Goal: Task Accomplishment & Management: Use online tool/utility

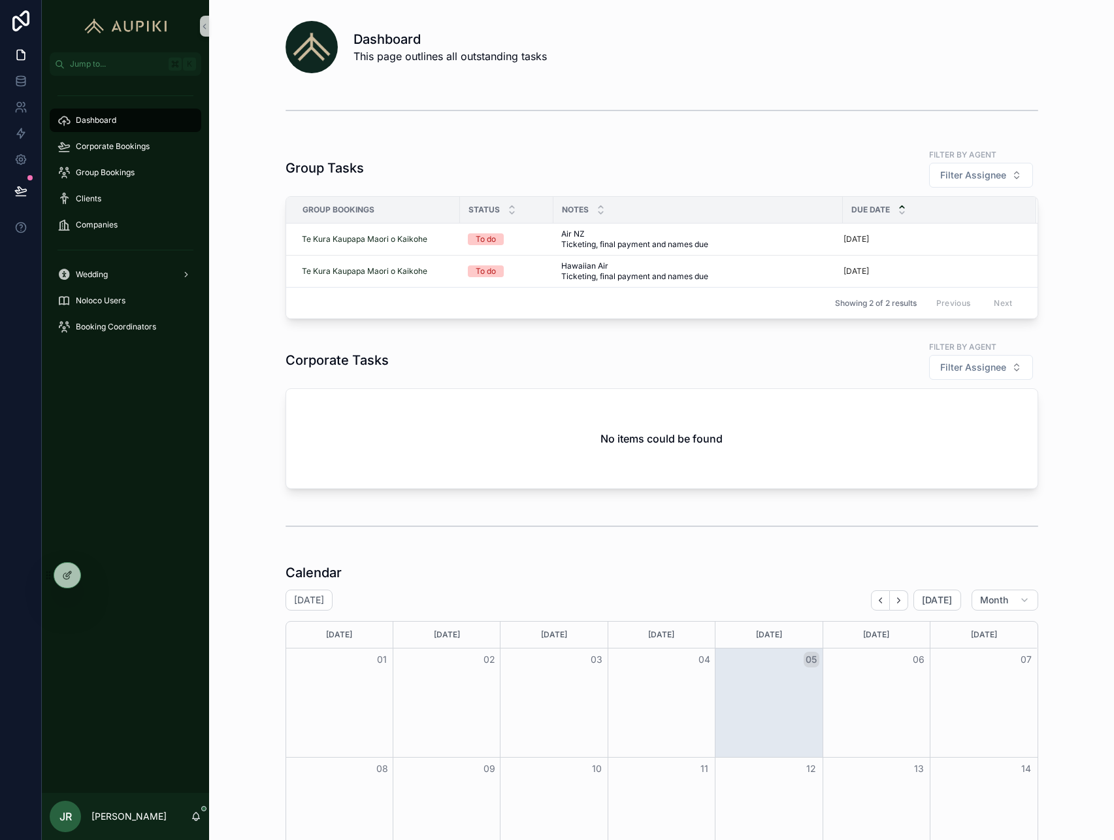
click at [282, 124] on div "scrollable content" at bounding box center [662, 110] width 884 height 43
click at [132, 146] on span "Corporate Bookings" at bounding box center [113, 146] width 74 height 10
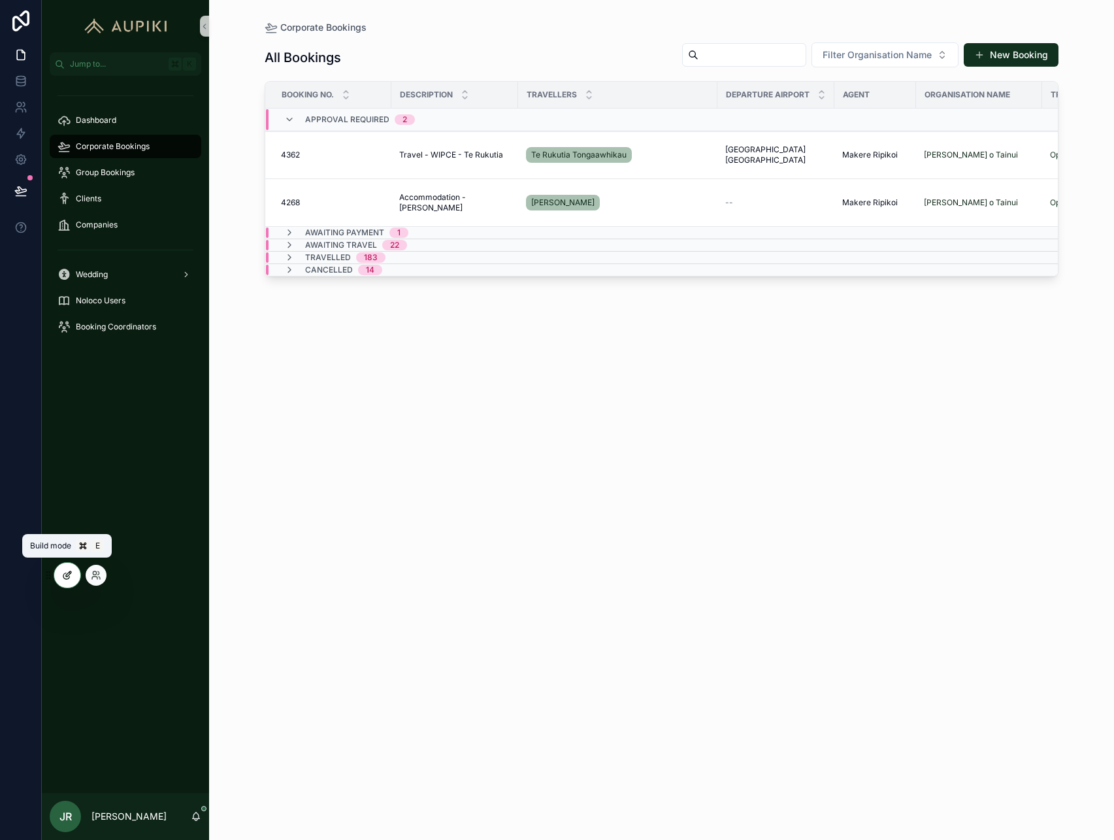
click at [72, 569] on div at bounding box center [67, 575] width 26 height 25
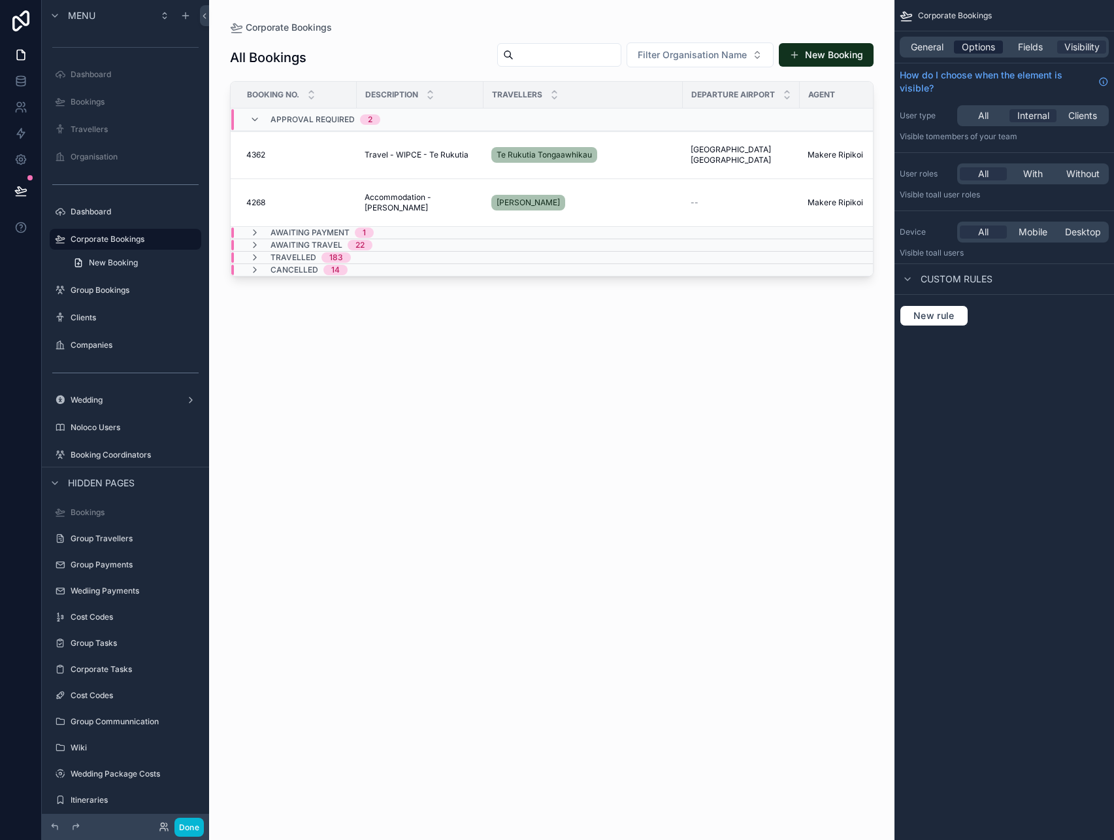
click at [994, 50] on span "Options" at bounding box center [978, 47] width 33 height 13
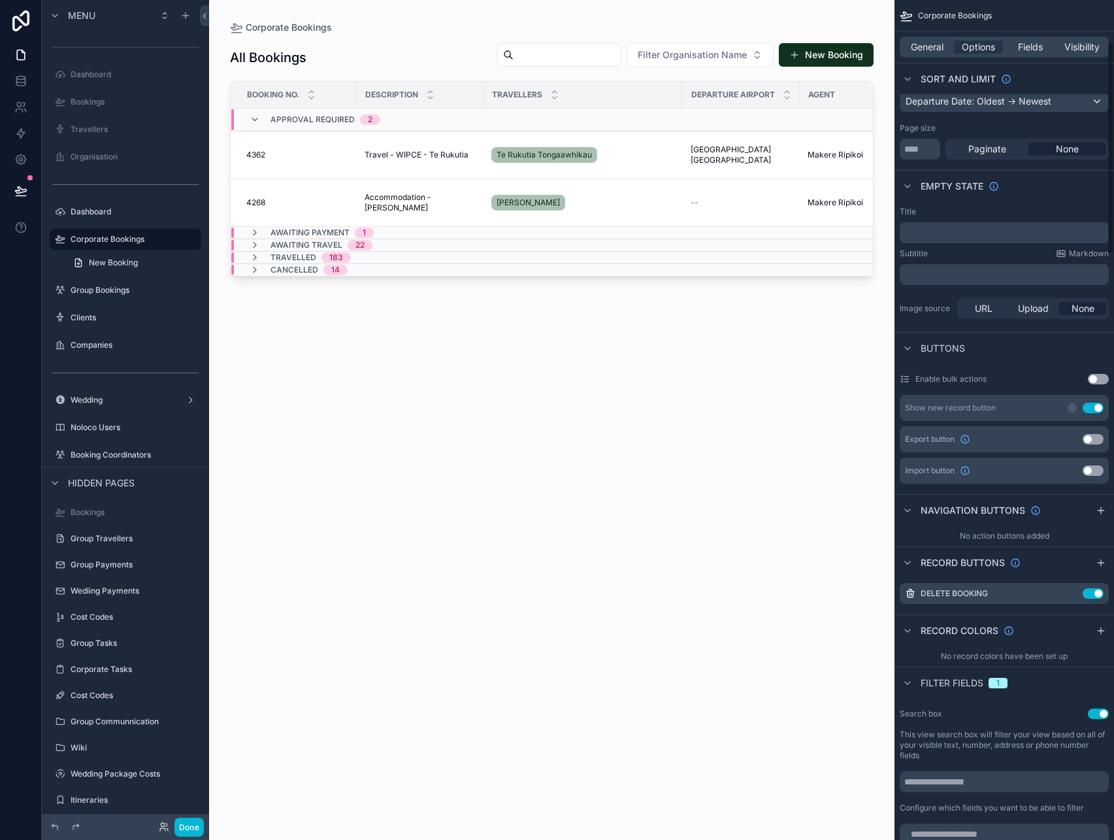
scroll to position [168, 0]
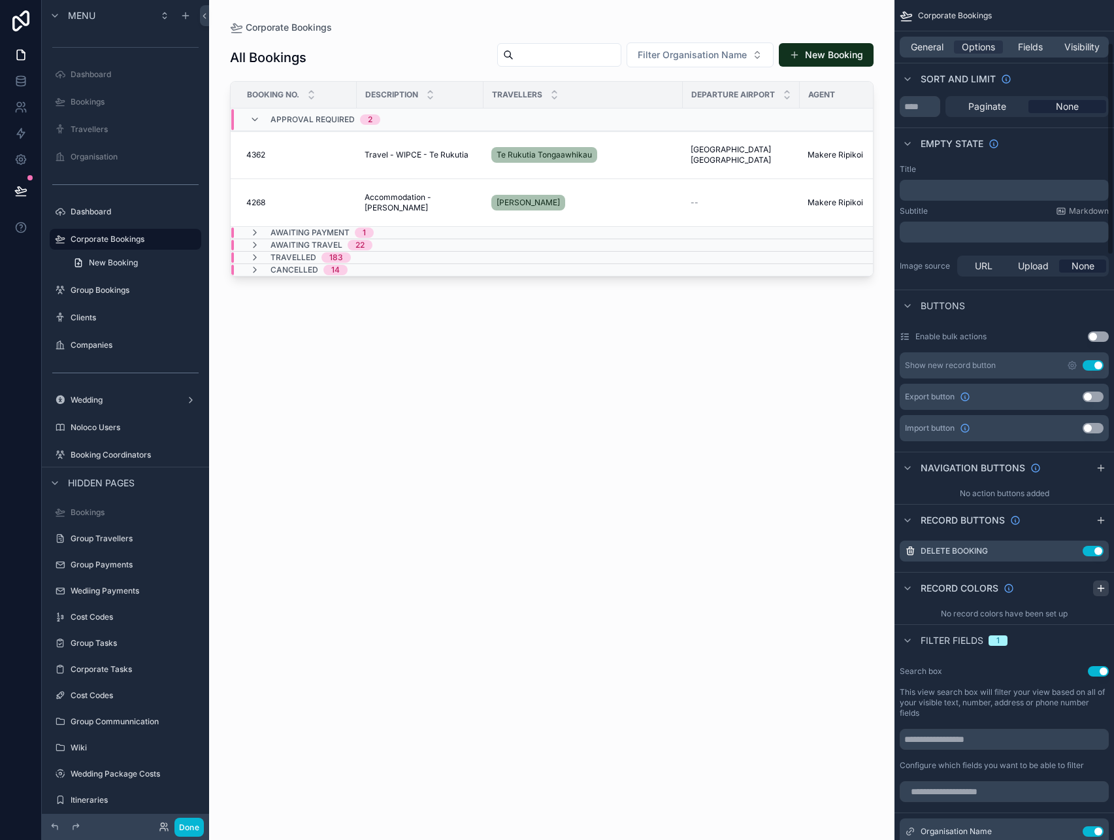
click at [1104, 586] on icon "scrollable content" at bounding box center [1101, 588] width 10 height 10
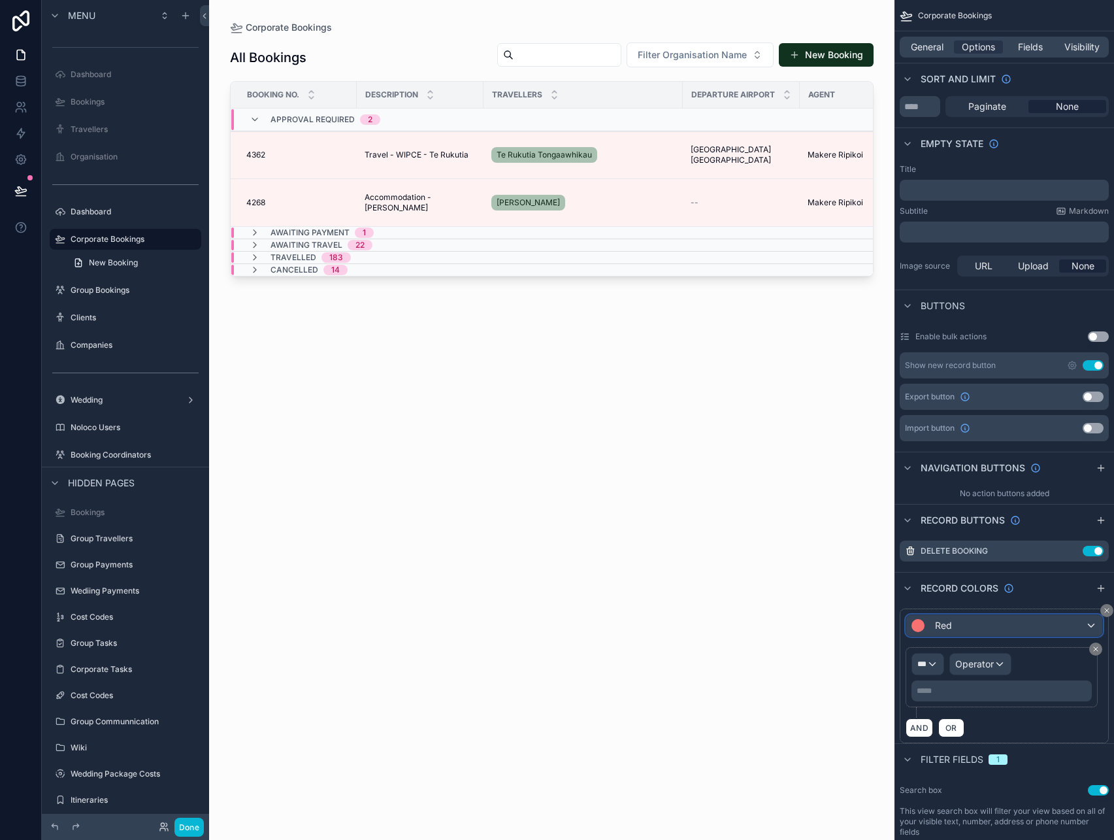
click at [978, 618] on div "Red" at bounding box center [1004, 625] width 196 height 21
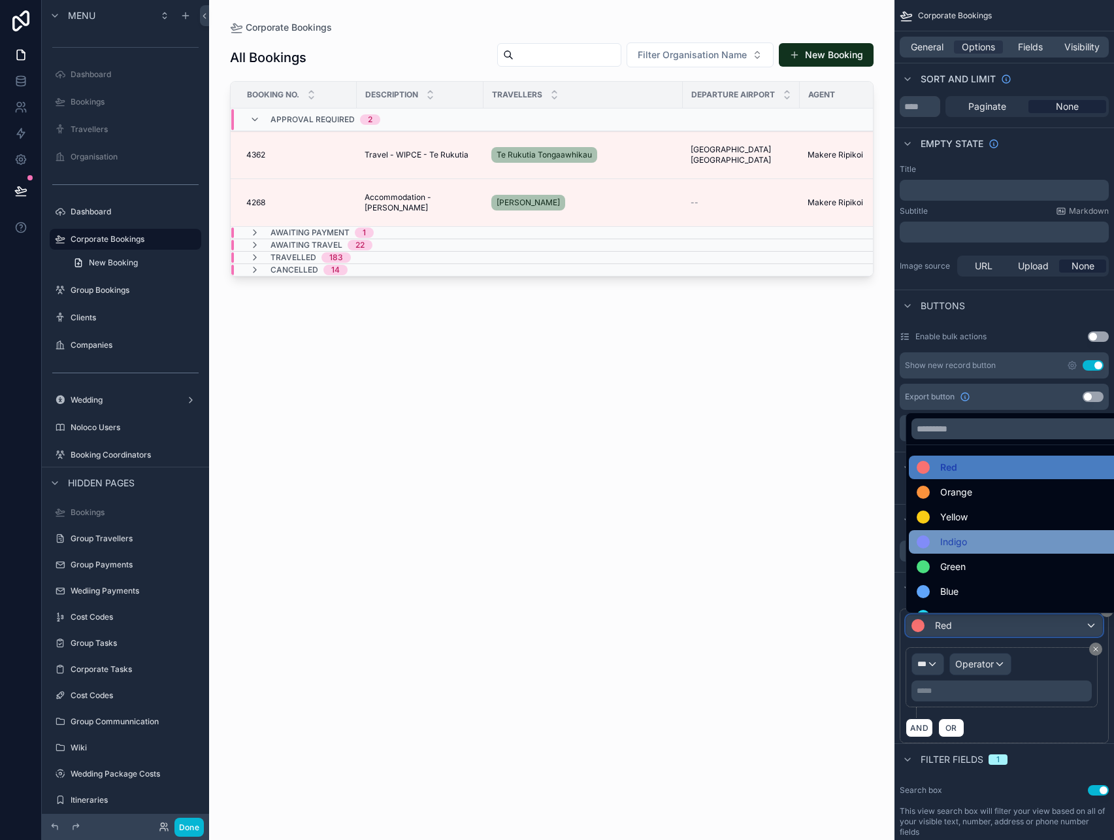
scroll to position [29, 0]
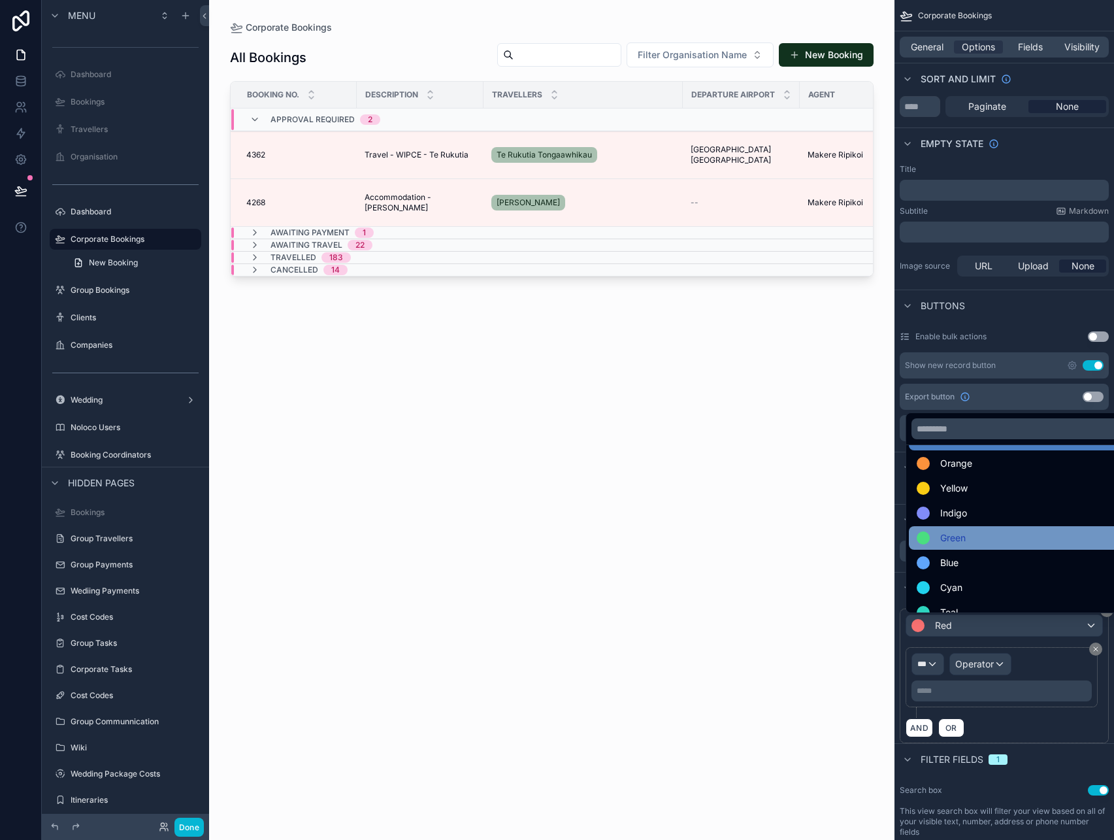
click at [968, 543] on div "Green" at bounding box center [1019, 538] width 205 height 16
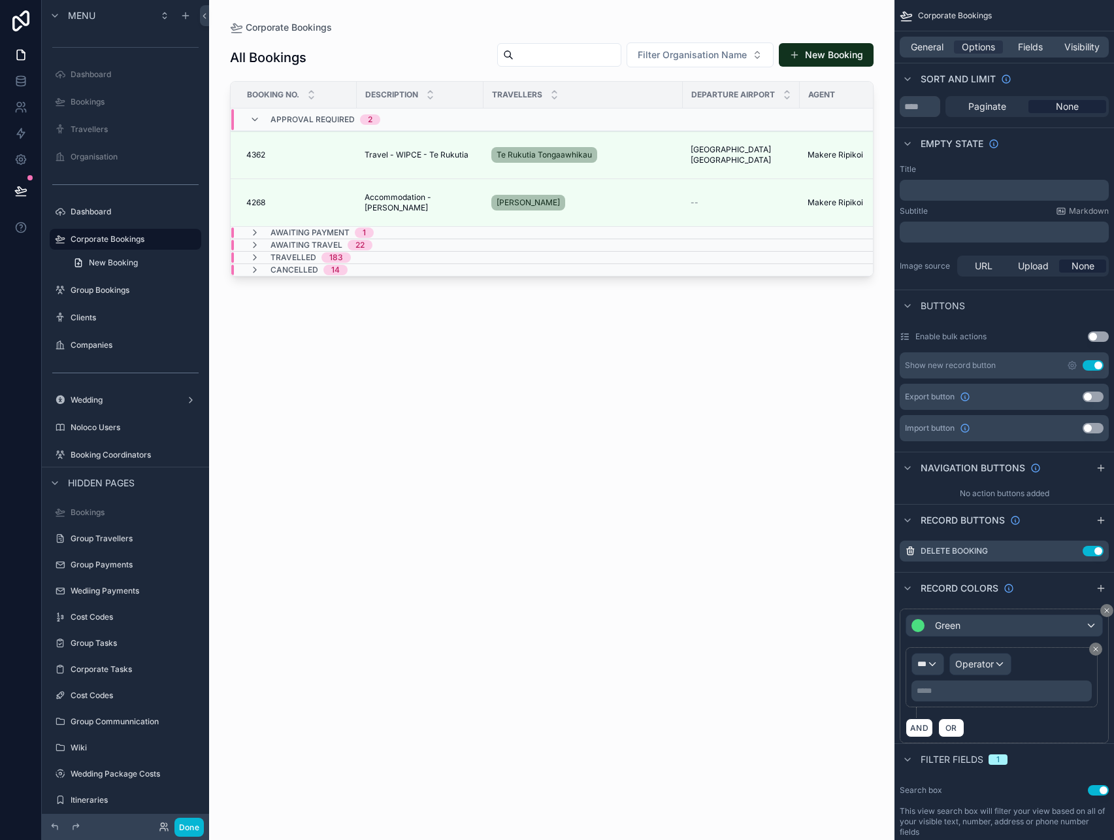
scroll to position [199, 0]
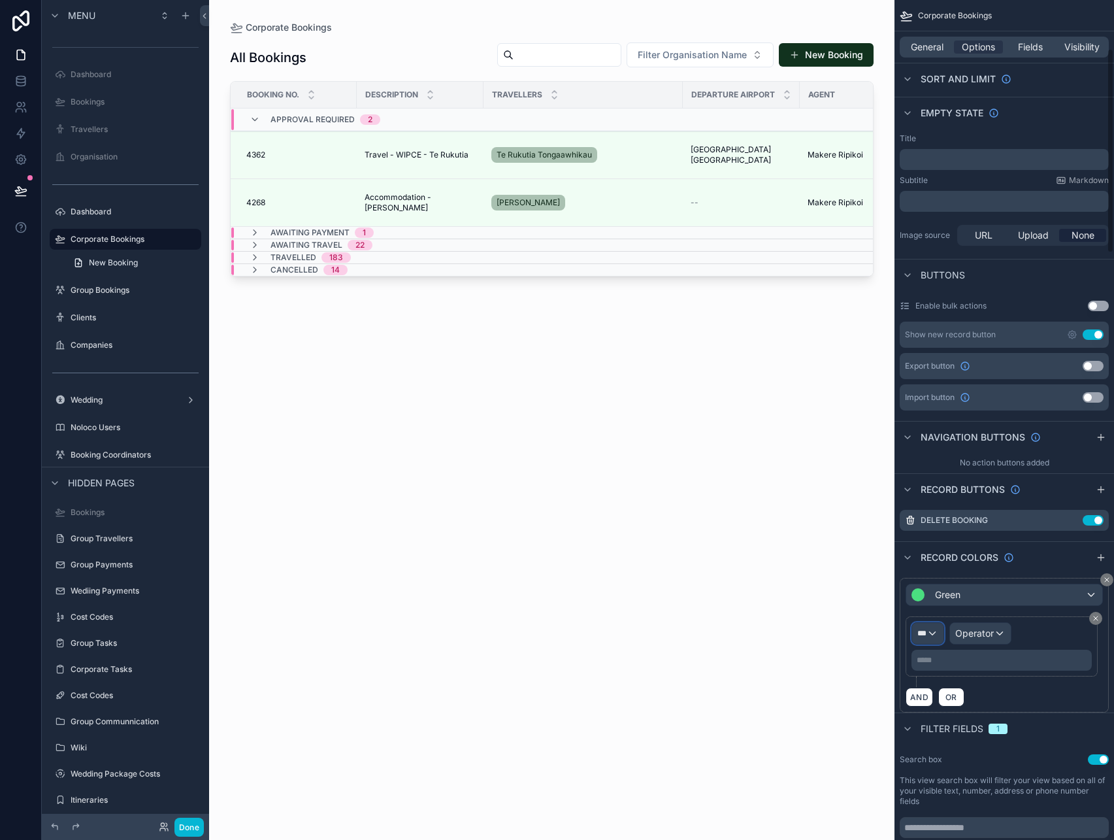
click at [934, 637] on div "***" at bounding box center [927, 633] width 31 height 21
click at [989, 706] on span "Corporate Bookings" at bounding box center [966, 703] width 86 height 16
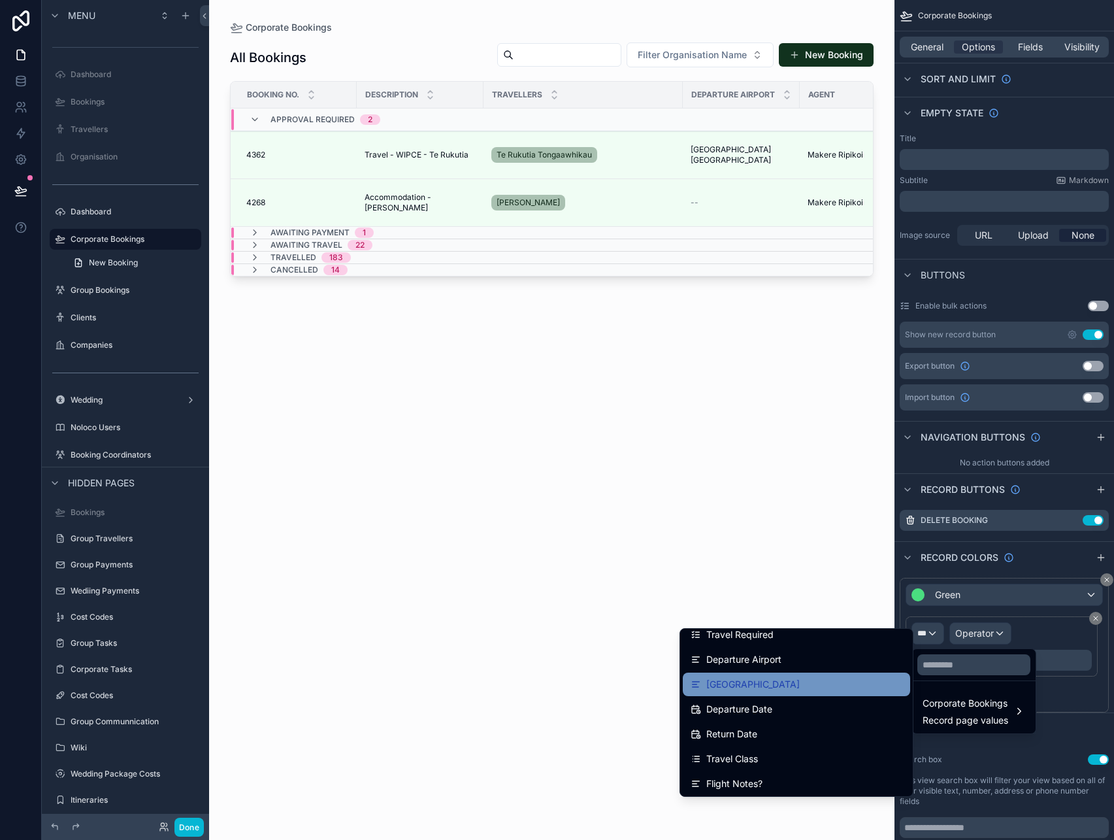
scroll to position [0, 0]
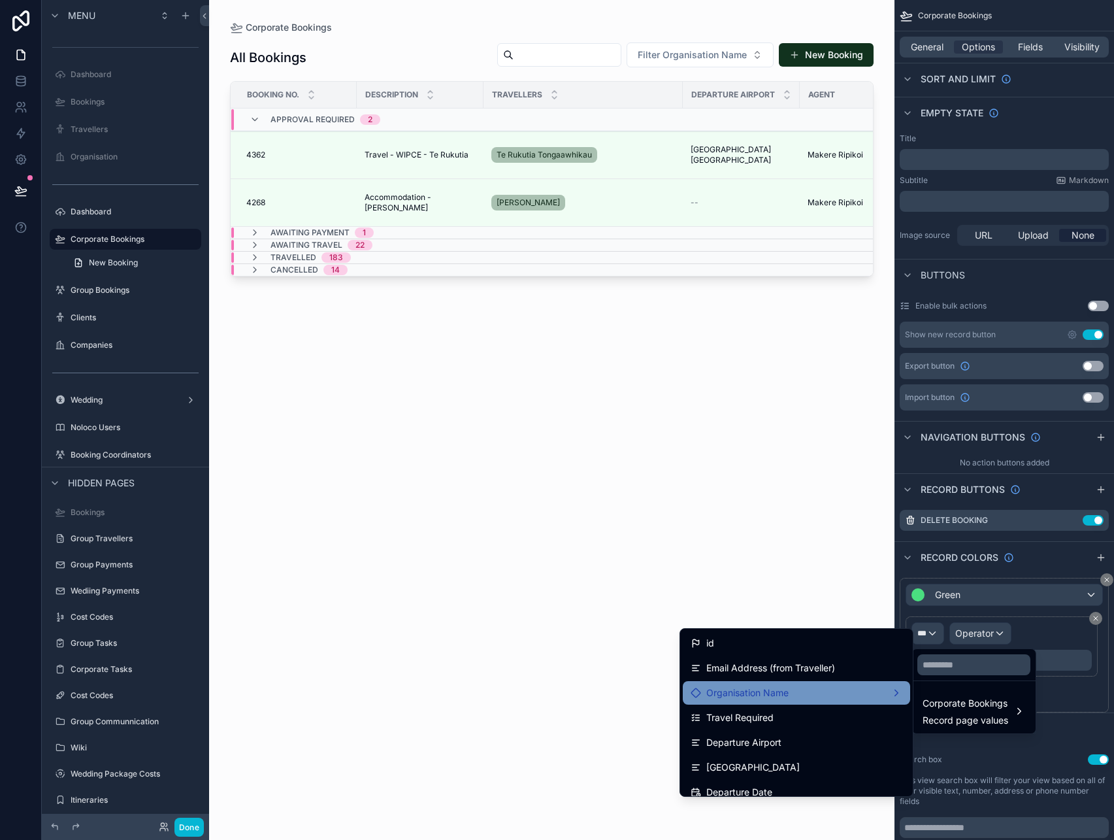
click at [793, 684] on div "Organisation Name" at bounding box center [796, 693] width 227 height 24
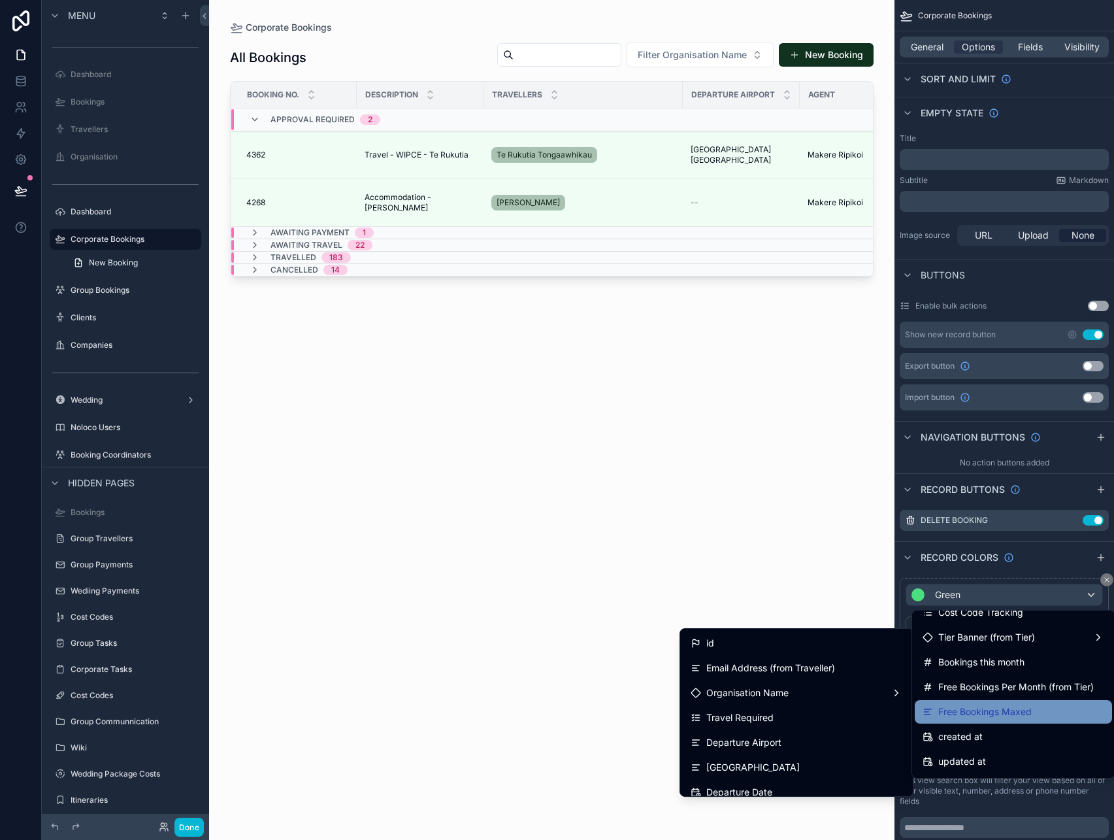
scroll to position [1108, 0]
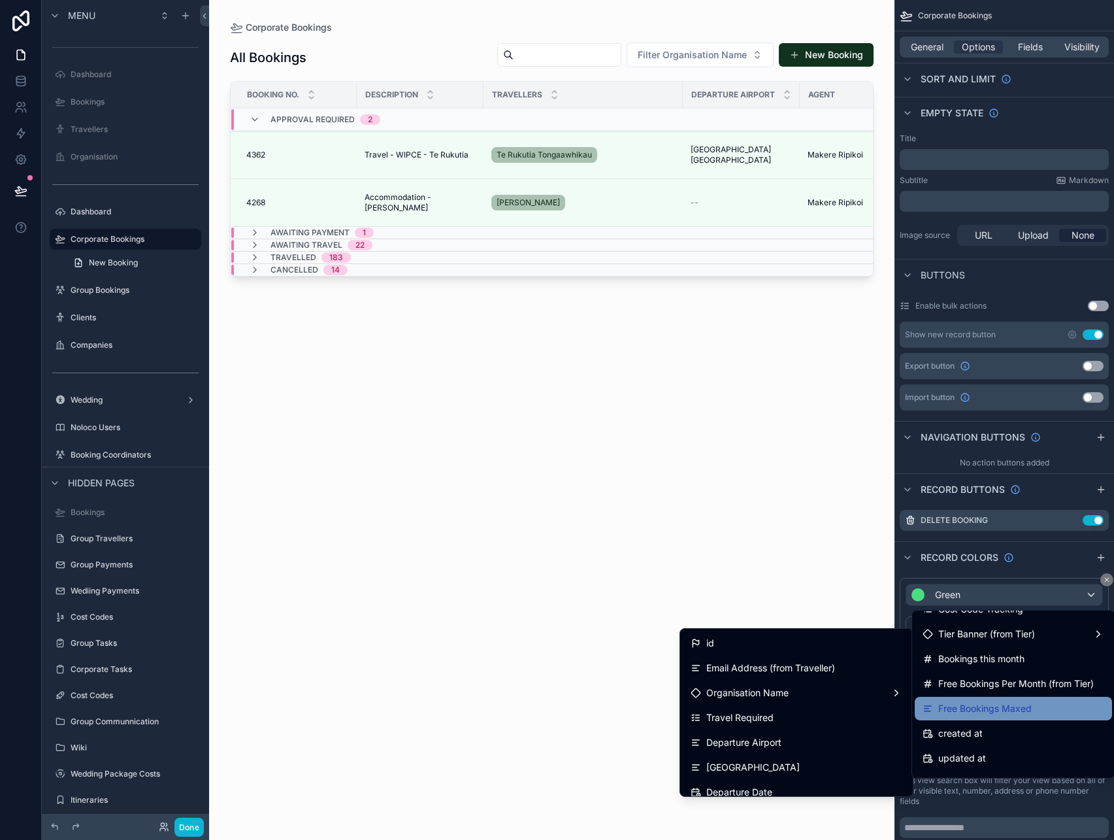
click at [1044, 703] on div "Free Bookings Maxed" at bounding box center [1014, 709] width 182 height 16
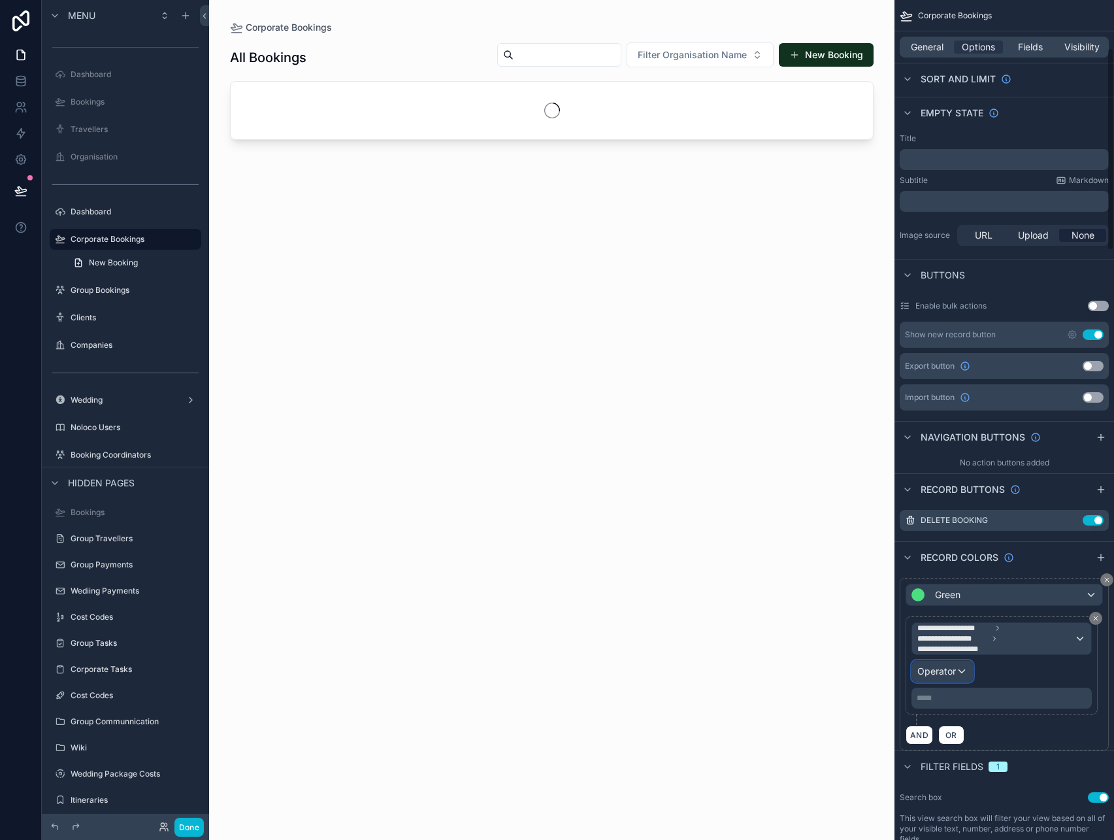
click at [953, 671] on span "Operator" at bounding box center [936, 670] width 39 height 11
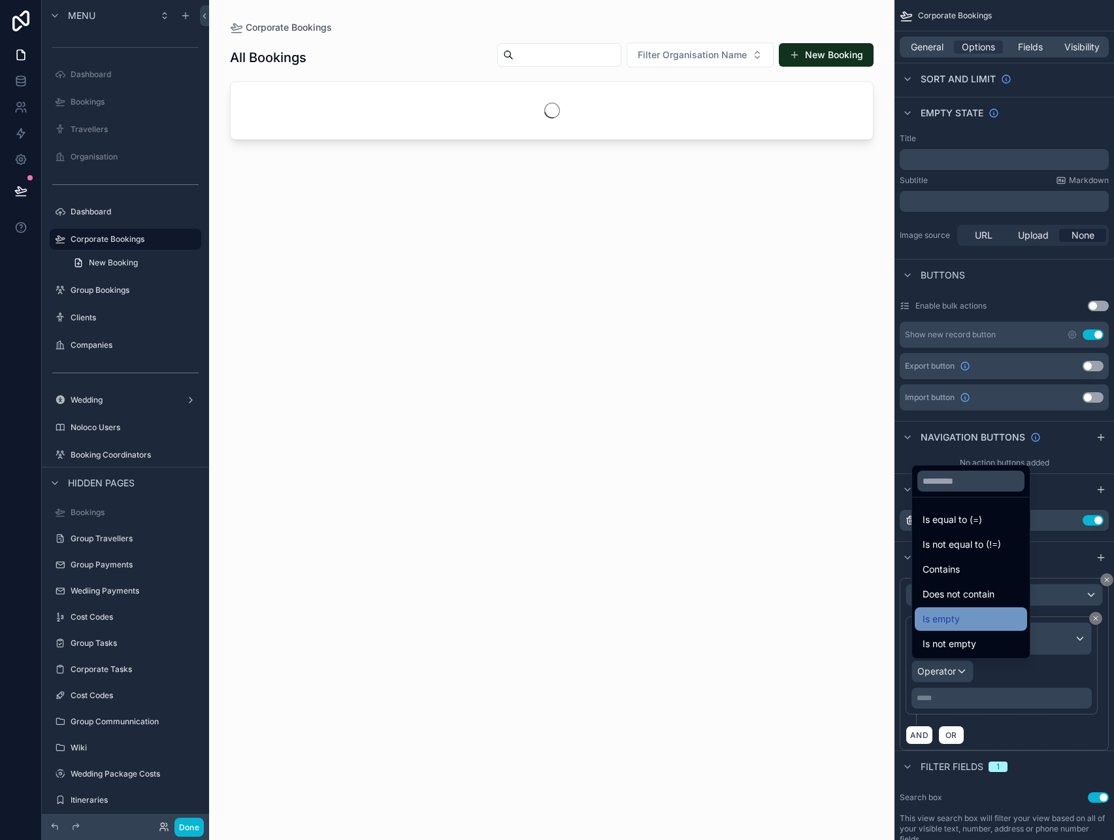
click at [966, 615] on div "Is empty" at bounding box center [971, 619] width 97 height 16
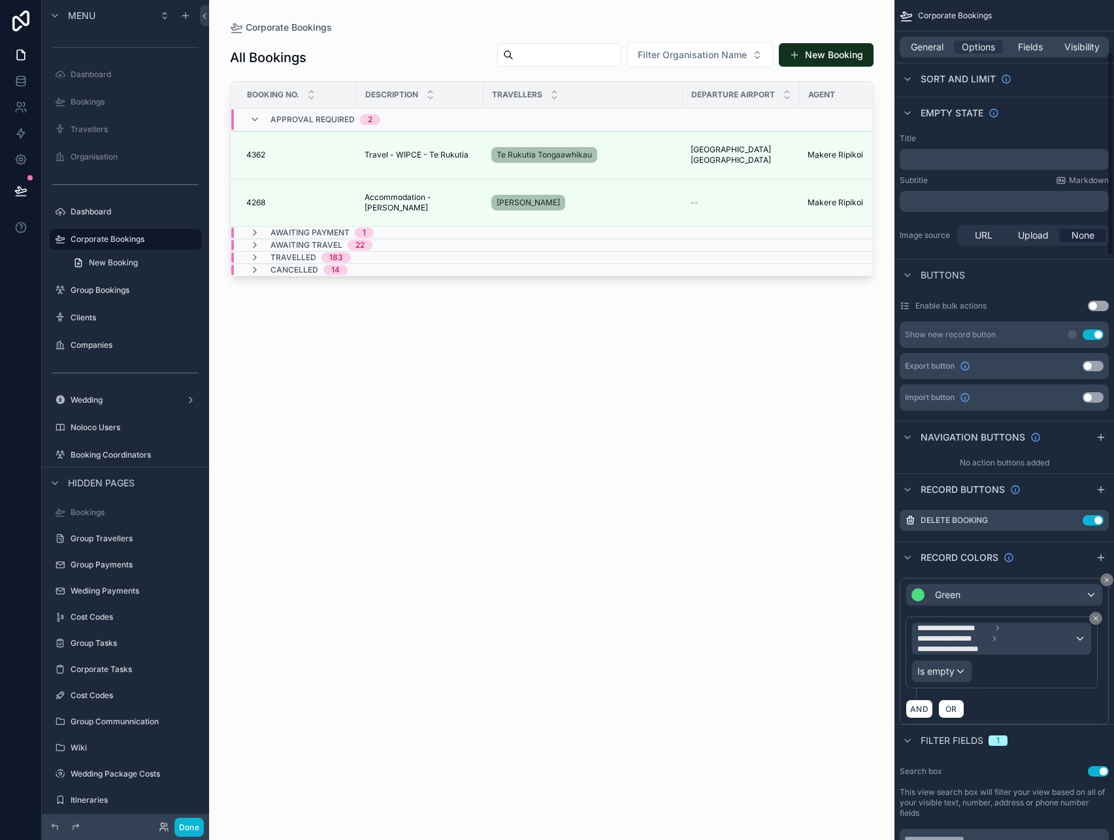
scroll to position [257, 0]
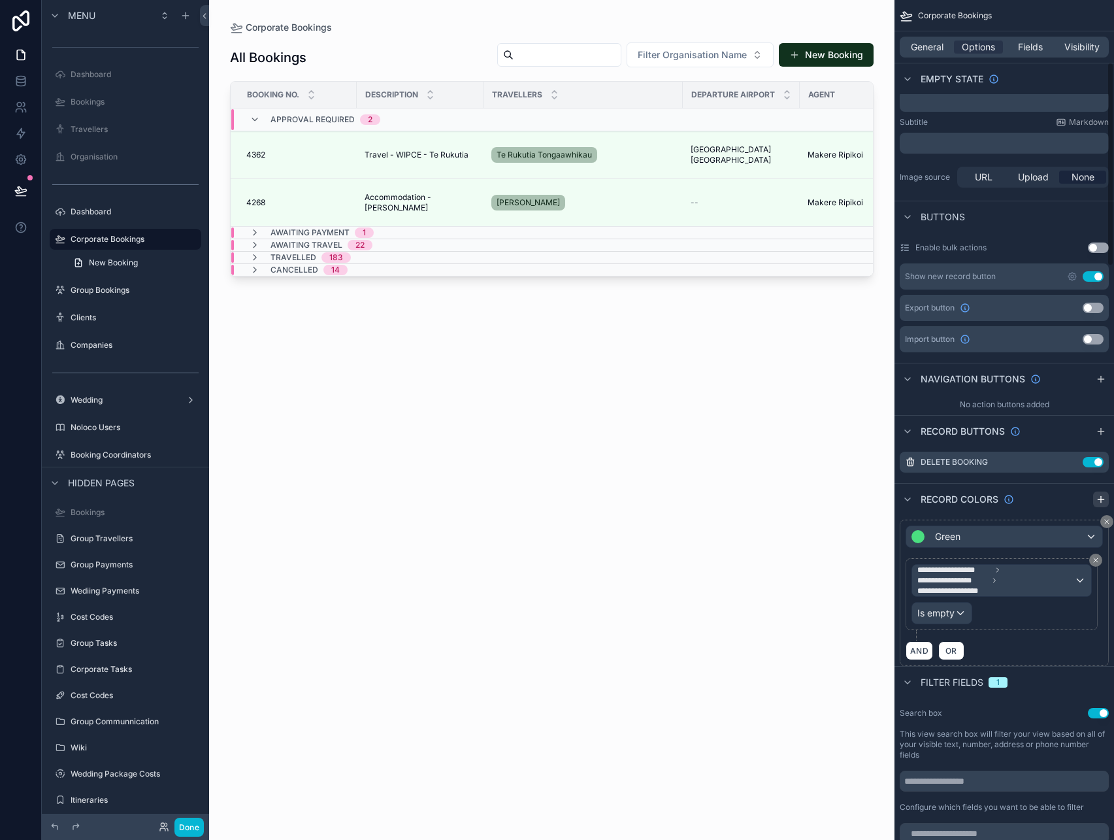
click at [1104, 497] on icon "scrollable content" at bounding box center [1101, 499] width 10 height 10
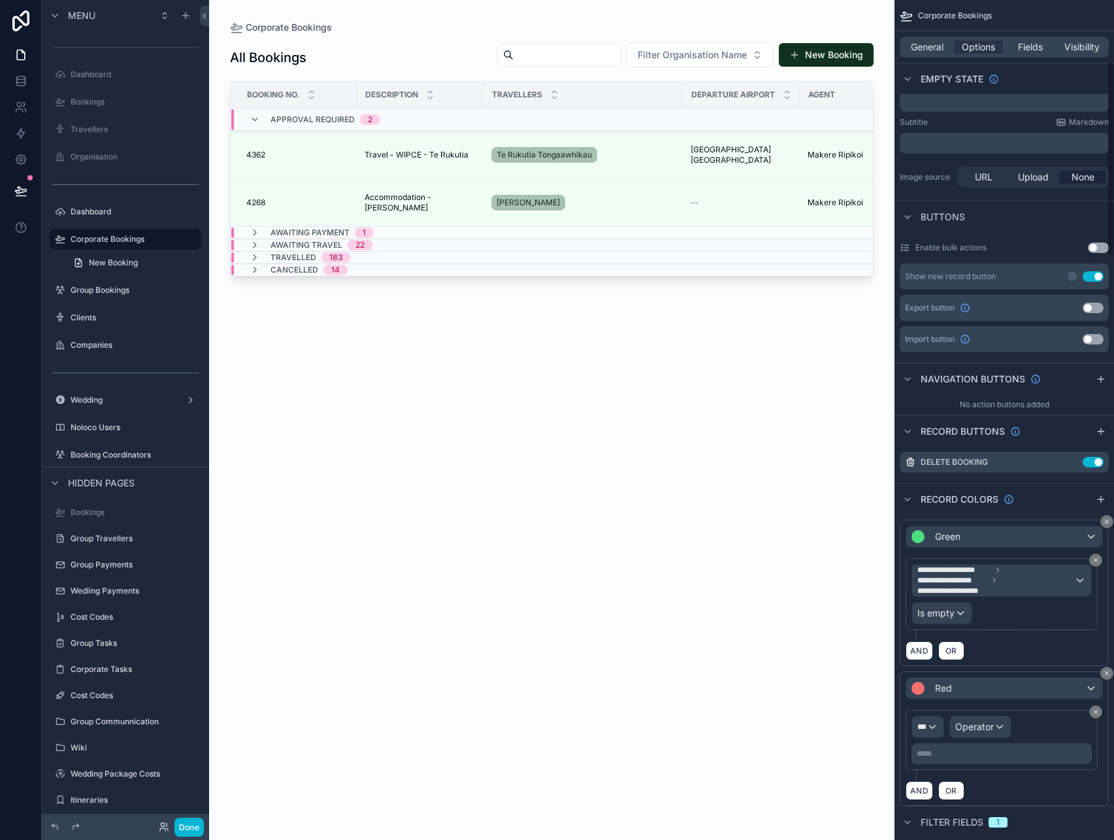
scroll to position [369, 0]
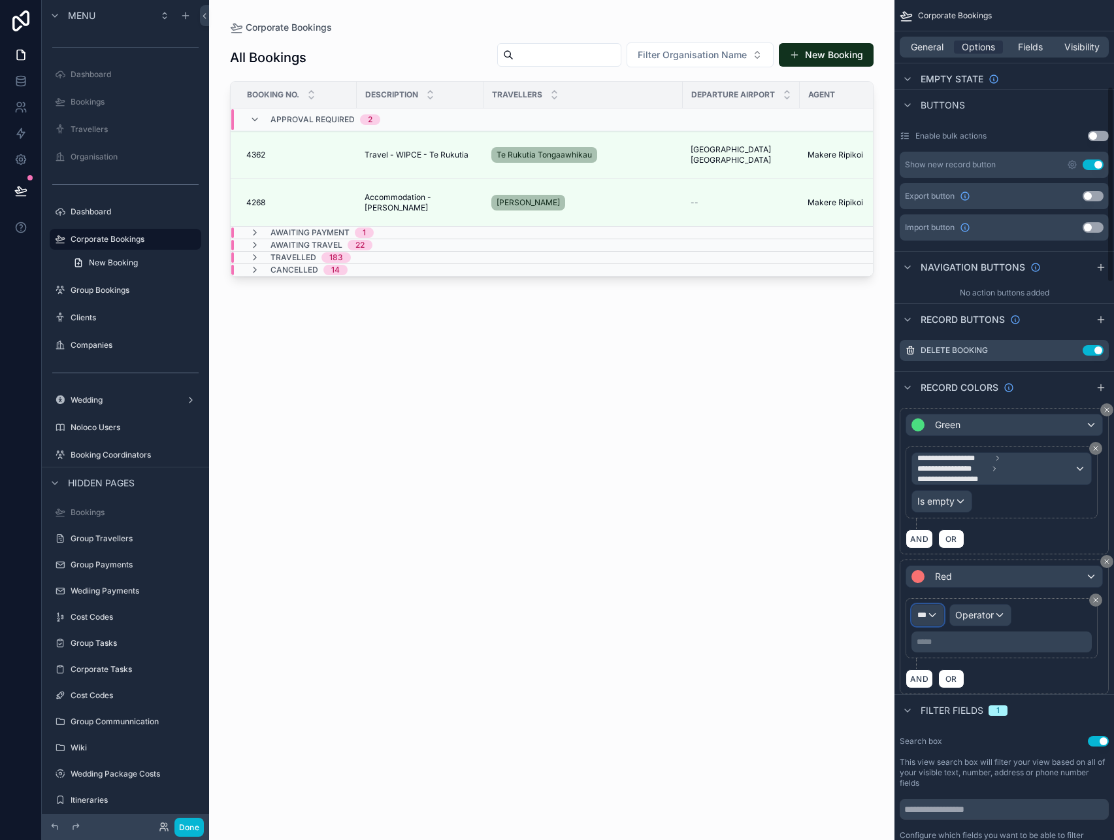
click at [929, 620] on div "***" at bounding box center [927, 614] width 31 height 21
click at [964, 686] on span "Corporate Bookings" at bounding box center [966, 685] width 86 height 16
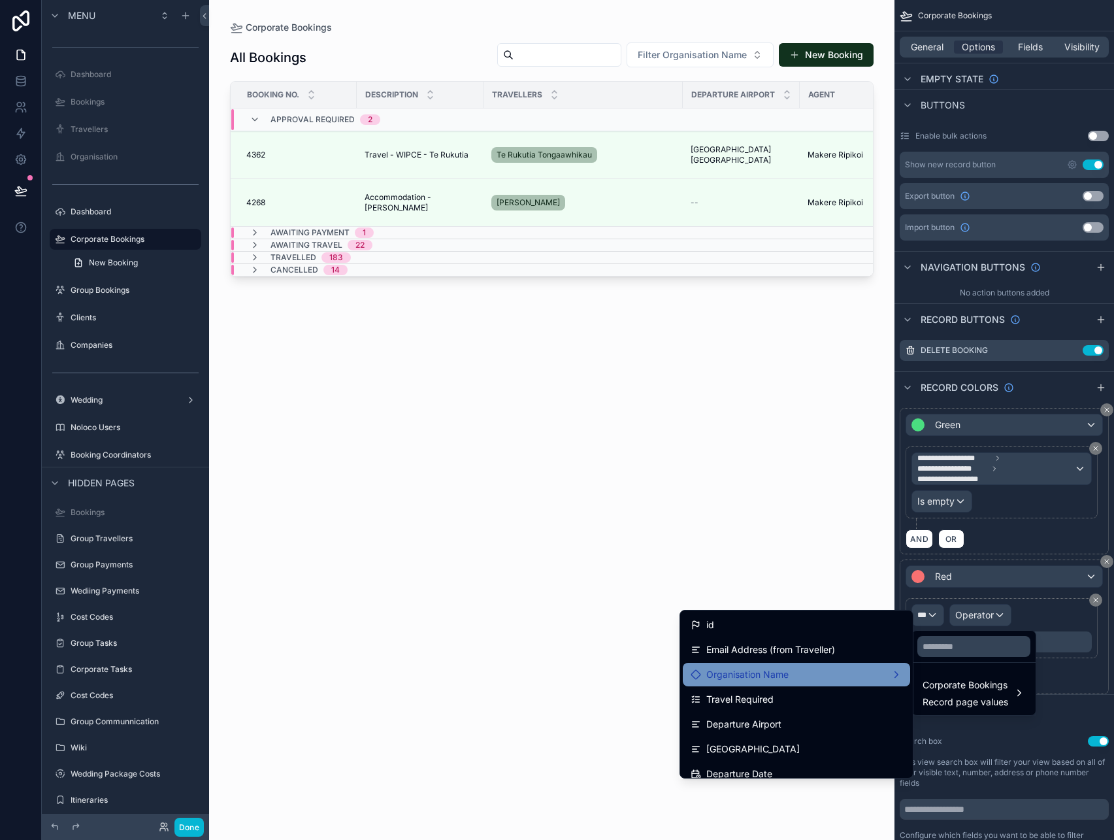
click at [753, 678] on span "Organisation Name" at bounding box center [747, 675] width 82 height 16
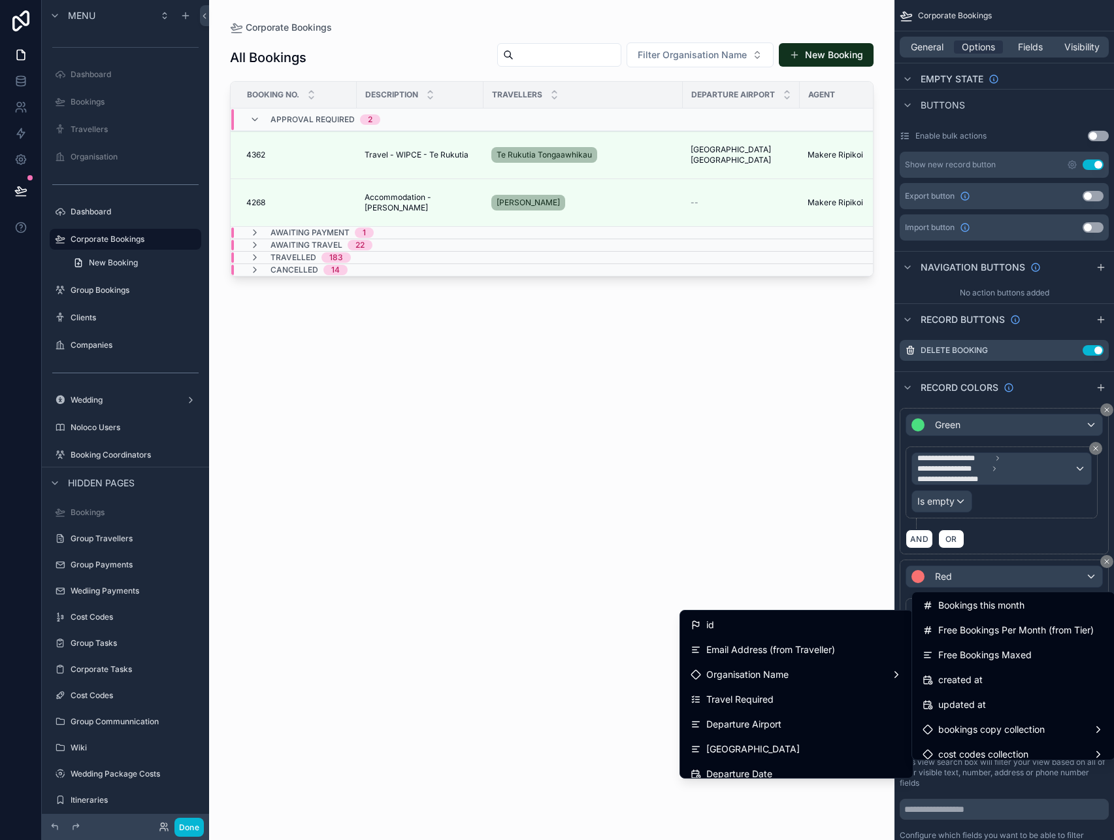
scroll to position [1142, 0]
click at [1015, 664] on div "Free Bookings Maxed" at bounding box center [1013, 656] width 197 height 24
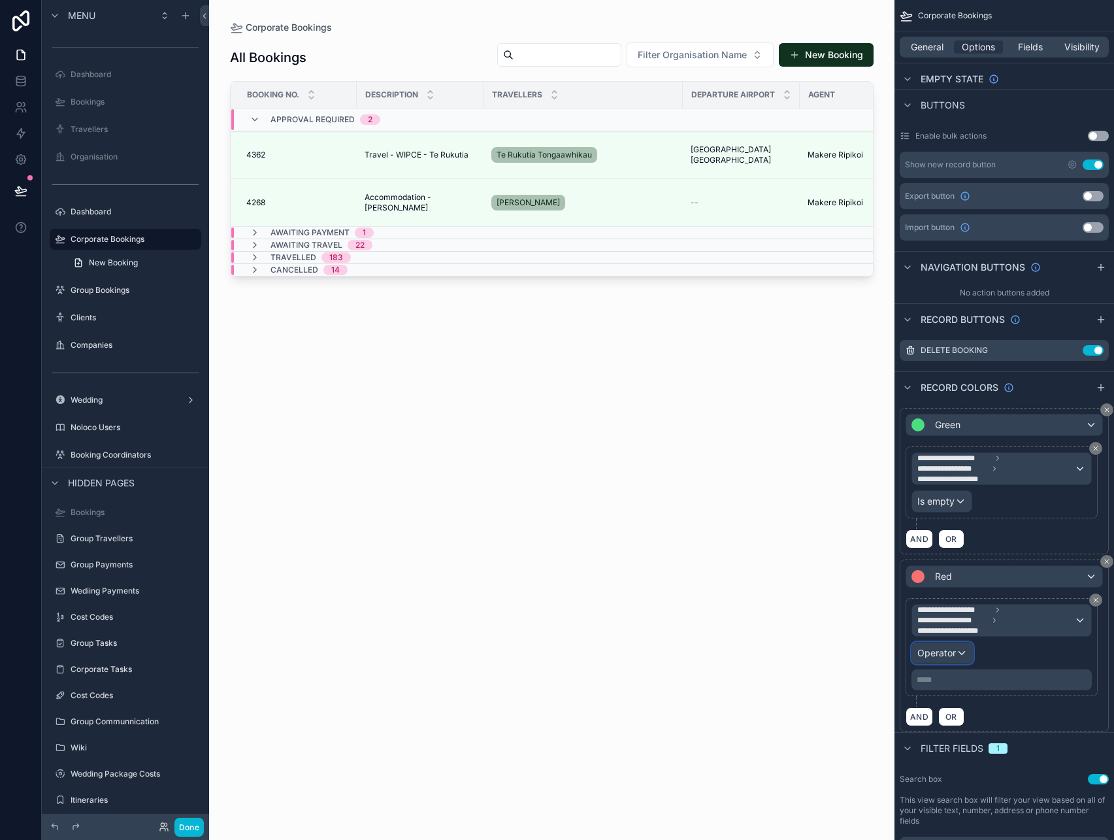
click at [942, 659] on div "Operator" at bounding box center [942, 652] width 61 height 21
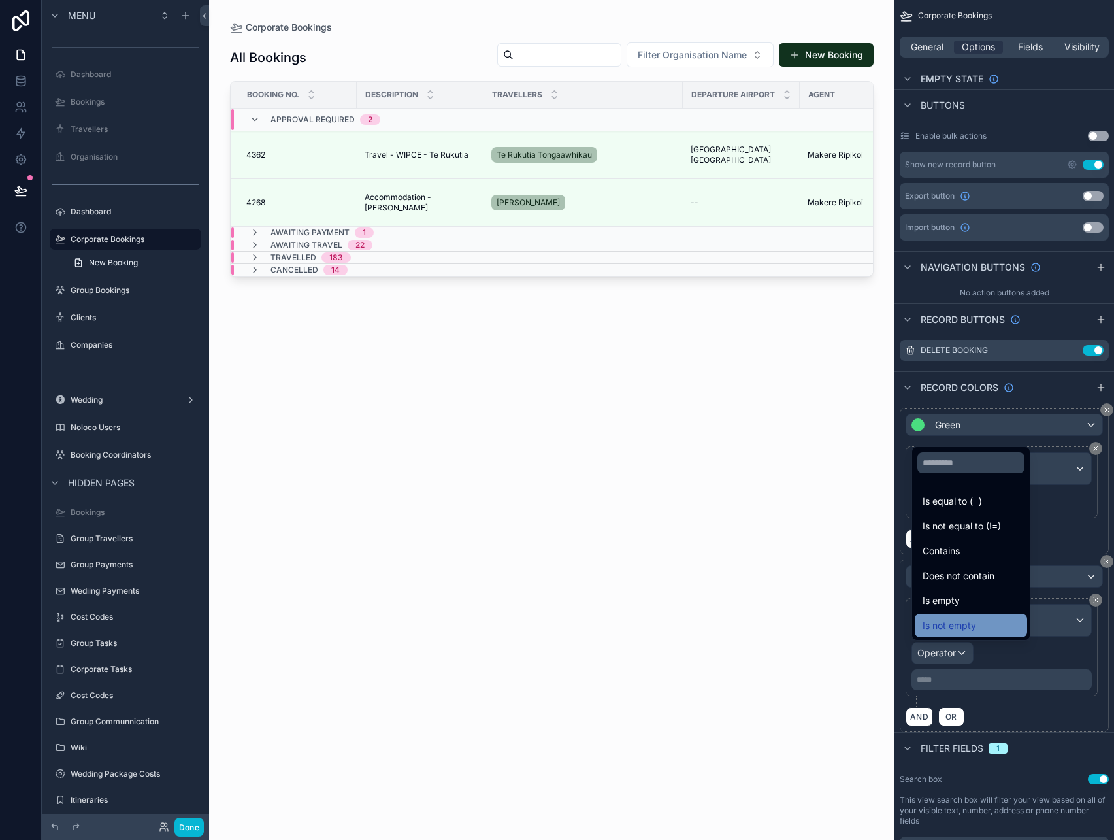
click at [973, 623] on span "Is not empty" at bounding box center [950, 626] width 54 height 16
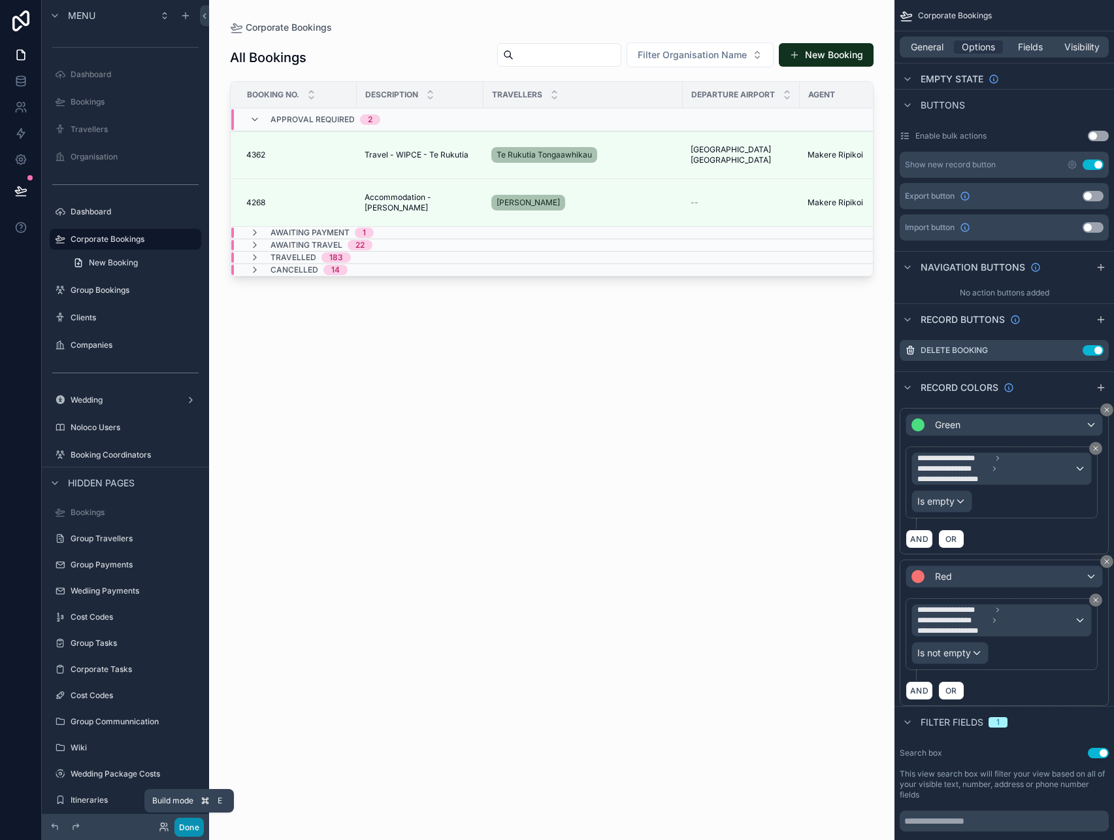
click at [198, 827] on button "Done" at bounding box center [188, 826] width 29 height 19
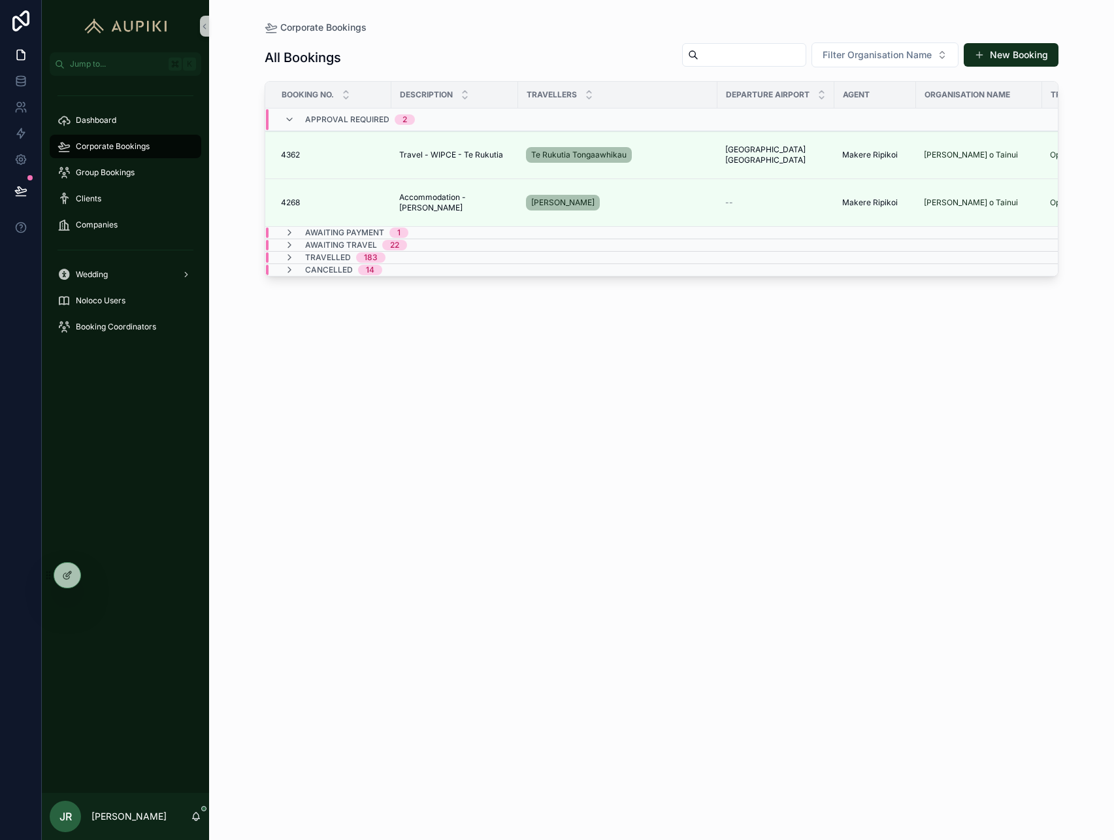
click at [311, 228] on span "Awaiting Payment" at bounding box center [344, 232] width 79 height 10
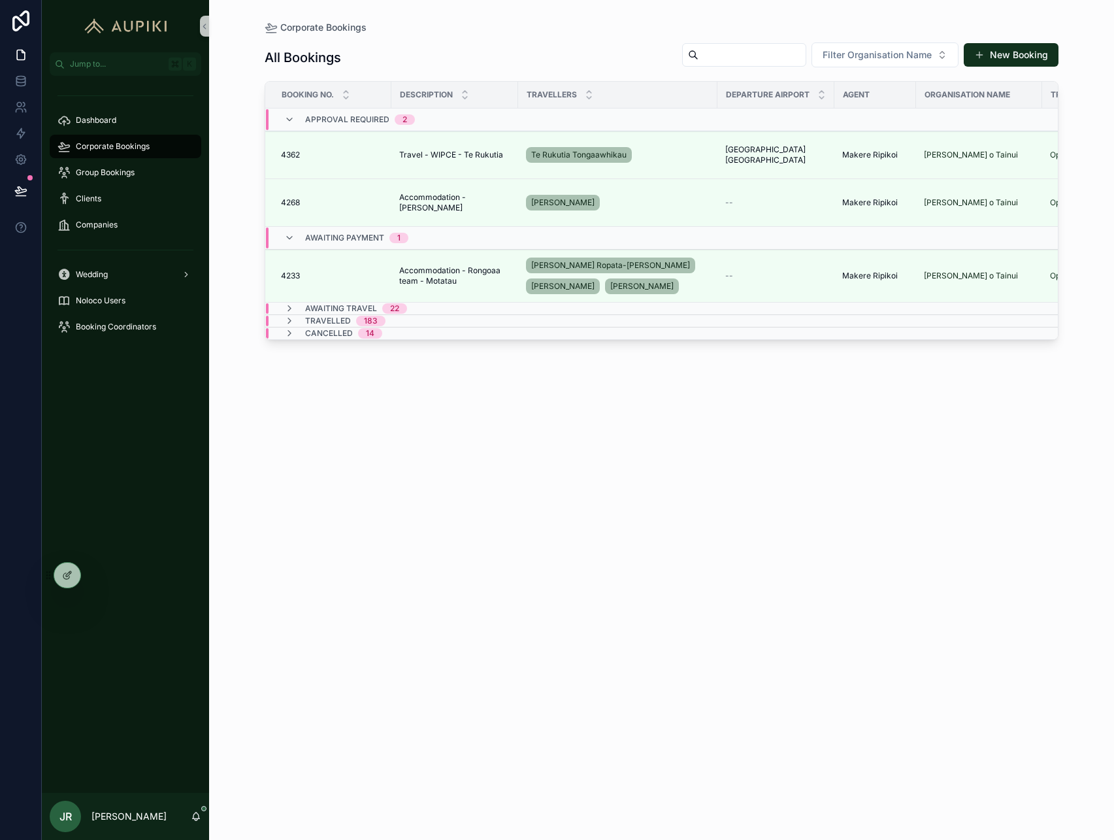
click at [315, 307] on span "Awaiting Travel" at bounding box center [341, 308] width 72 height 10
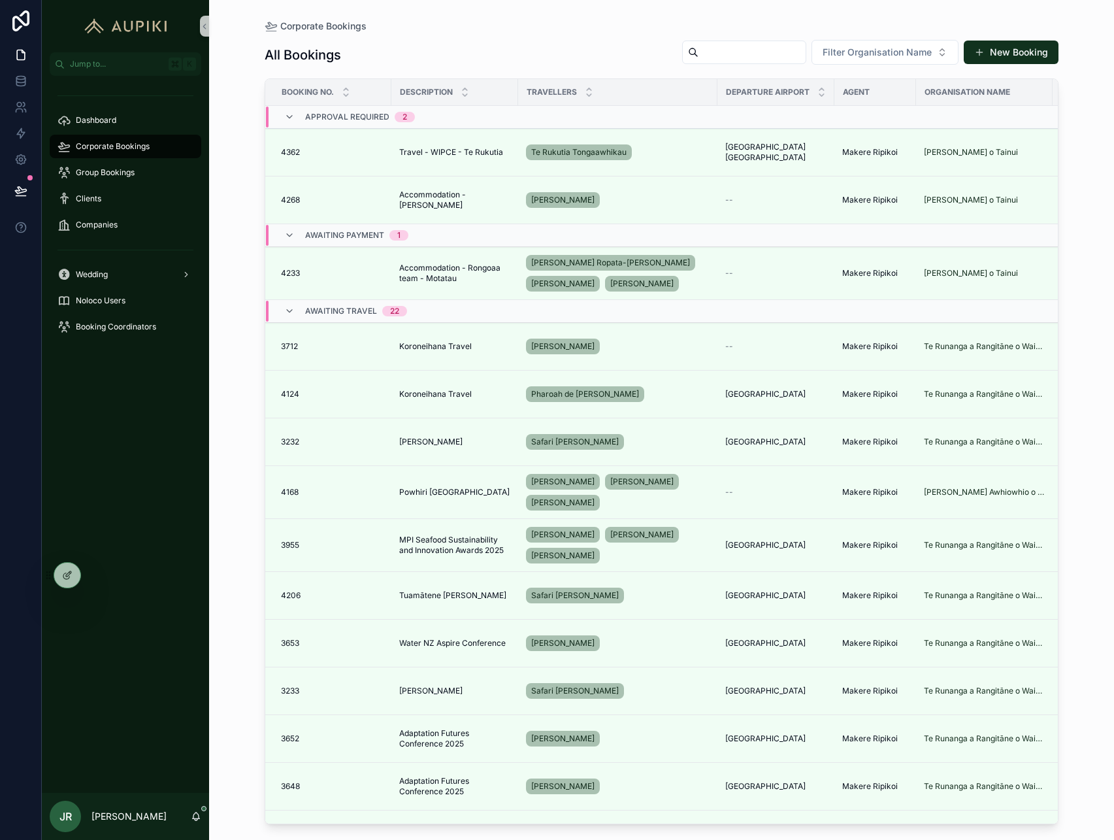
click at [321, 310] on span "Awaiting Travel" at bounding box center [341, 311] width 72 height 10
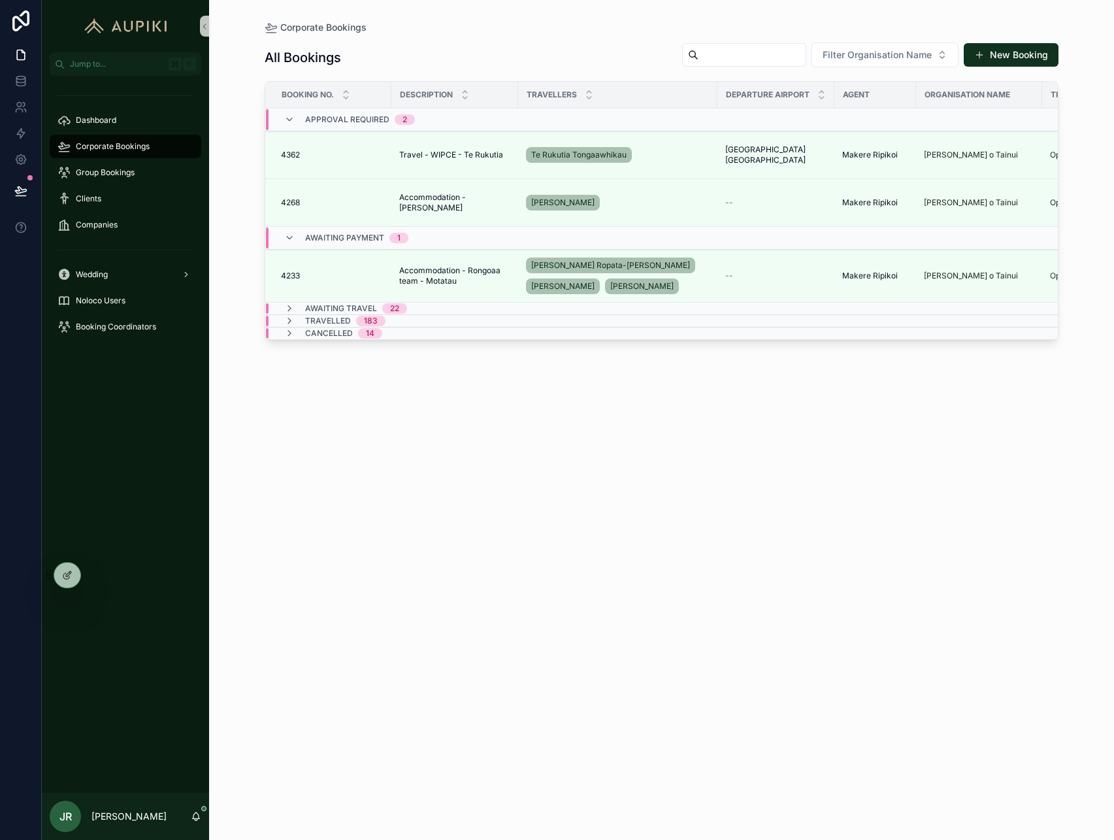
click at [357, 309] on span "Awaiting Travel" at bounding box center [341, 308] width 72 height 10
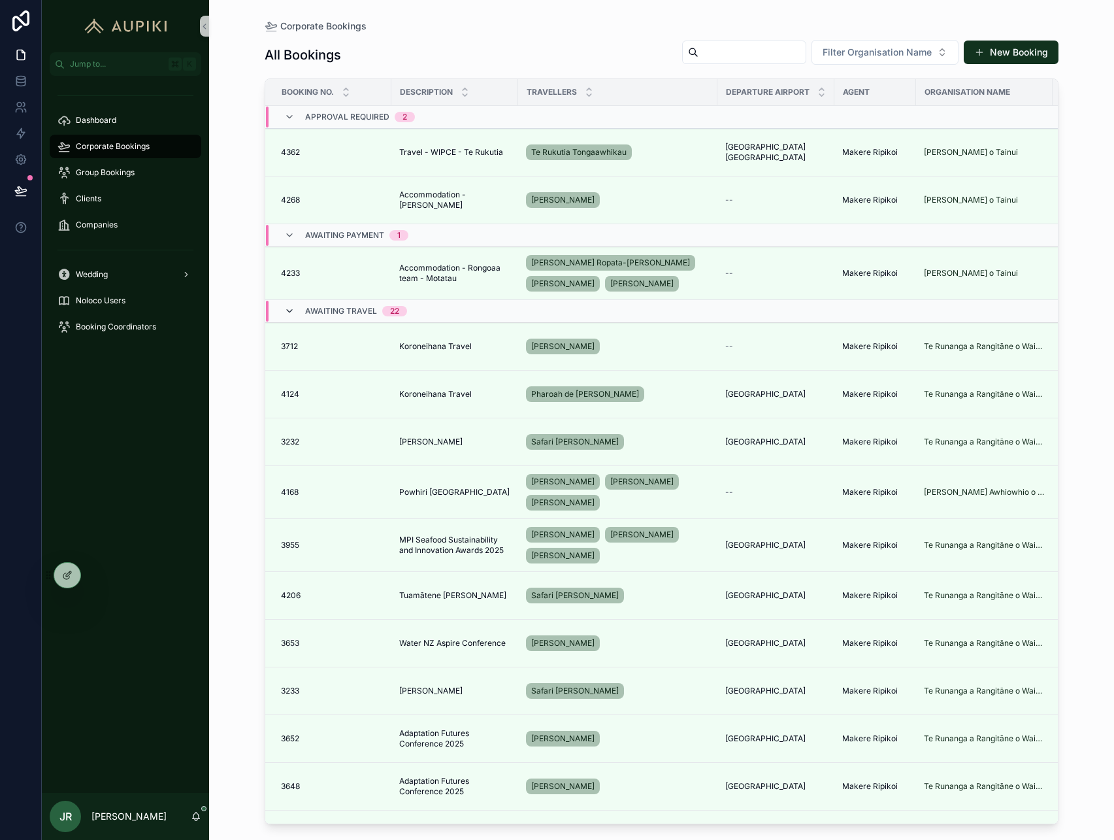
click at [288, 313] on icon "scrollable content" at bounding box center [289, 311] width 10 height 10
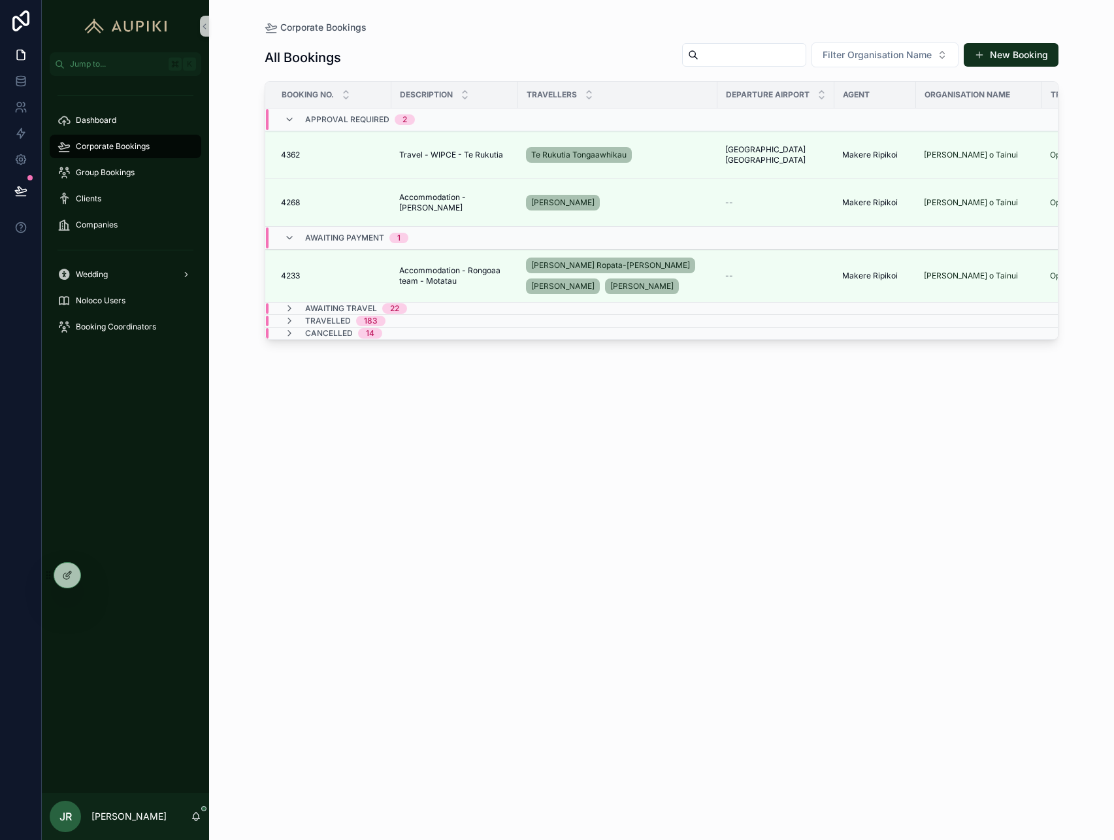
click at [320, 325] on span "Travelled" at bounding box center [328, 321] width 46 height 10
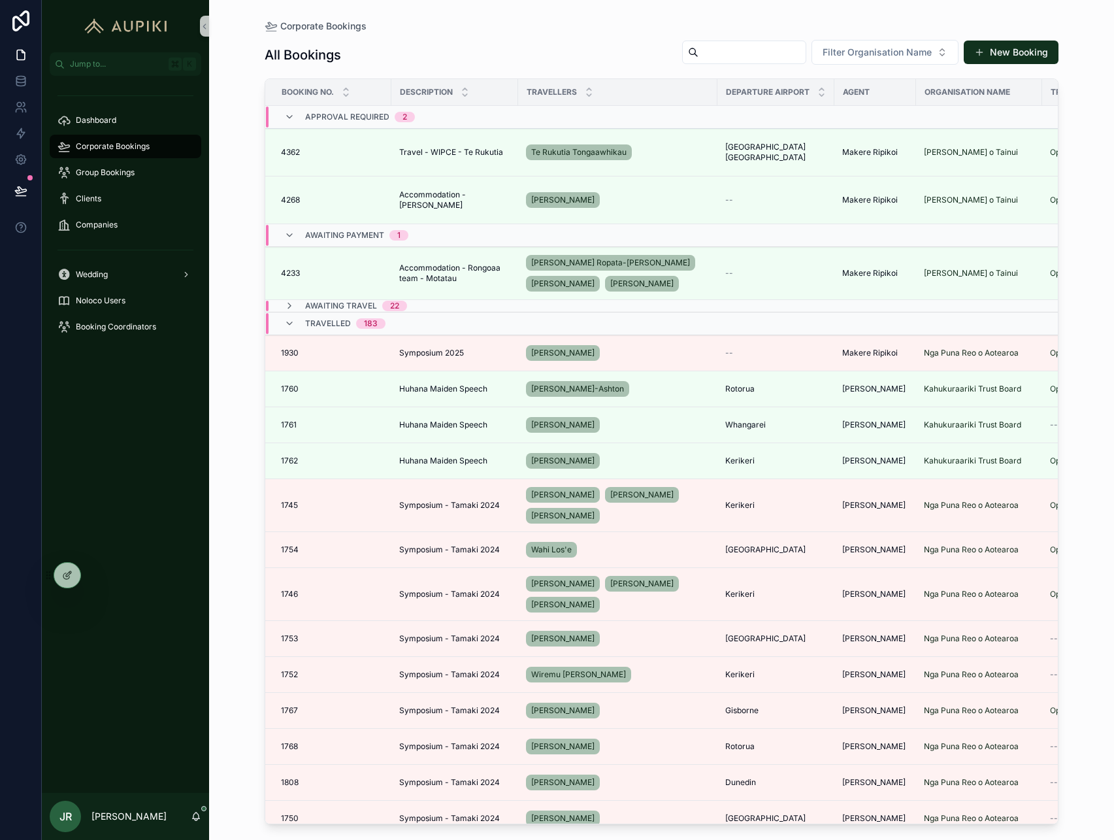
click at [320, 325] on span "Travelled" at bounding box center [328, 323] width 46 height 10
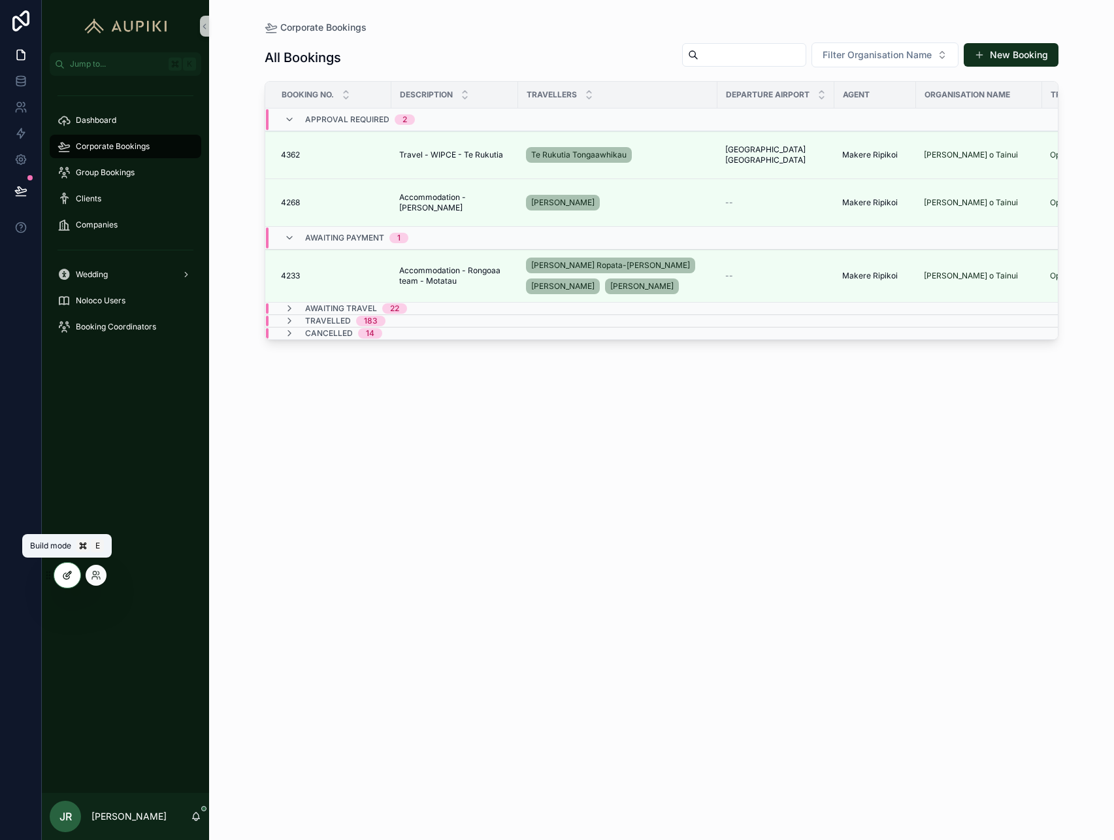
click at [63, 575] on icon at bounding box center [66, 576] width 6 height 6
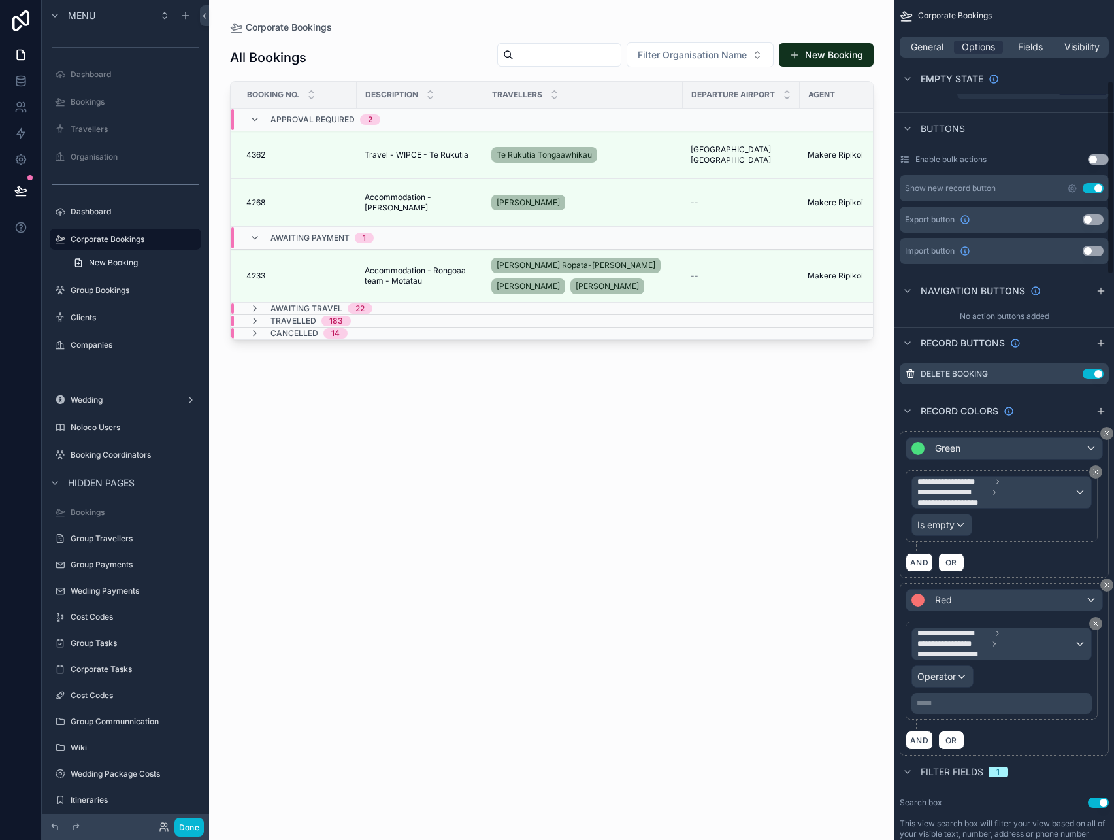
scroll to position [354, 0]
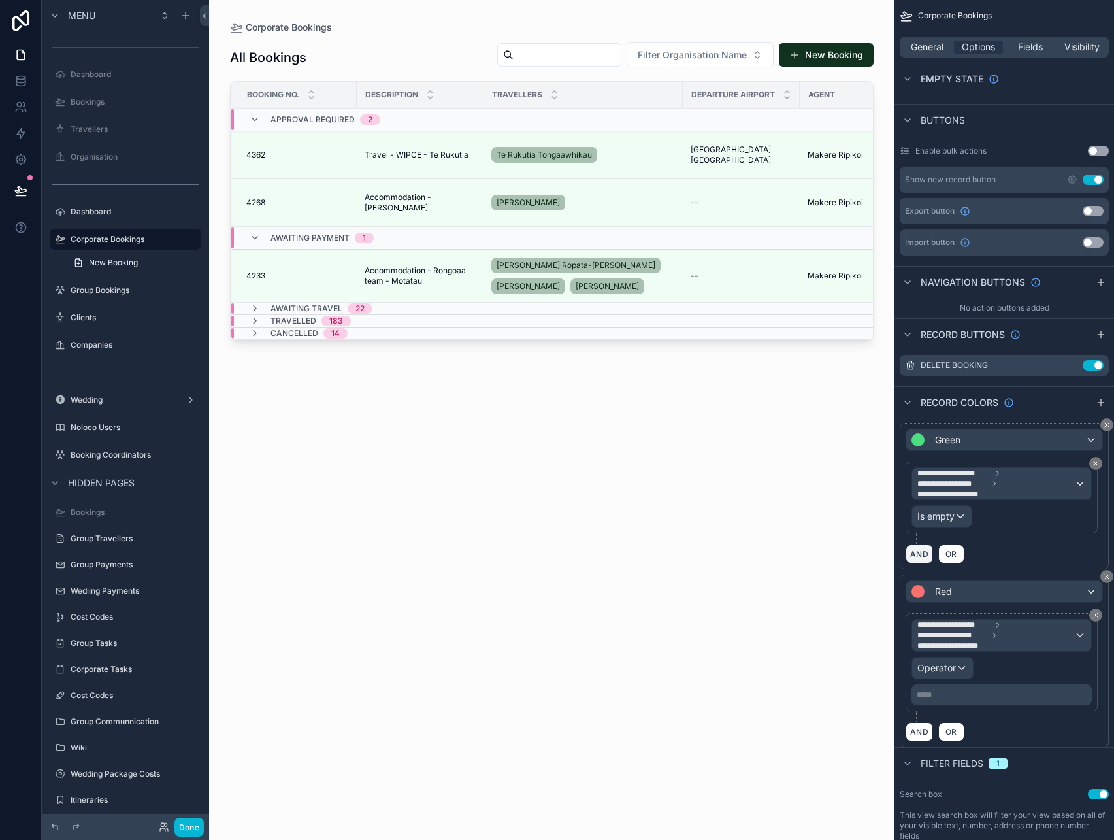
click at [922, 552] on button "AND" at bounding box center [919, 553] width 27 height 19
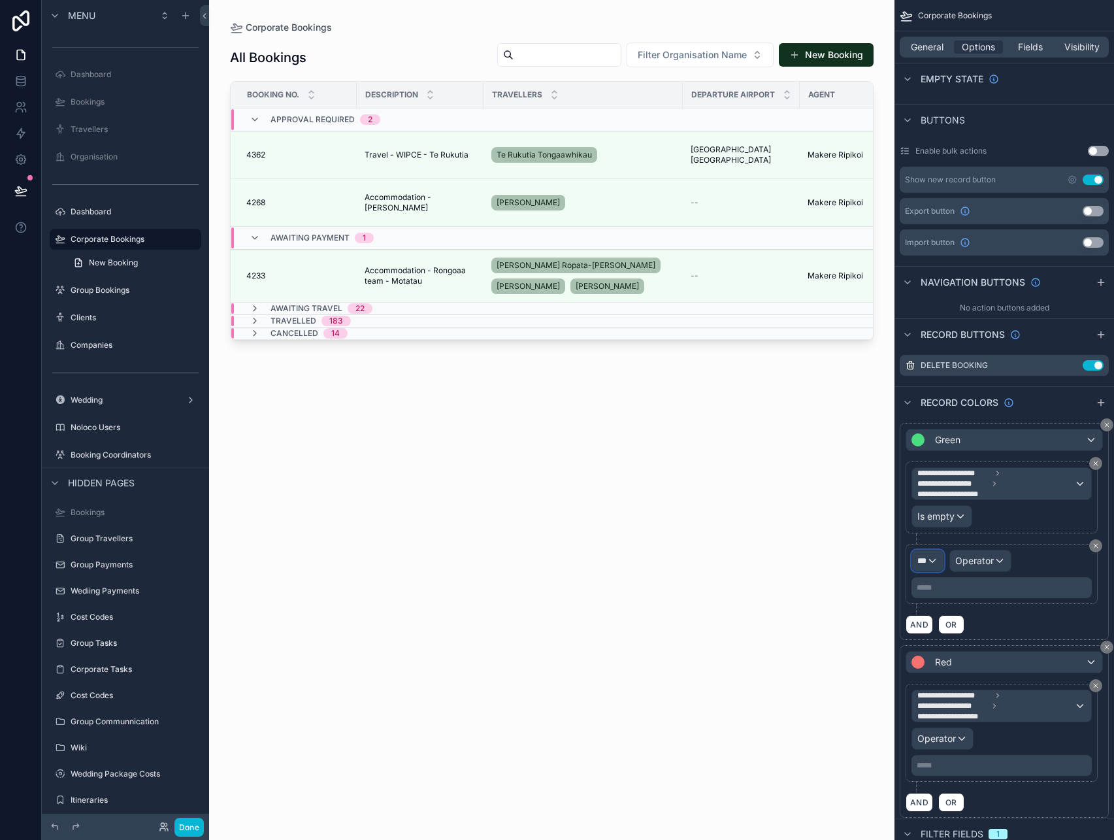
click at [934, 561] on div "***" at bounding box center [927, 560] width 31 height 21
click at [961, 625] on span "Corporate Bookings" at bounding box center [966, 631] width 86 height 16
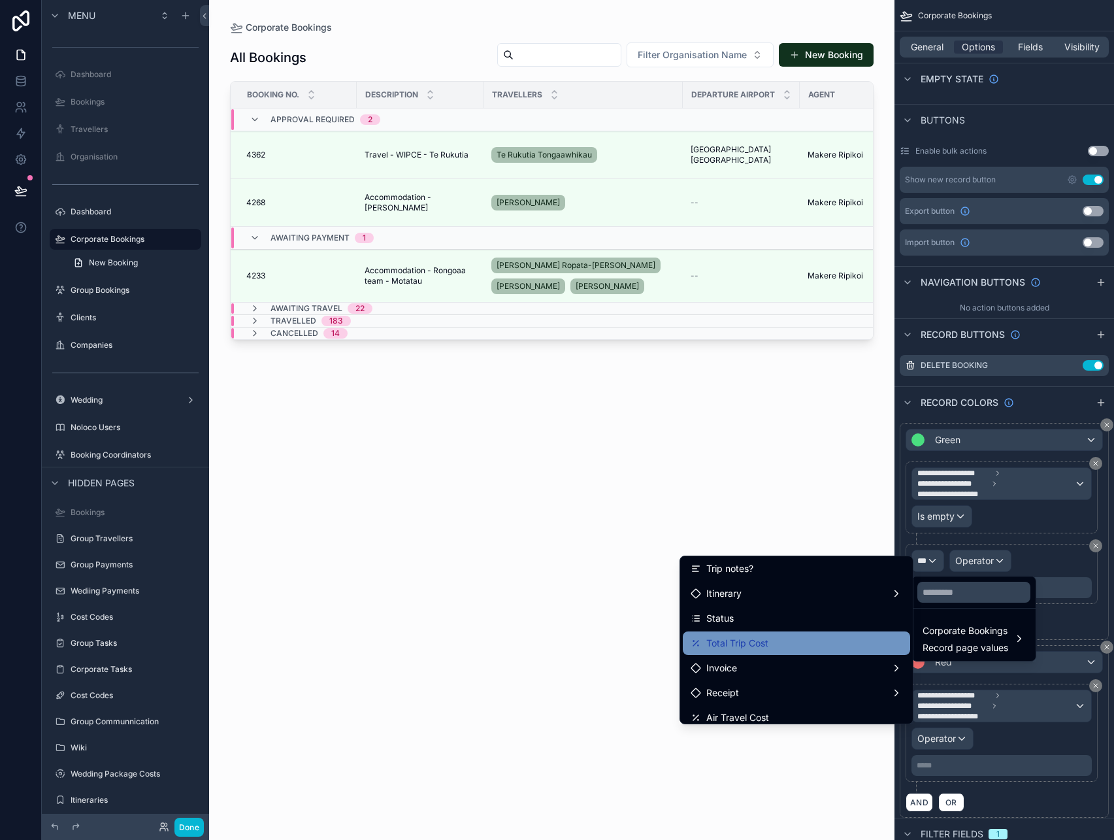
scroll to position [525, 0]
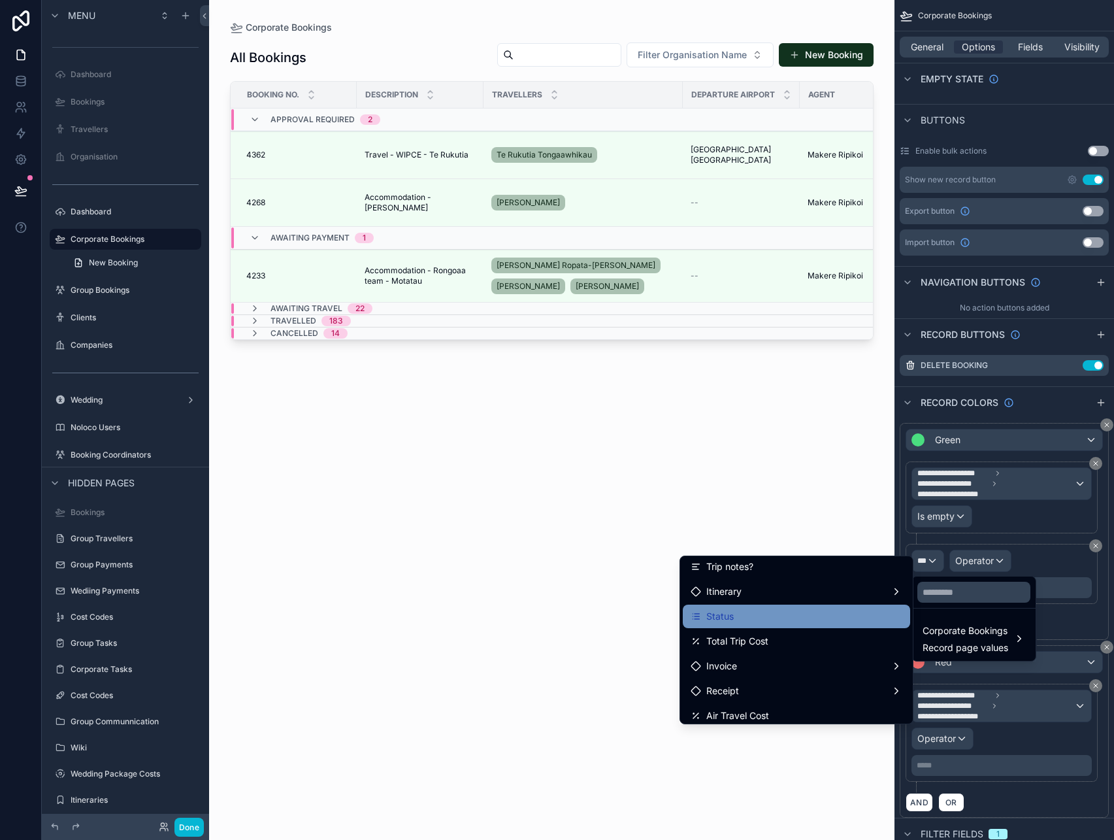
click at [773, 612] on div "Status" at bounding box center [797, 616] width 212 height 16
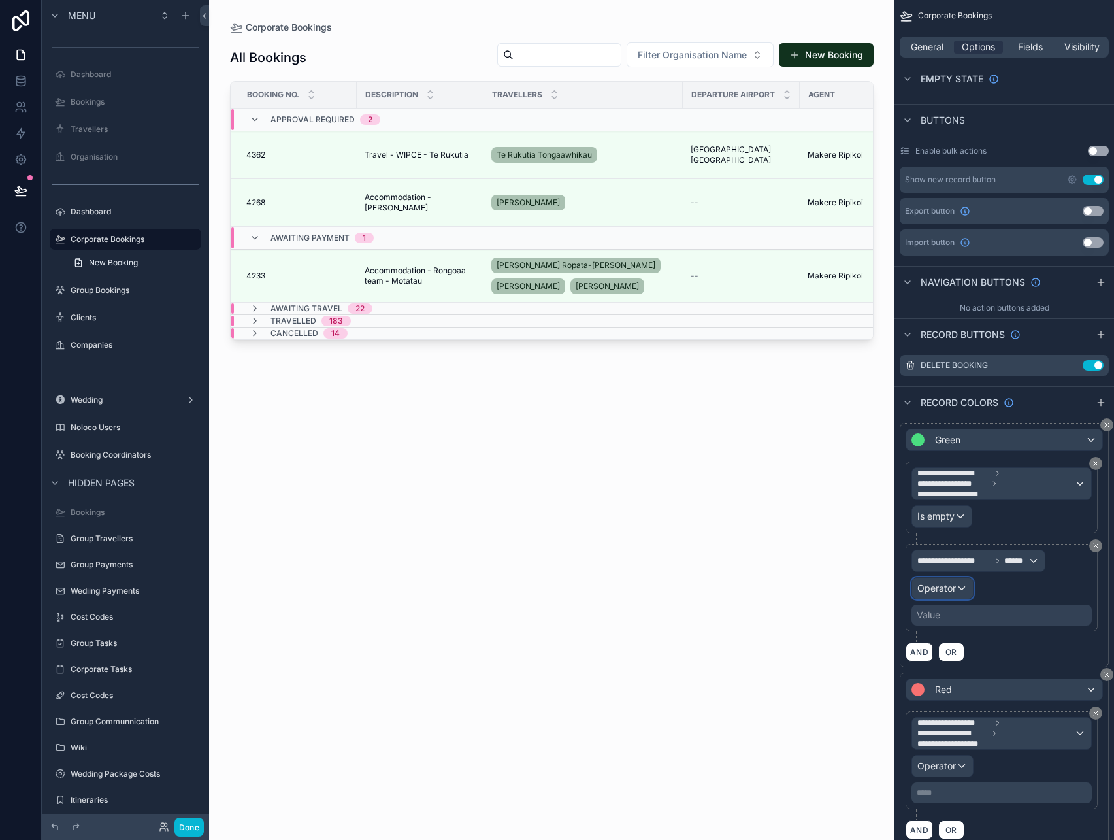
click at [929, 595] on div "Operator" at bounding box center [942, 588] width 61 height 21
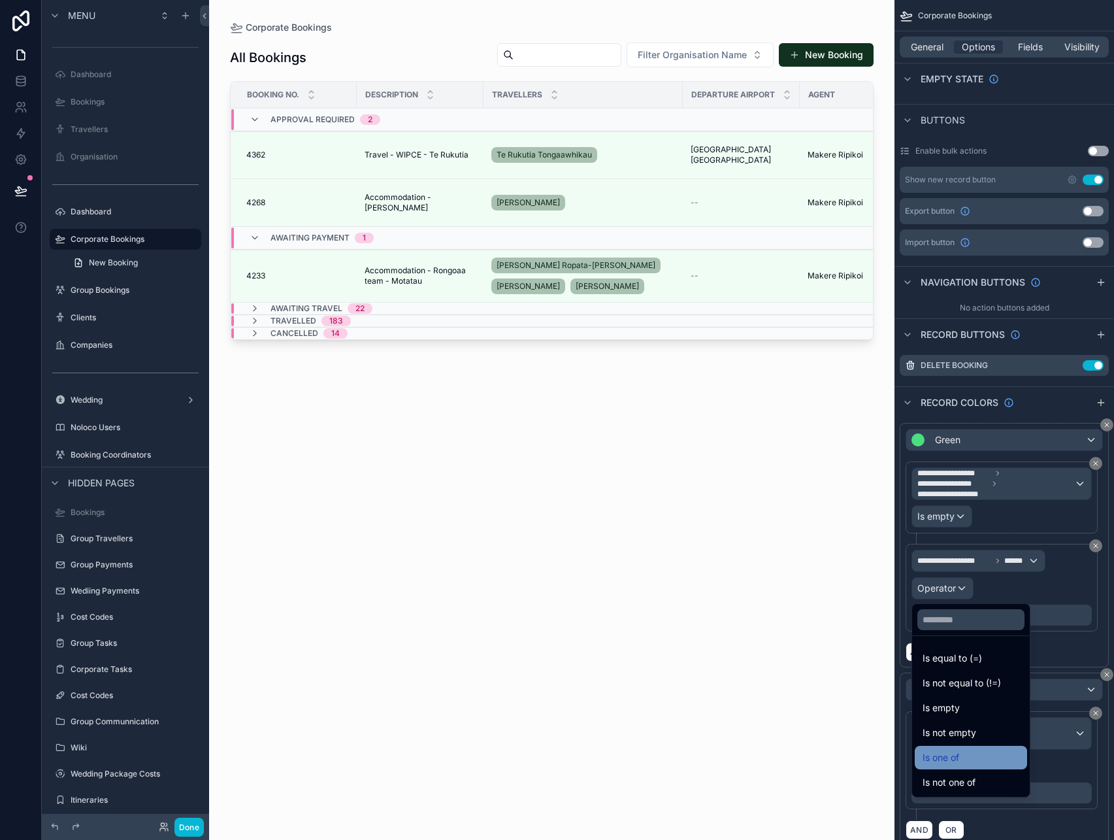
click at [956, 757] on span "Is one of" at bounding box center [941, 758] width 37 height 16
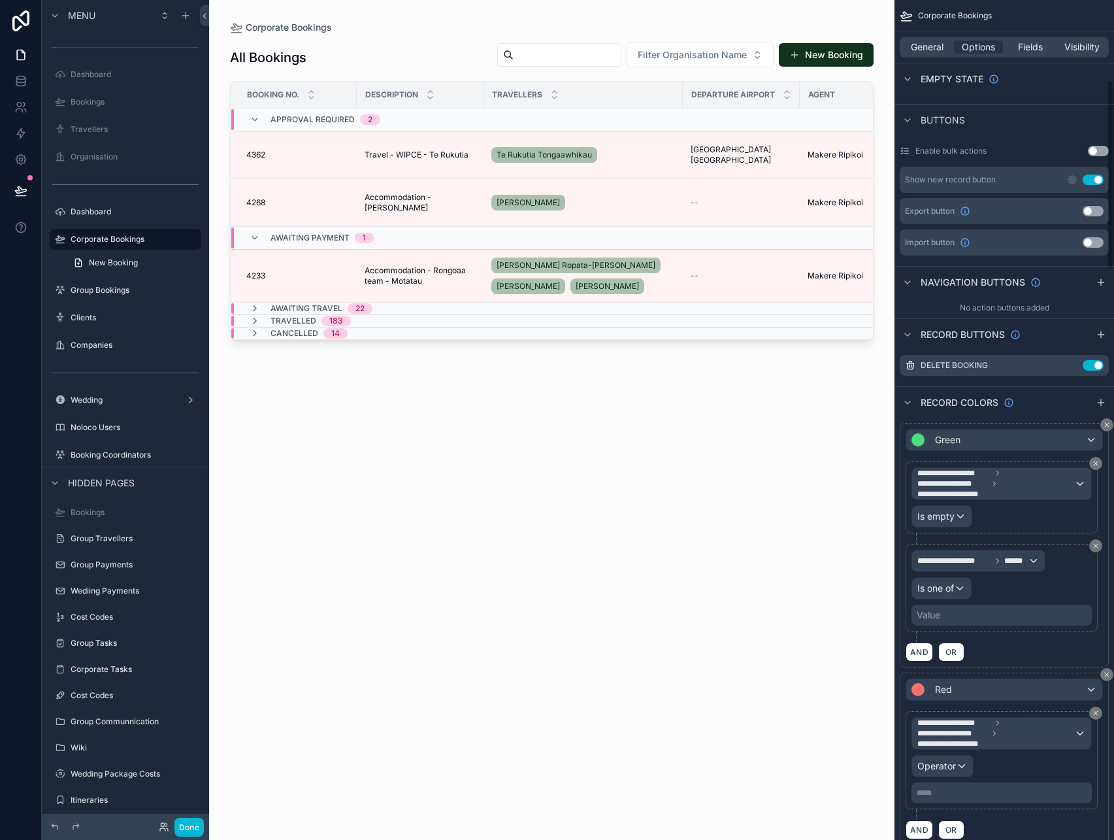
click at [946, 621] on div "Value" at bounding box center [1002, 614] width 180 height 21
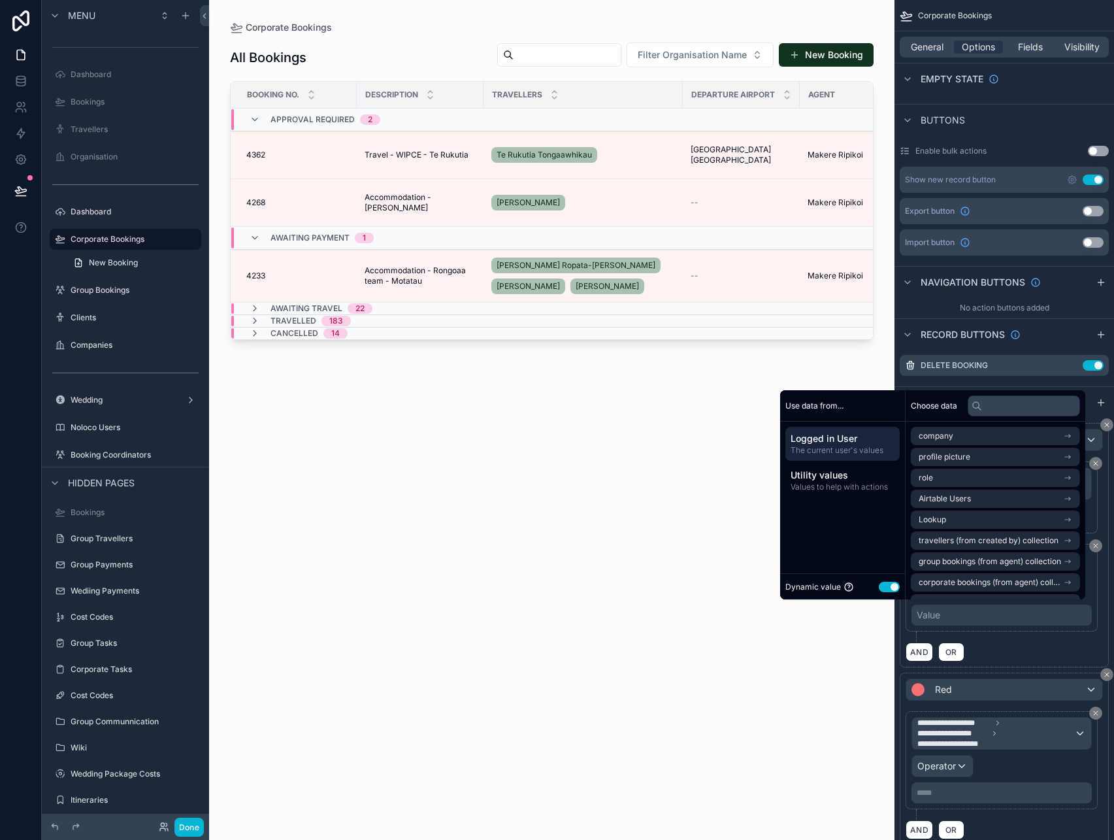
click at [888, 591] on div "Dynamic value Use setting" at bounding box center [842, 586] width 114 height 15
click at [883, 587] on button "Use setting" at bounding box center [889, 587] width 21 height 10
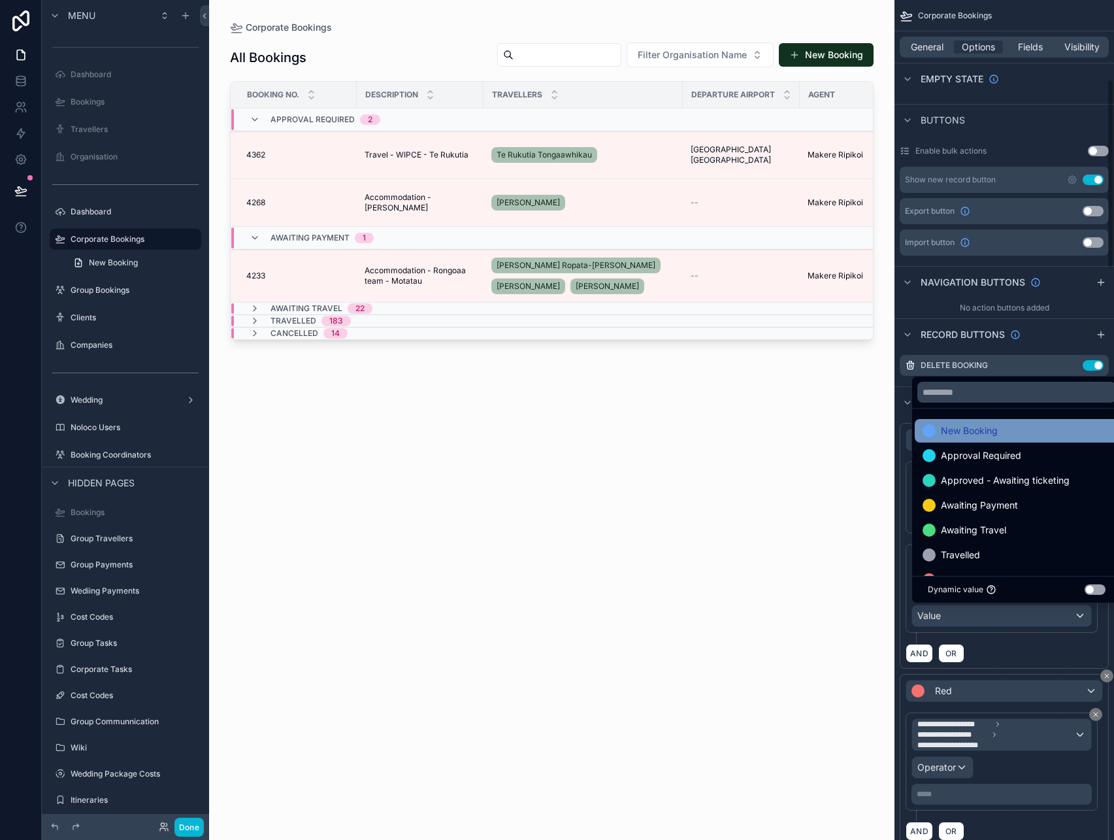
click at [1030, 430] on div "New Booking" at bounding box center [1017, 431] width 188 height 16
click at [1027, 435] on div "Approval Required" at bounding box center [1017, 431] width 188 height 16
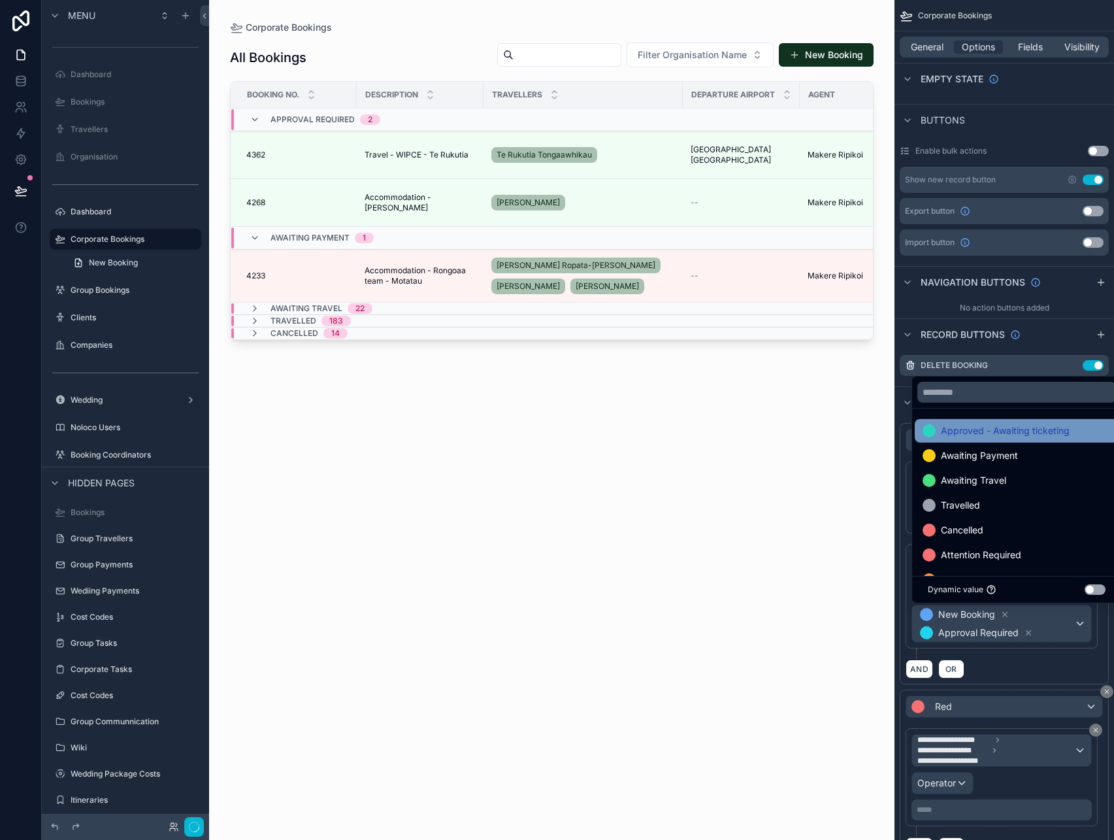
click at [1031, 431] on span "Approved - Awaiting ticketing" at bounding box center [1005, 431] width 129 height 16
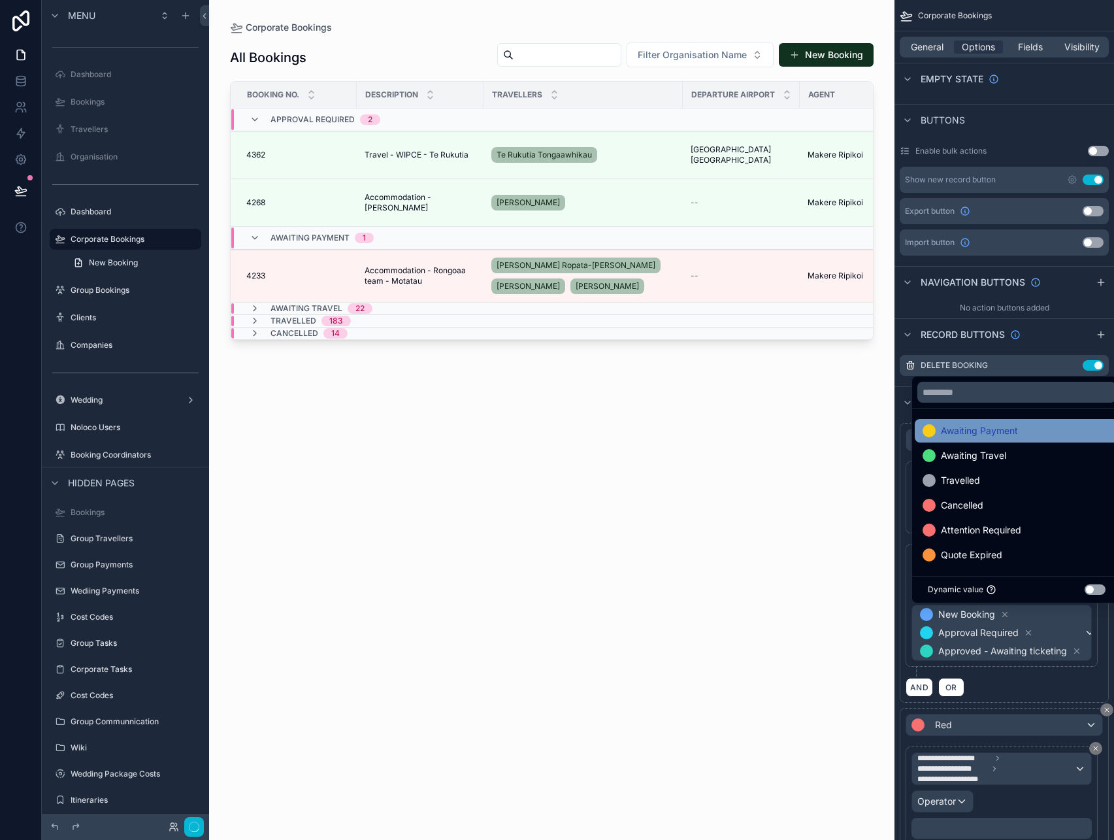
click at [1029, 427] on div "Awaiting Payment" at bounding box center [1017, 431] width 188 height 16
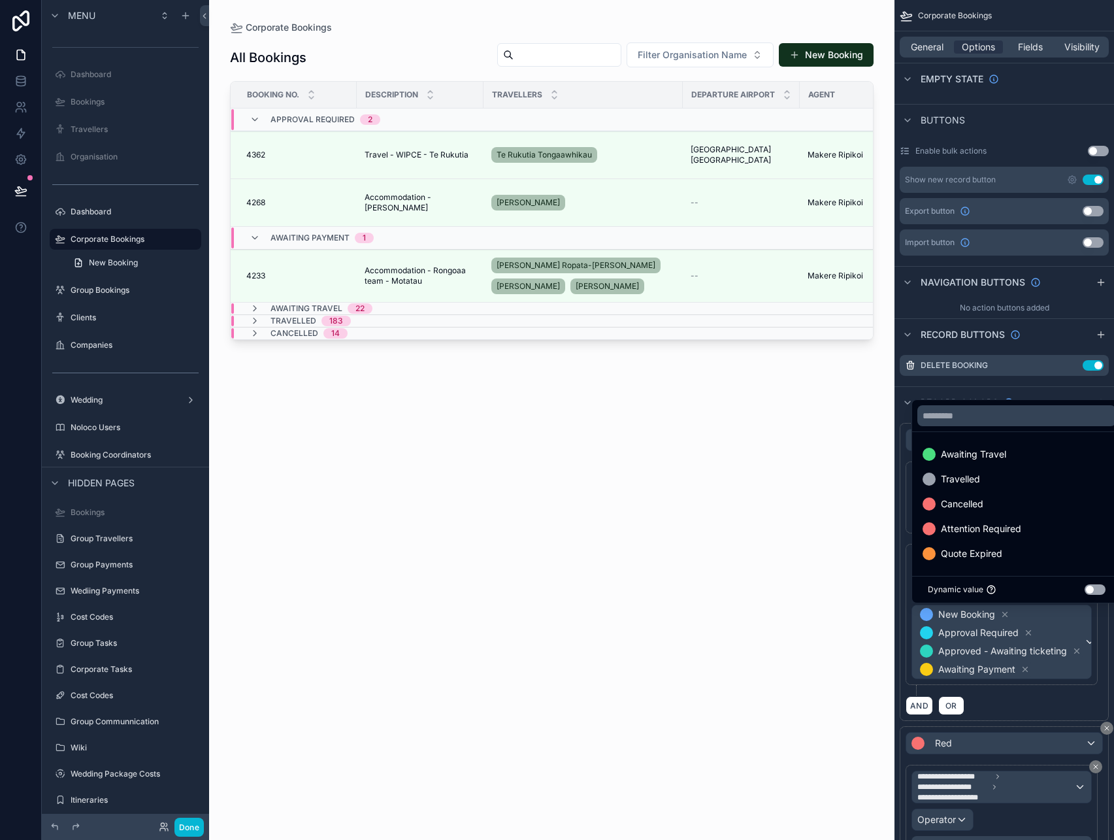
click at [1012, 702] on div "AND OR" at bounding box center [1004, 705] width 197 height 20
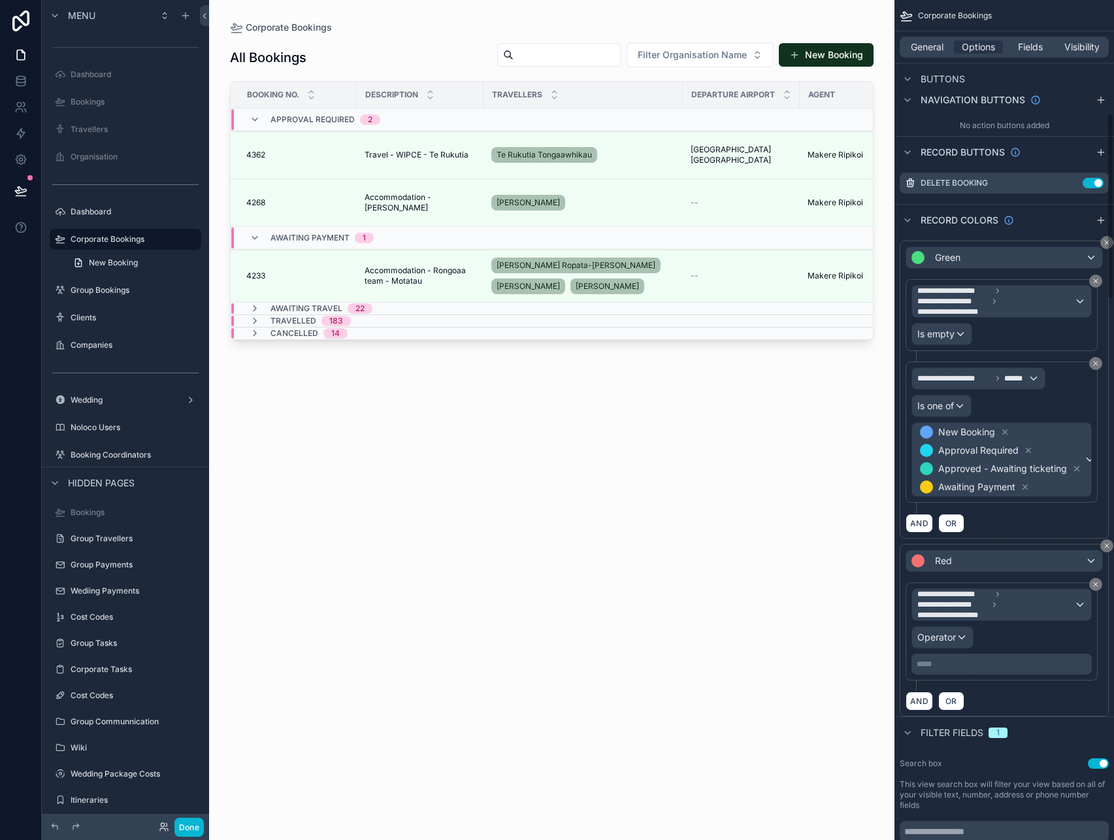
scroll to position [540, 0]
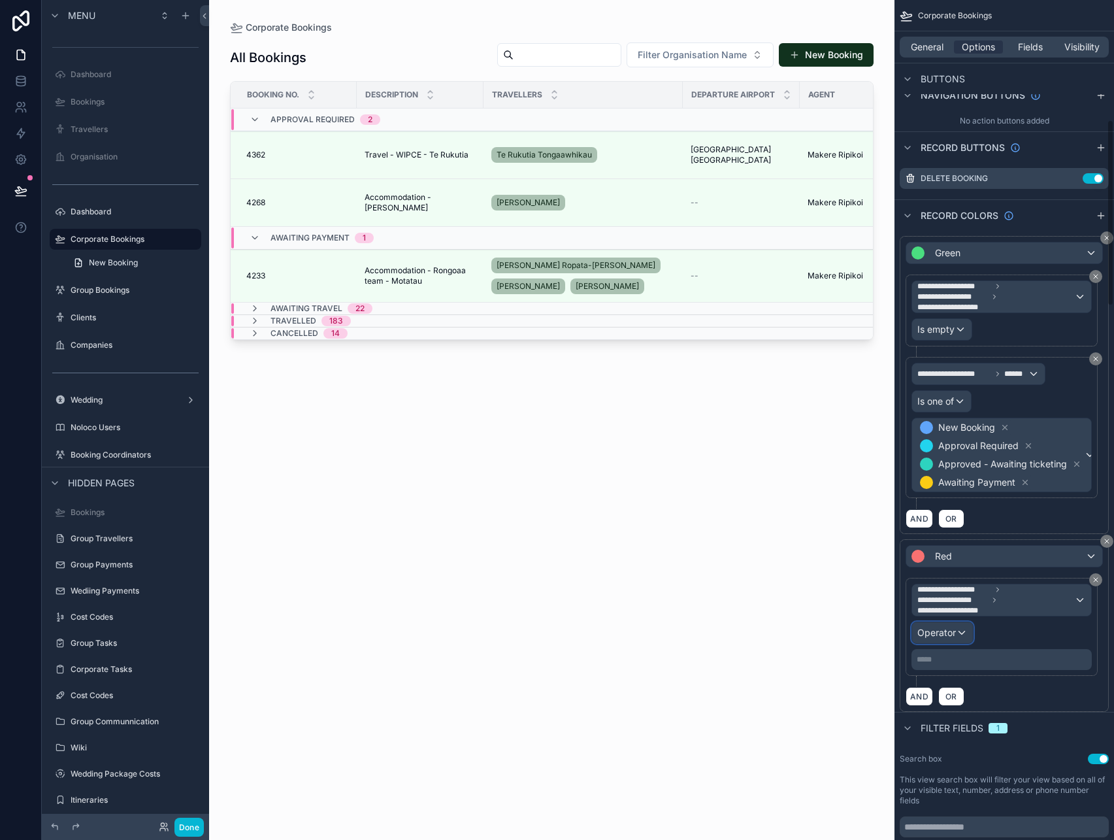
click at [959, 638] on div "Operator" at bounding box center [942, 632] width 61 height 21
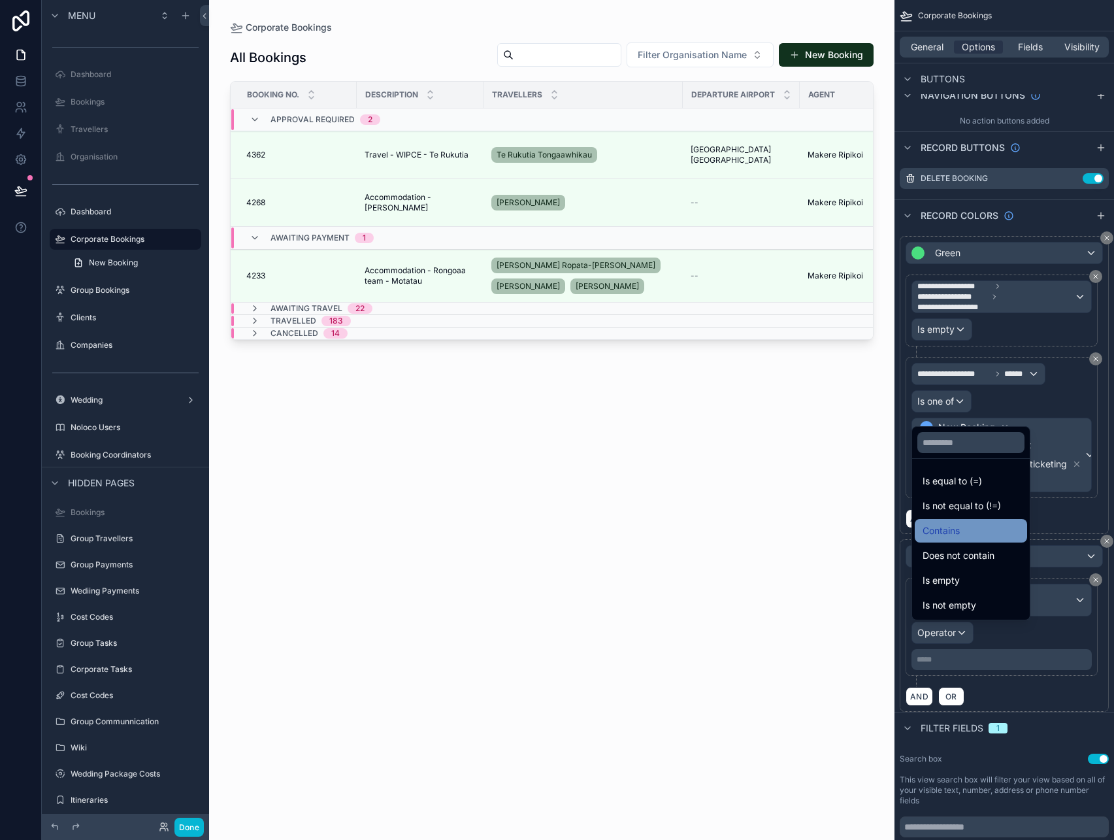
click at [974, 526] on div "Contains" at bounding box center [971, 531] width 97 height 16
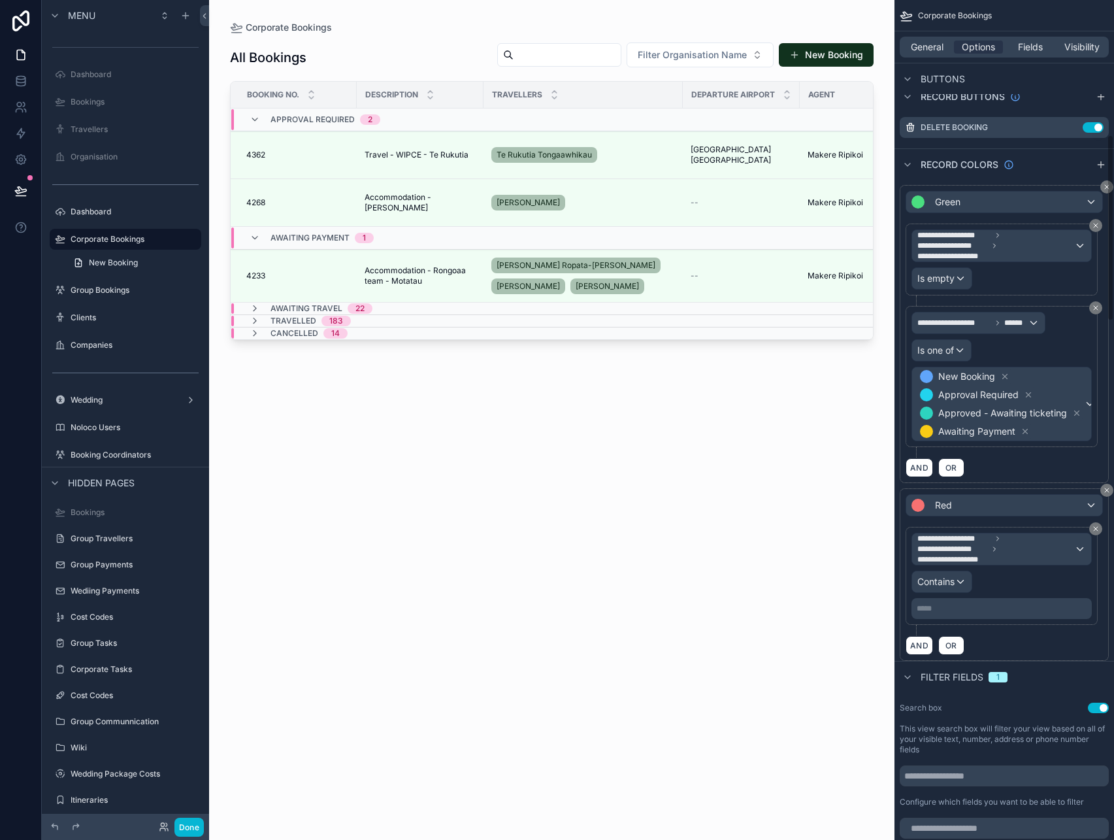
scroll to position [610, 0]
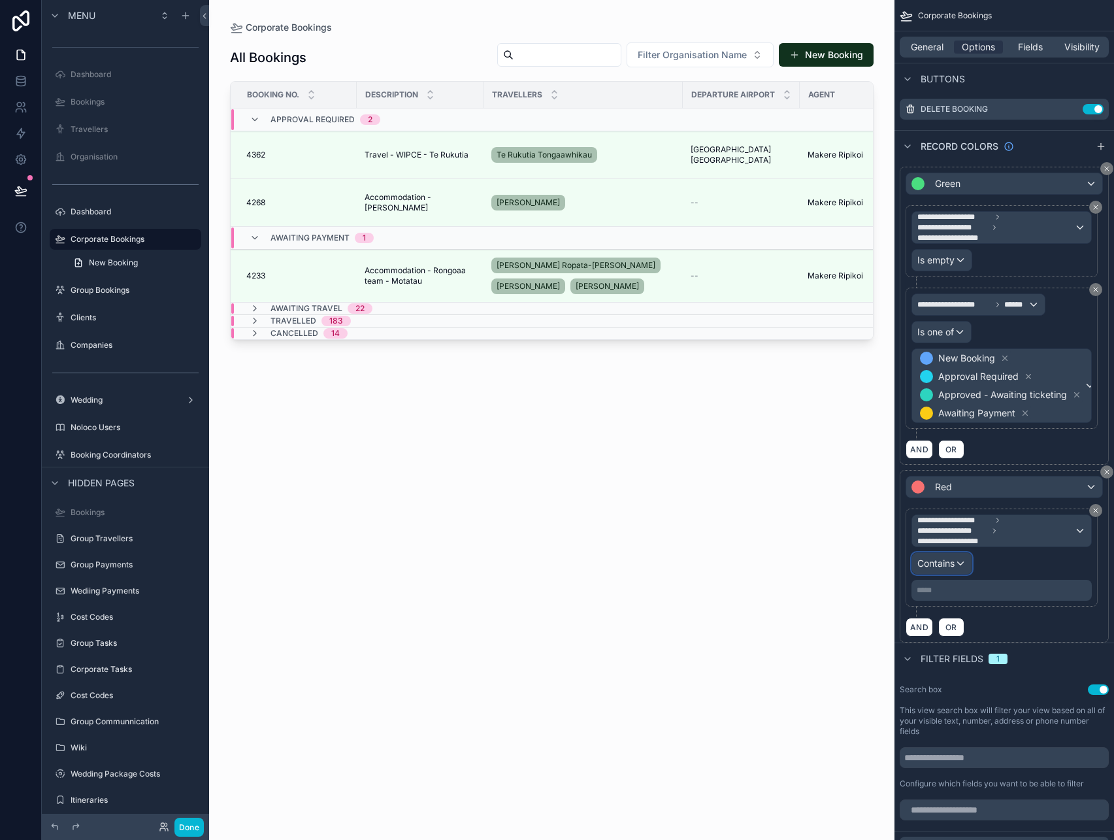
click at [959, 565] on div "Contains" at bounding box center [941, 563] width 59 height 21
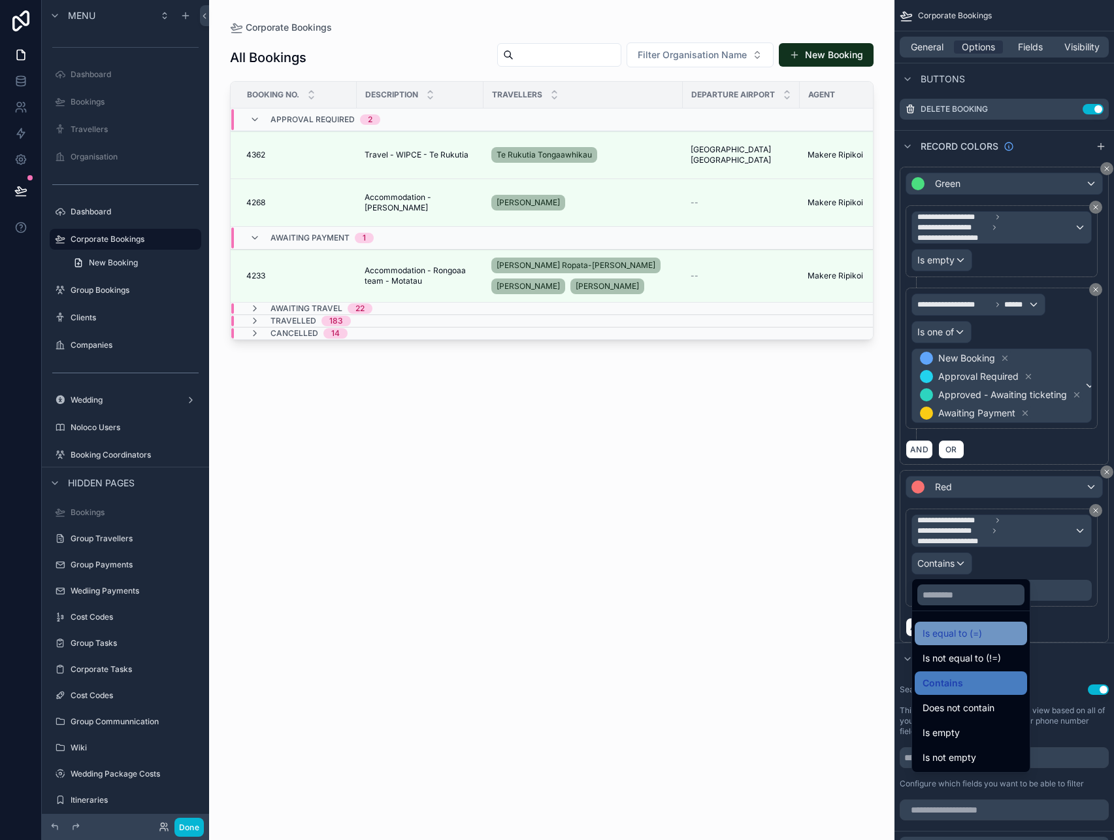
click at [952, 631] on span "Is equal to (=)" at bounding box center [952, 633] width 59 height 16
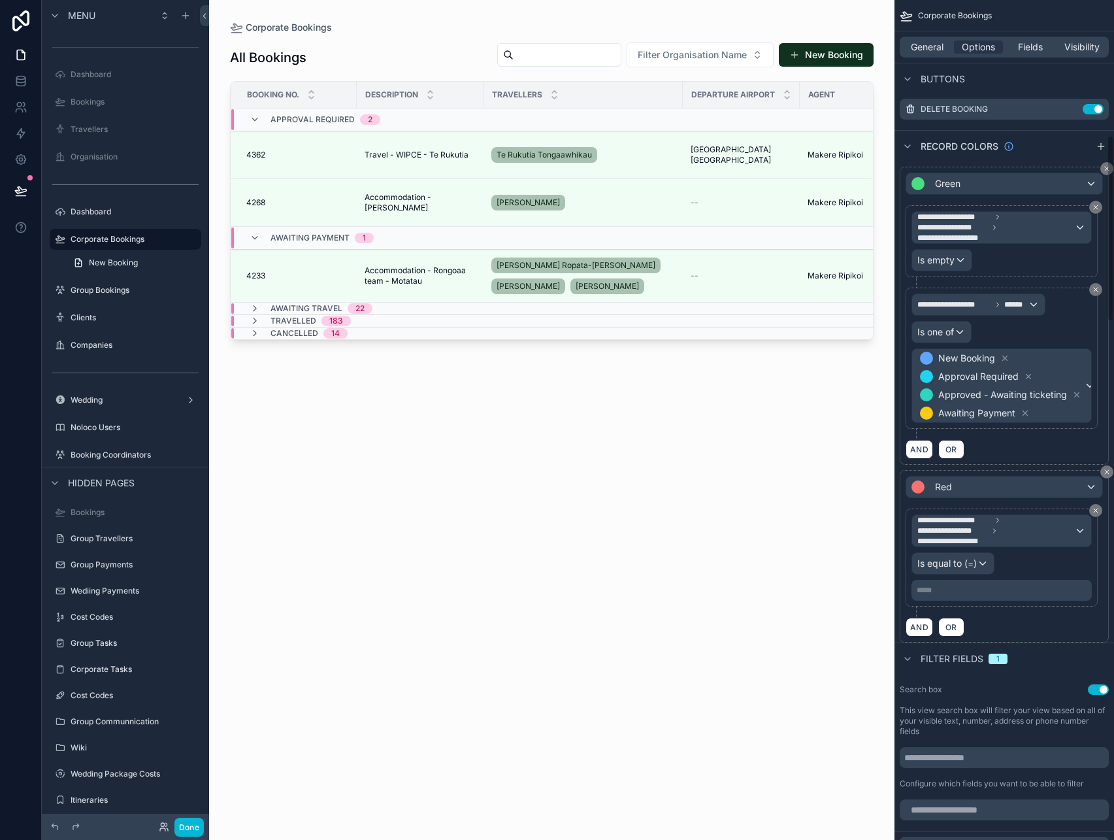
click at [974, 595] on div "***** ﻿" at bounding box center [1002, 590] width 180 height 21
click at [949, 589] on p "***** ﻿" at bounding box center [1003, 590] width 173 height 10
click at [998, 620] on div "AND OR" at bounding box center [1004, 627] width 197 height 20
click at [964, 565] on span "Is equal to (=)" at bounding box center [946, 563] width 59 height 13
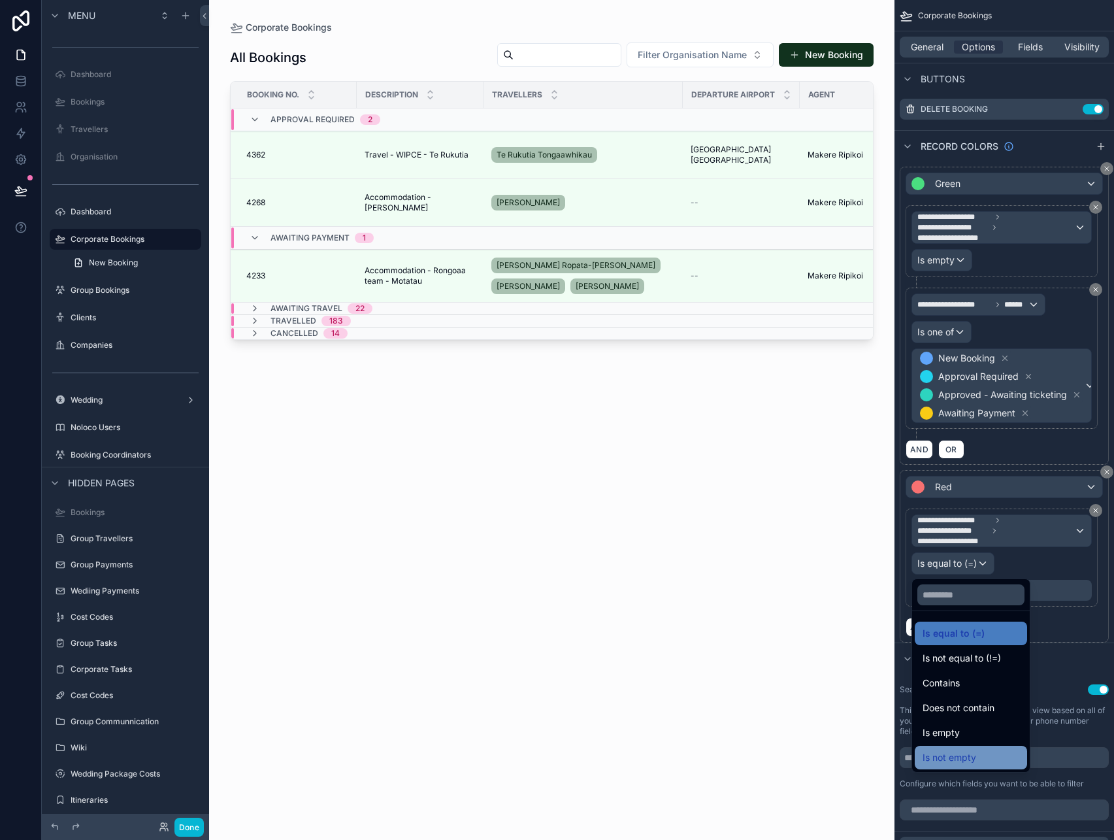
click at [965, 750] on span "Is not empty" at bounding box center [950, 758] width 54 height 16
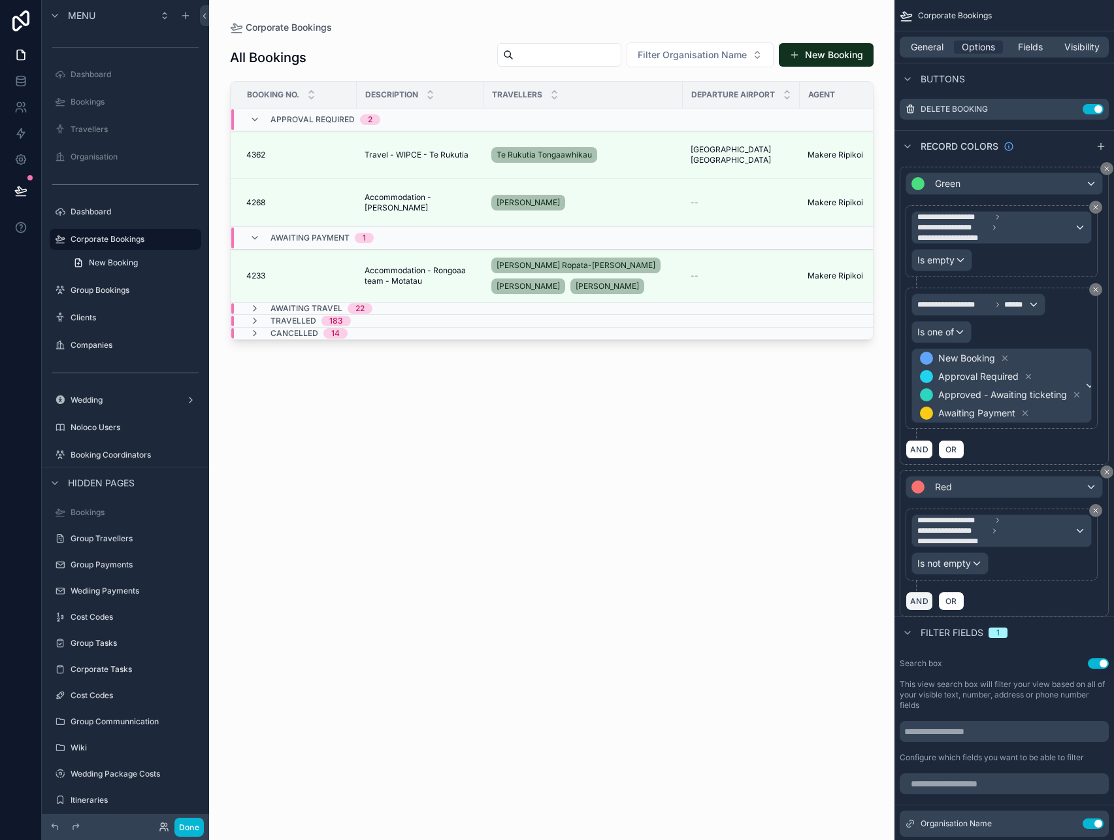
click at [929, 598] on button "AND" at bounding box center [919, 600] width 27 height 19
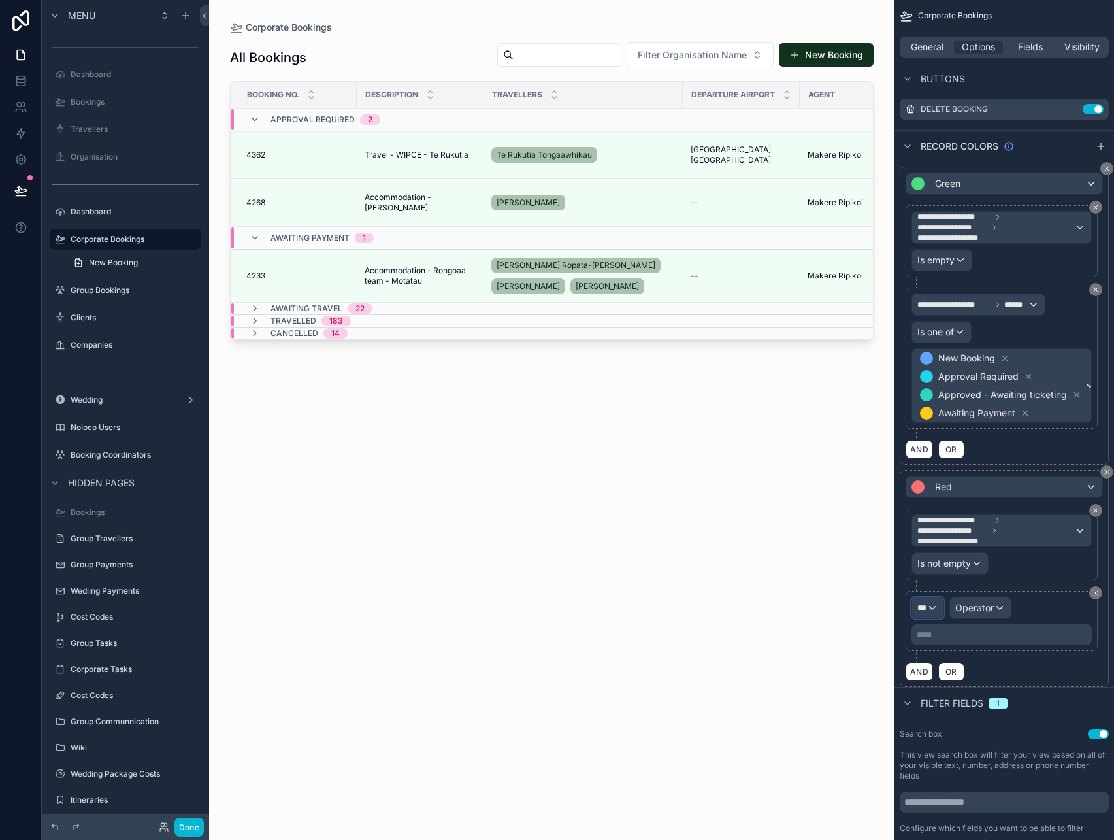
click at [938, 606] on div "***" at bounding box center [927, 607] width 31 height 21
click at [964, 681] on span "Corporate Bookings" at bounding box center [966, 678] width 86 height 16
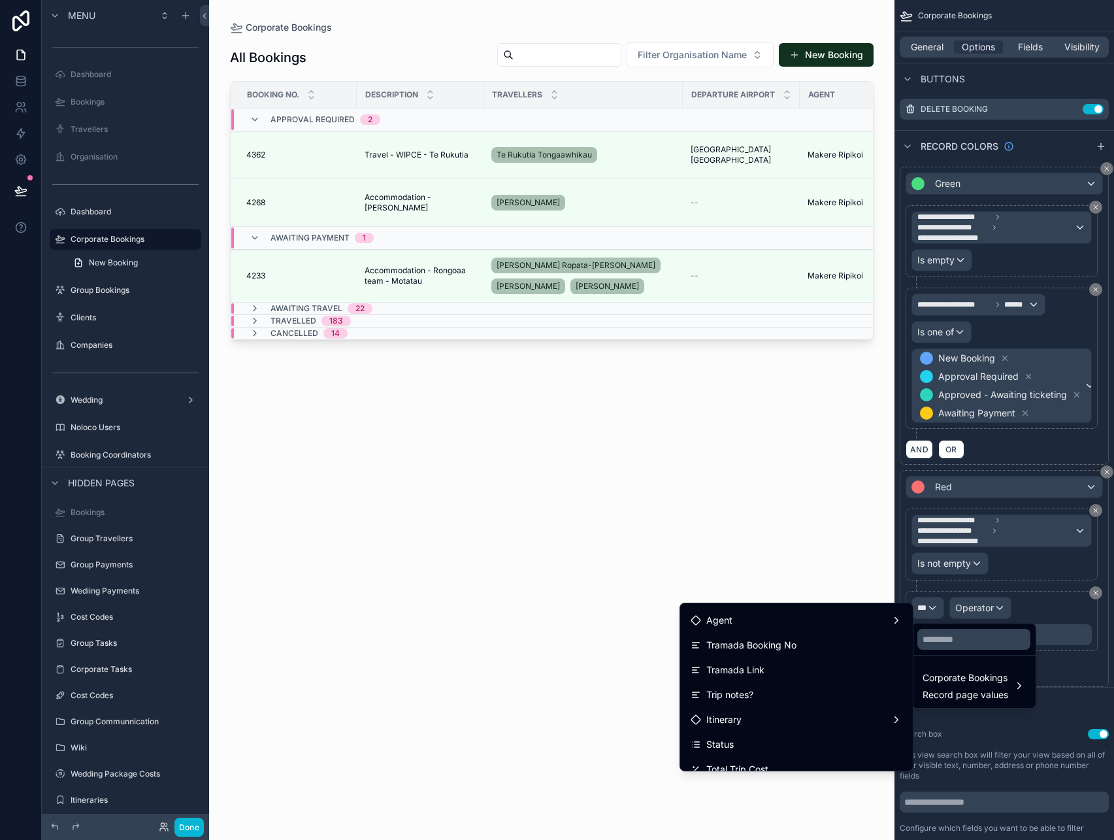
scroll to position [455, 0]
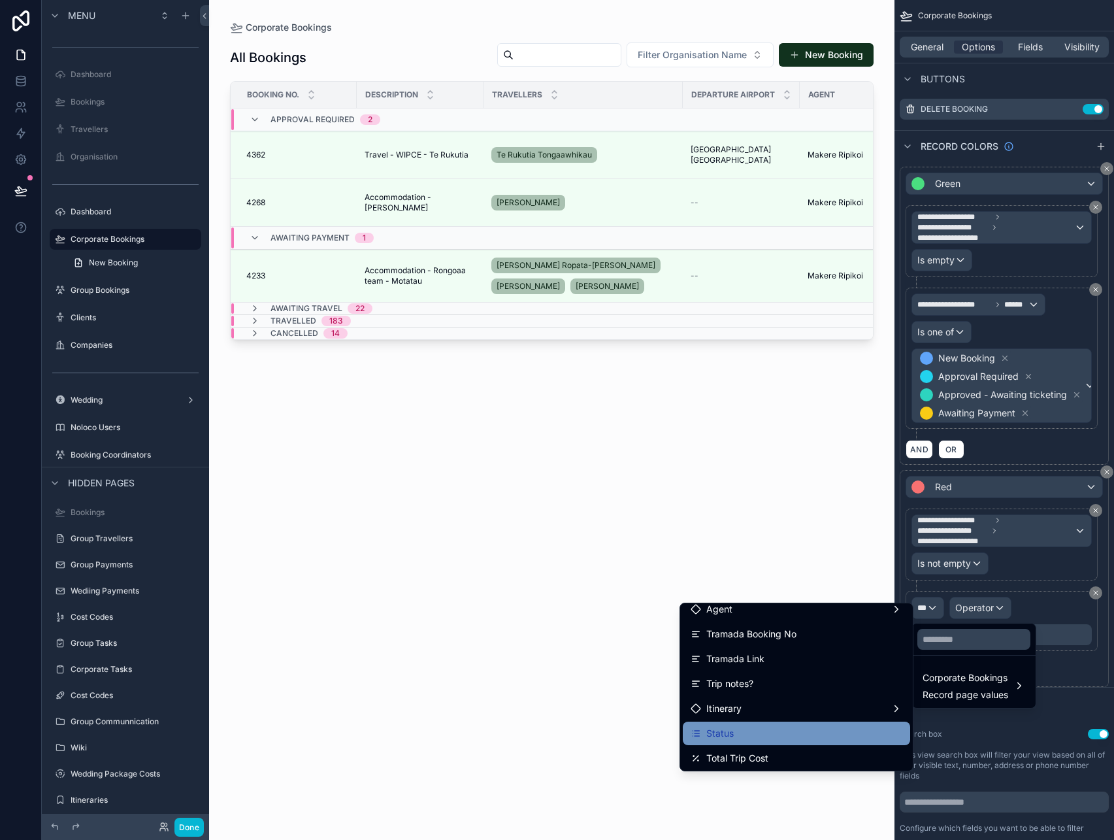
click at [773, 733] on div "Status" at bounding box center [797, 733] width 212 height 16
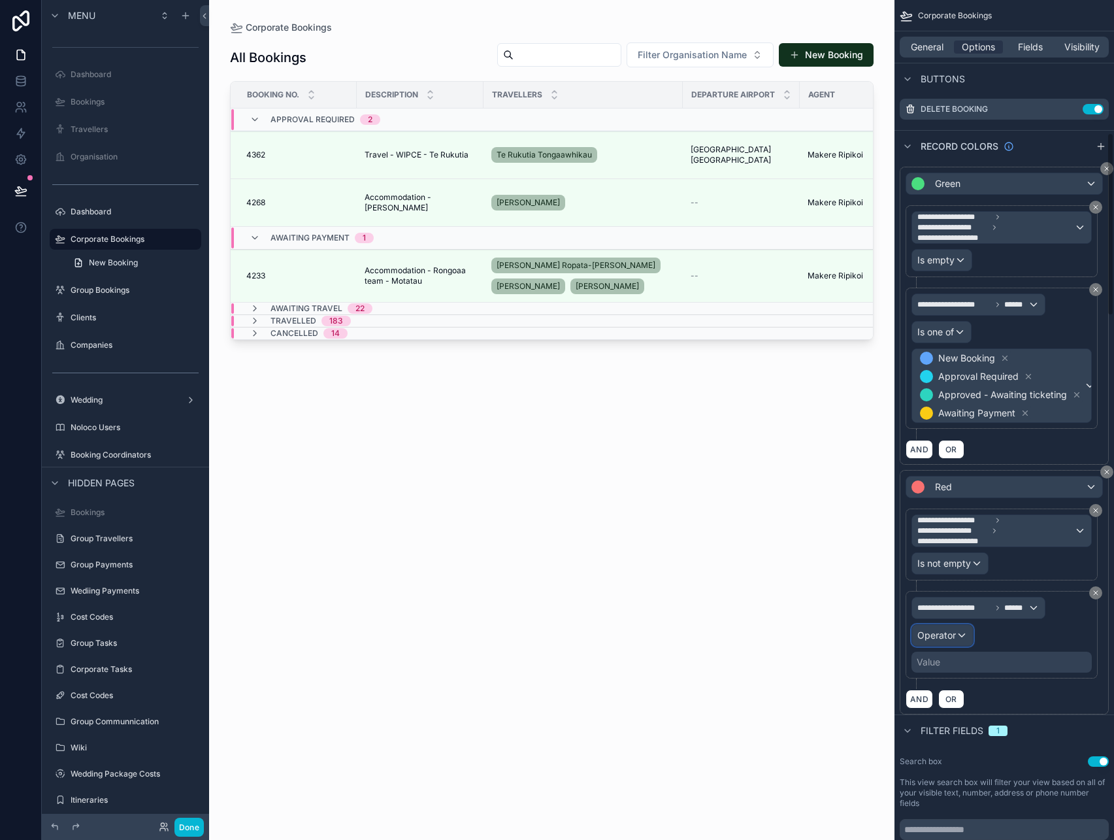
click at [936, 640] on span "Operator" at bounding box center [936, 634] width 39 height 11
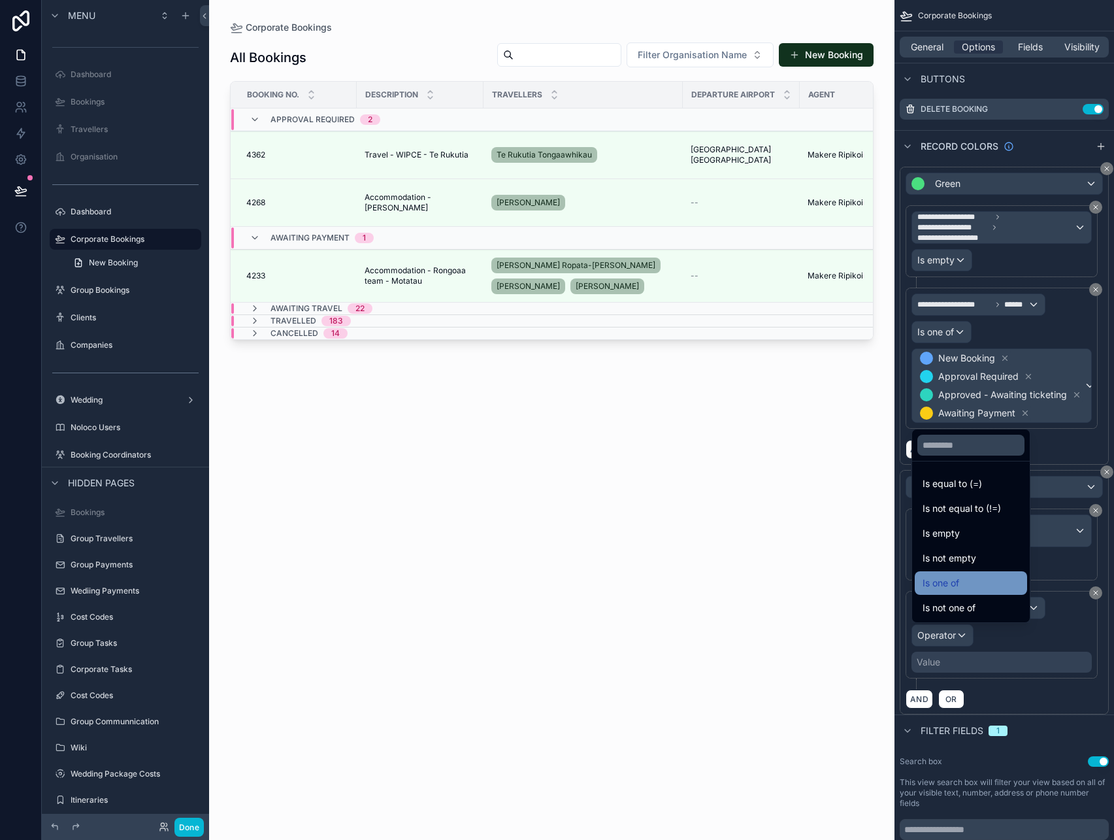
click at [968, 576] on div "Is one of" at bounding box center [971, 583] width 97 height 16
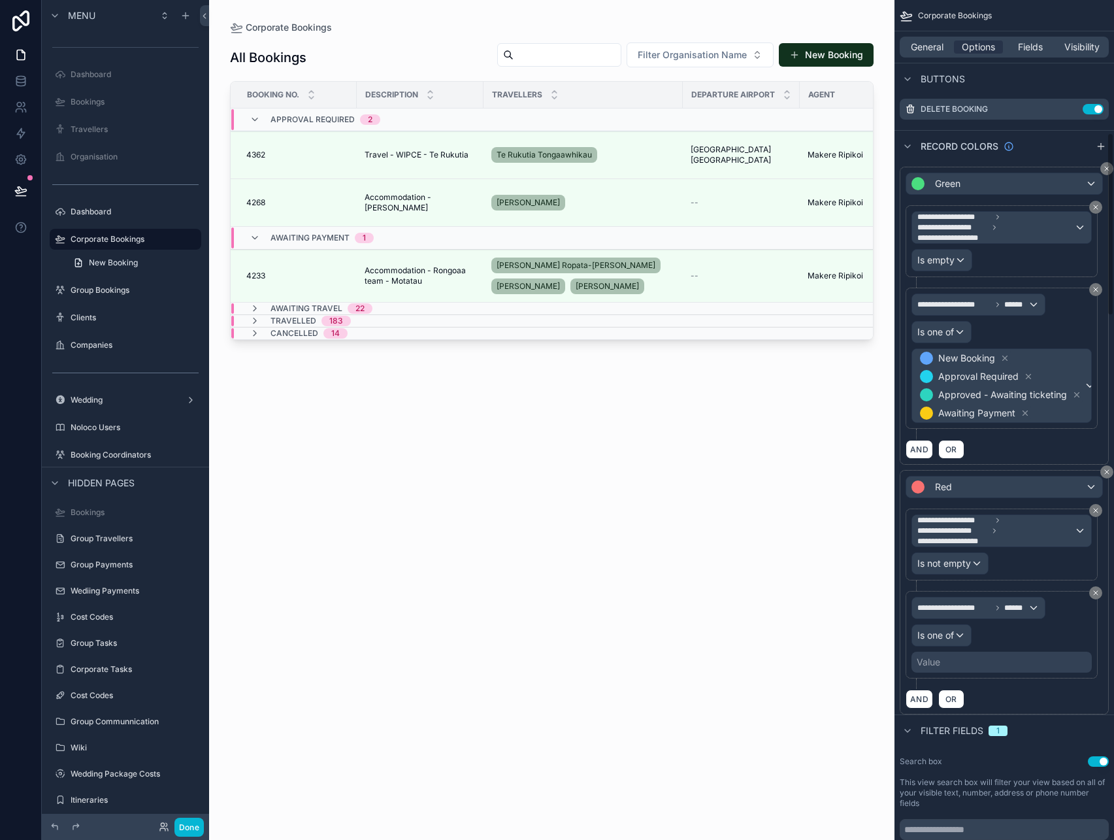
click at [951, 654] on div "Value" at bounding box center [1002, 661] width 180 height 21
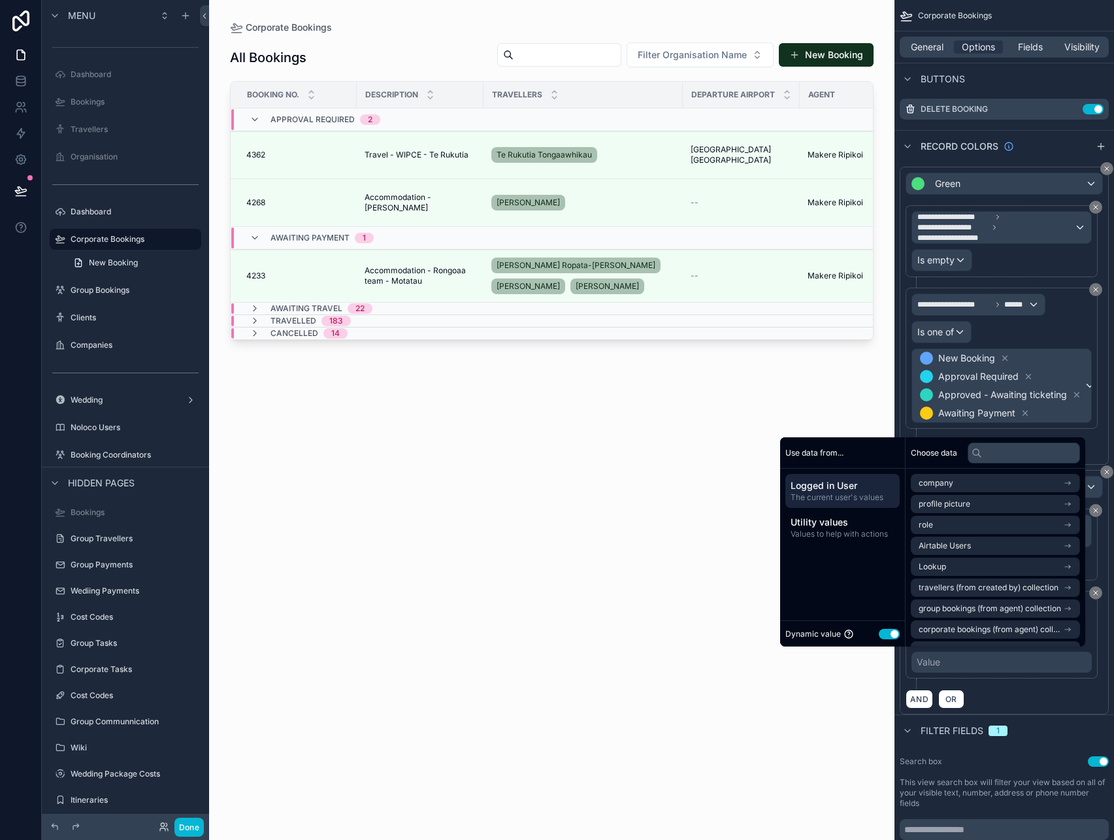
click at [890, 634] on button "Use setting" at bounding box center [889, 634] width 21 height 10
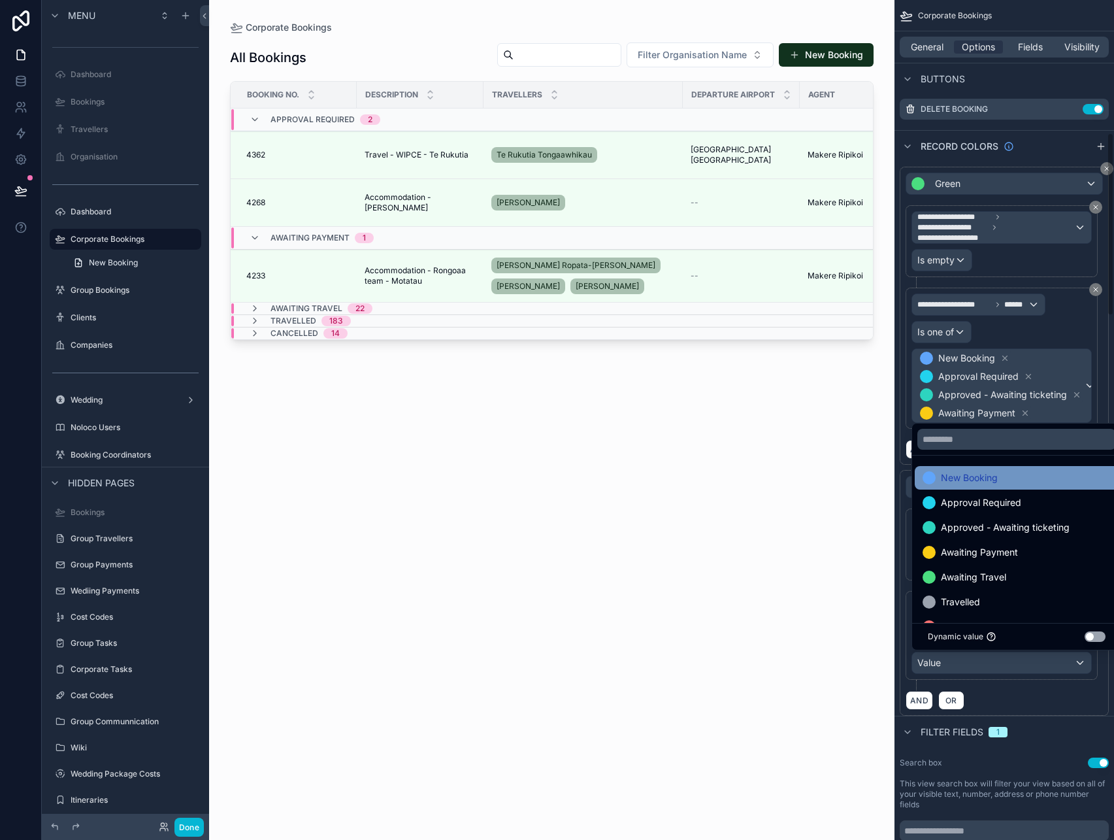
click at [1013, 481] on div "New Booking" at bounding box center [1017, 478] width 188 height 16
click at [1014, 480] on span "Approval Required" at bounding box center [981, 478] width 80 height 16
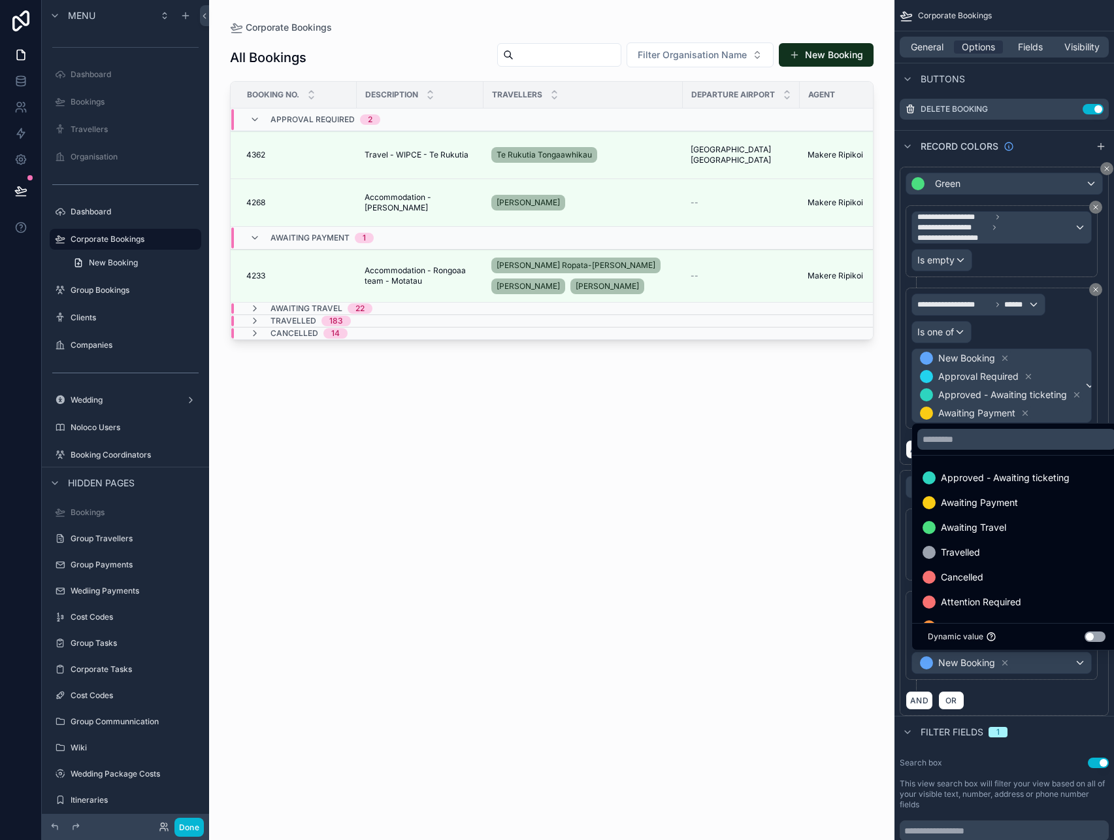
click at [1014, 480] on span "Approved - Awaiting ticketing" at bounding box center [1005, 478] width 129 height 16
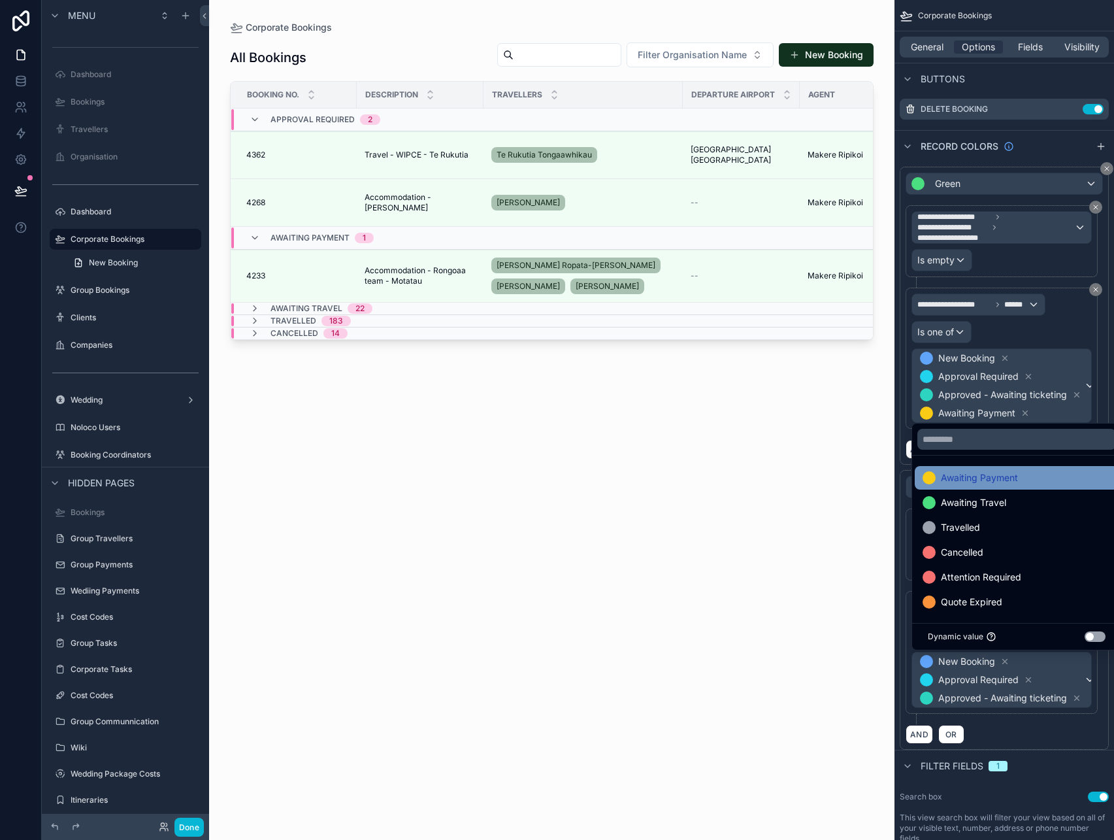
click at [1017, 479] on span "Awaiting Payment" at bounding box center [979, 478] width 77 height 16
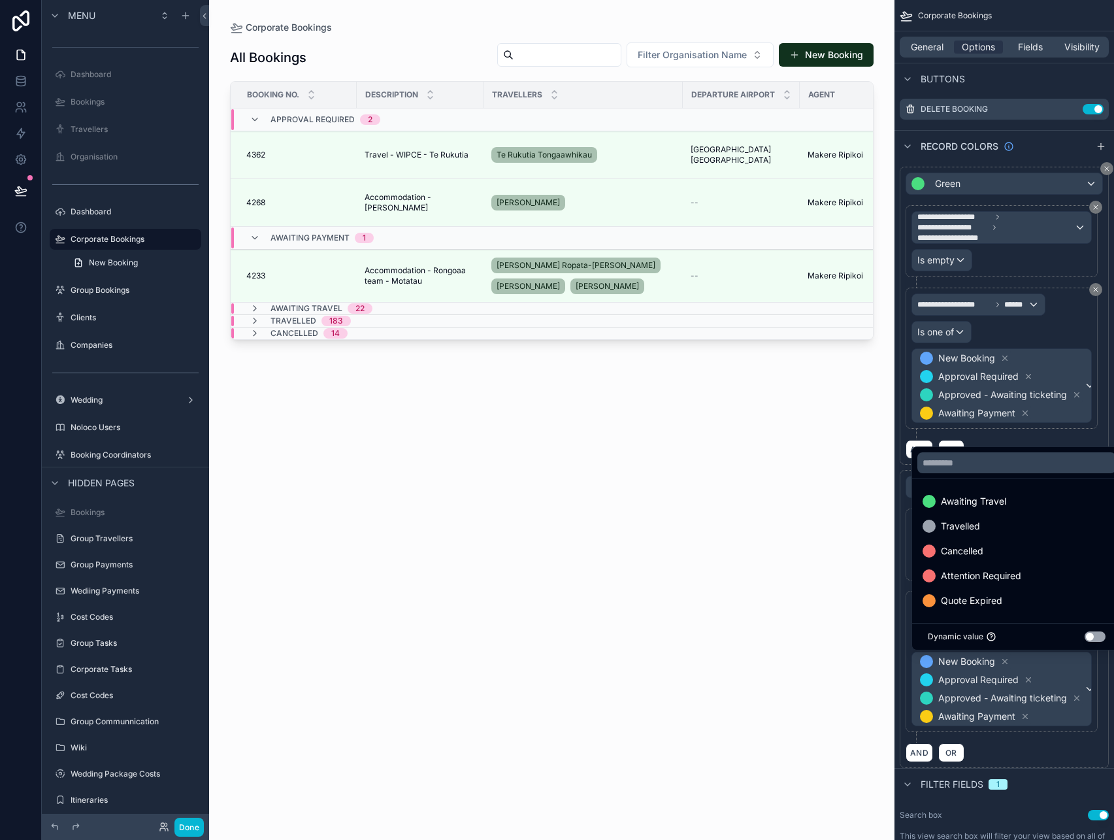
click at [816, 695] on div "scrollable content" at bounding box center [551, 412] width 685 height 824
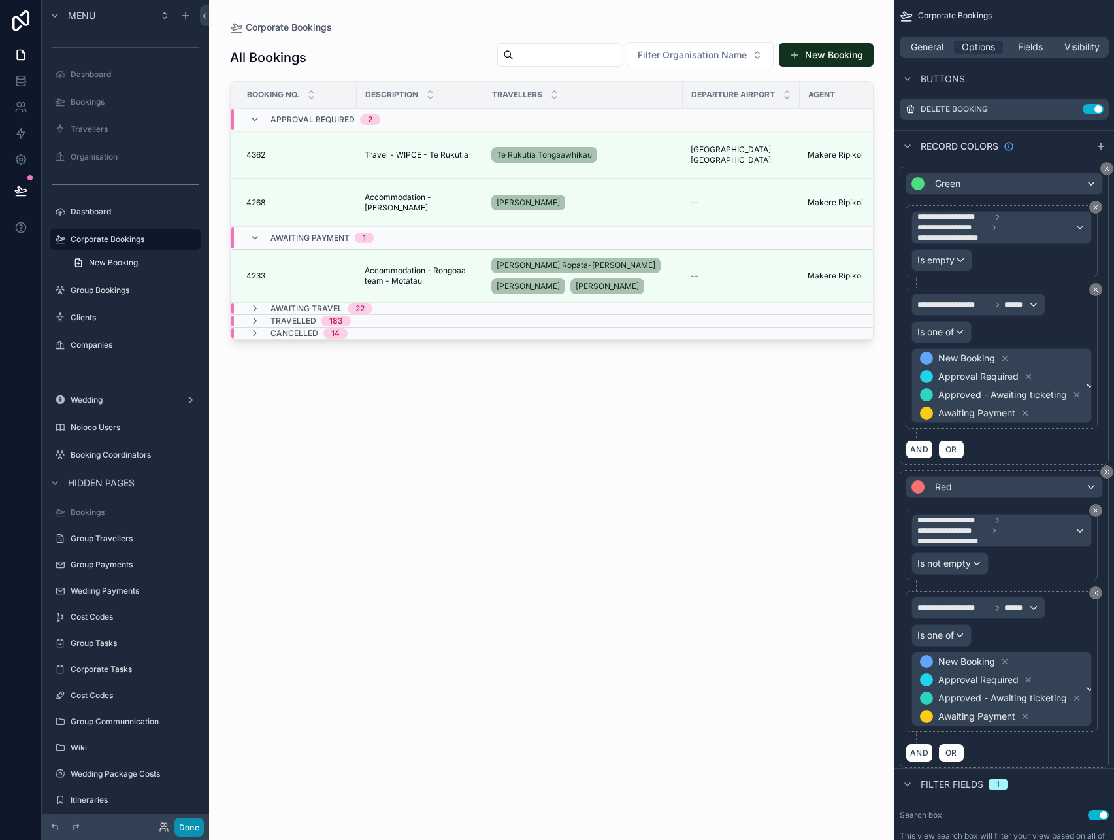
click at [183, 825] on button "Done" at bounding box center [188, 826] width 29 height 19
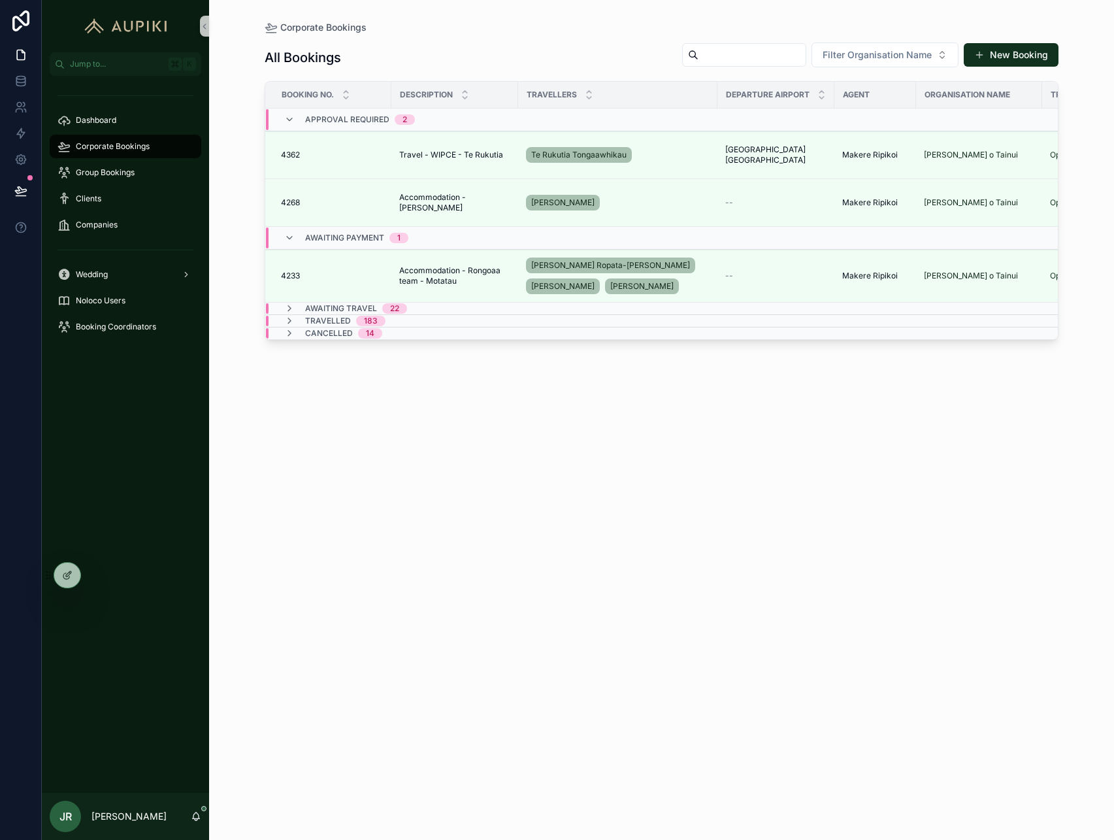
click at [361, 310] on span "Awaiting Travel" at bounding box center [341, 308] width 72 height 10
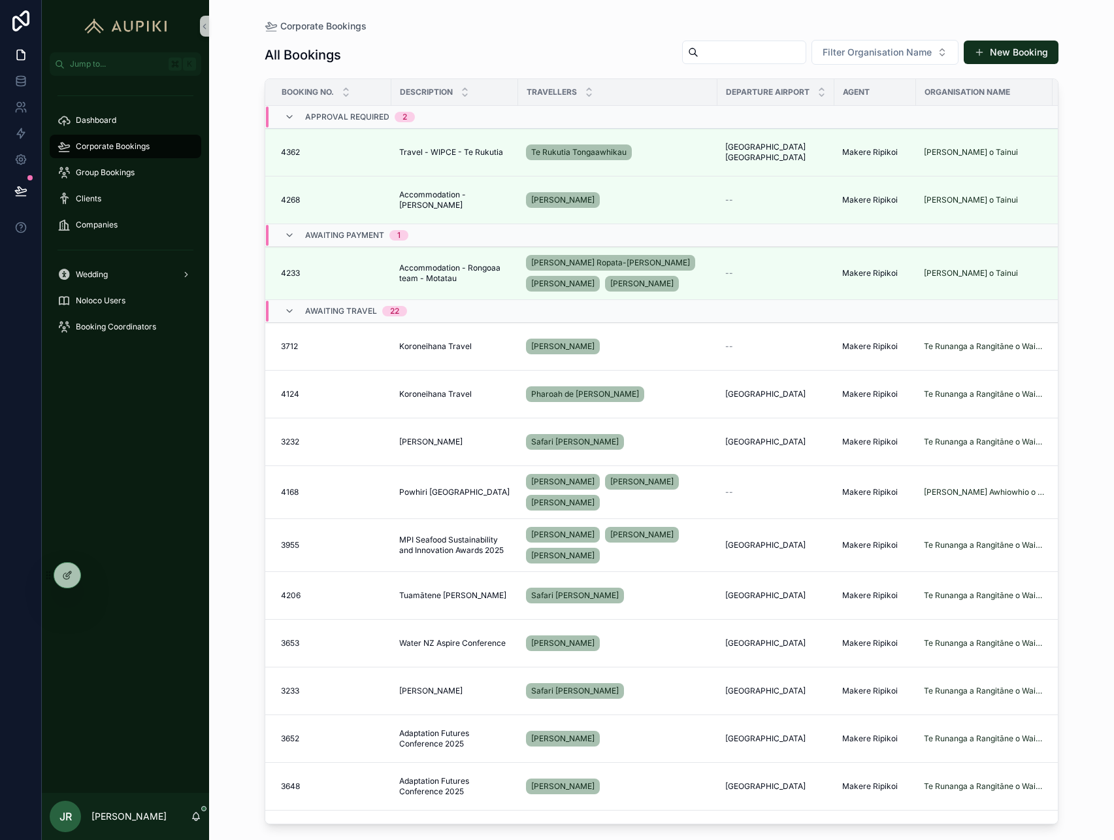
click at [362, 309] on span "Awaiting Travel" at bounding box center [341, 311] width 72 height 10
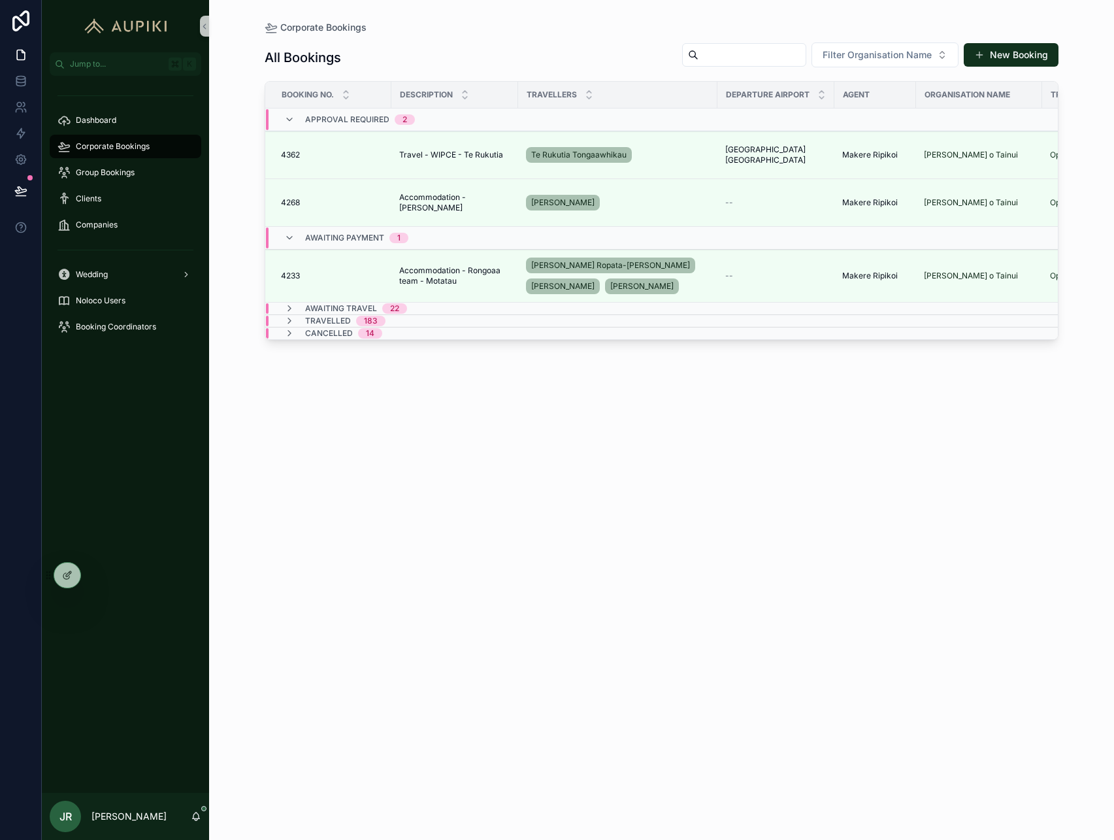
click at [362, 309] on span "Awaiting Travel" at bounding box center [341, 308] width 72 height 10
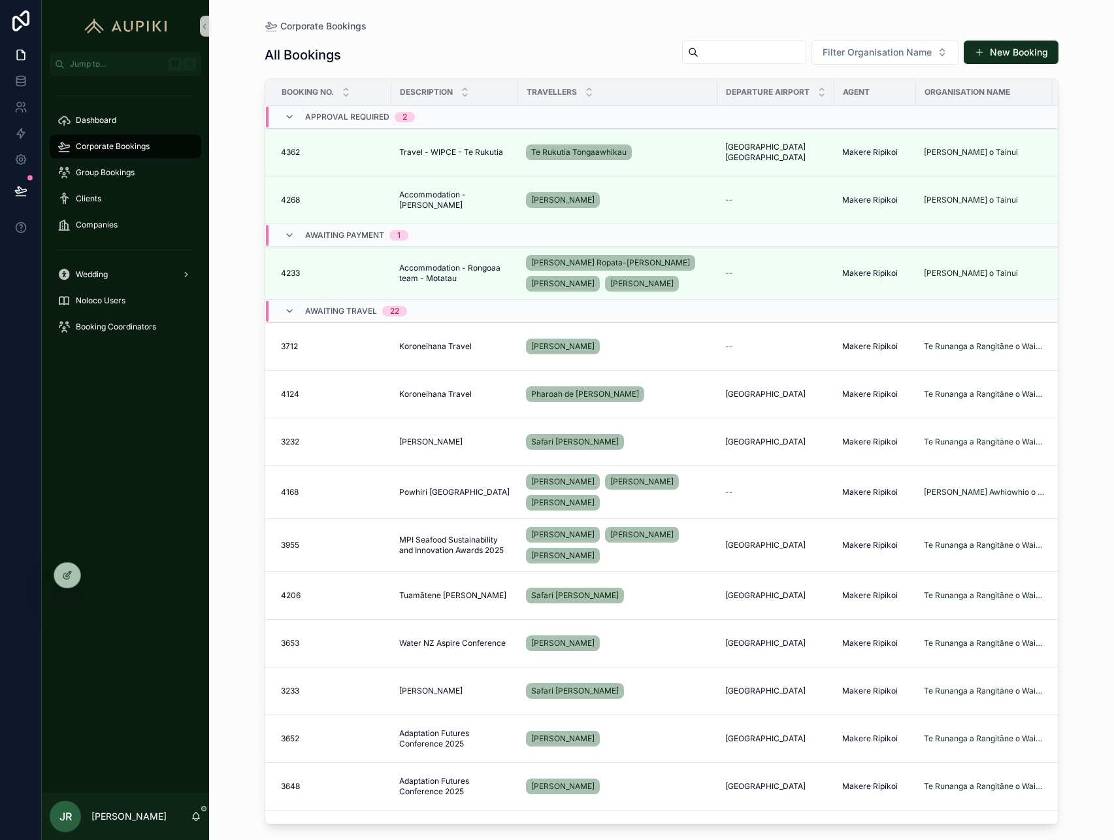
click at [362, 309] on span "Awaiting Travel" at bounding box center [341, 311] width 72 height 10
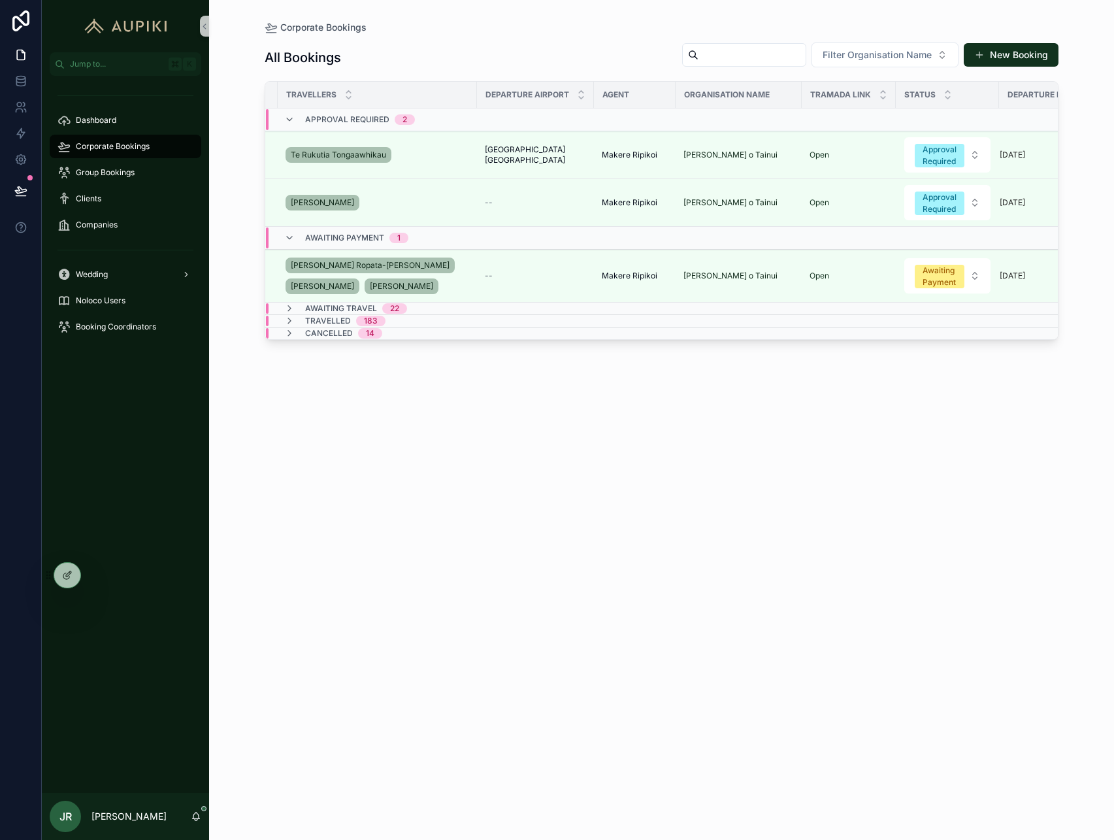
scroll to position [0, 0]
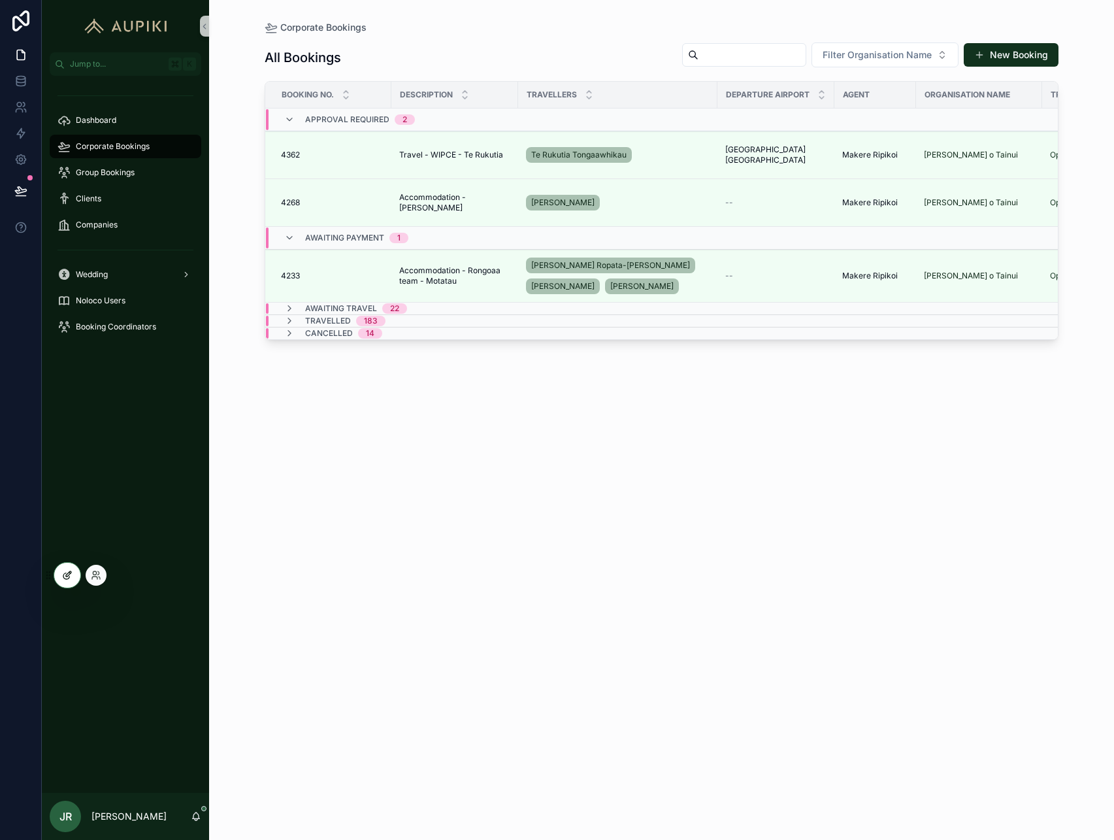
click at [69, 571] on icon at bounding box center [67, 575] width 10 height 10
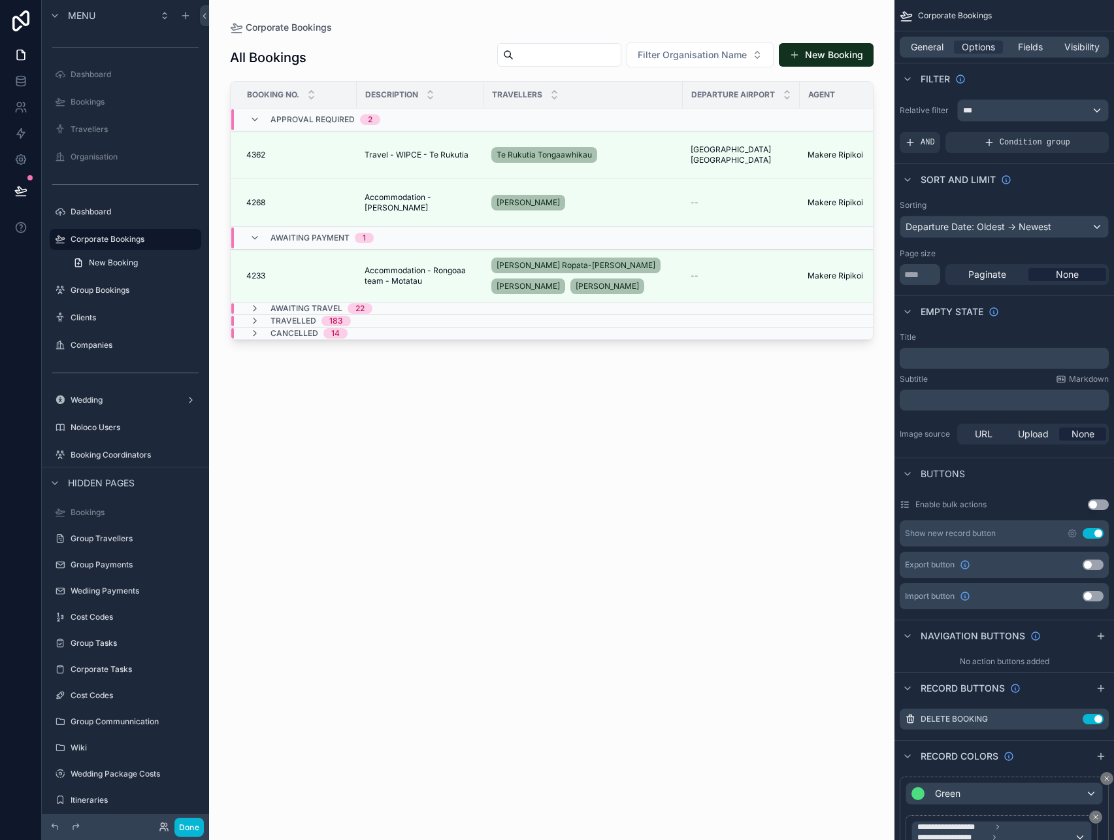
click at [438, 42] on div "scrollable content" at bounding box center [551, 412] width 685 height 824
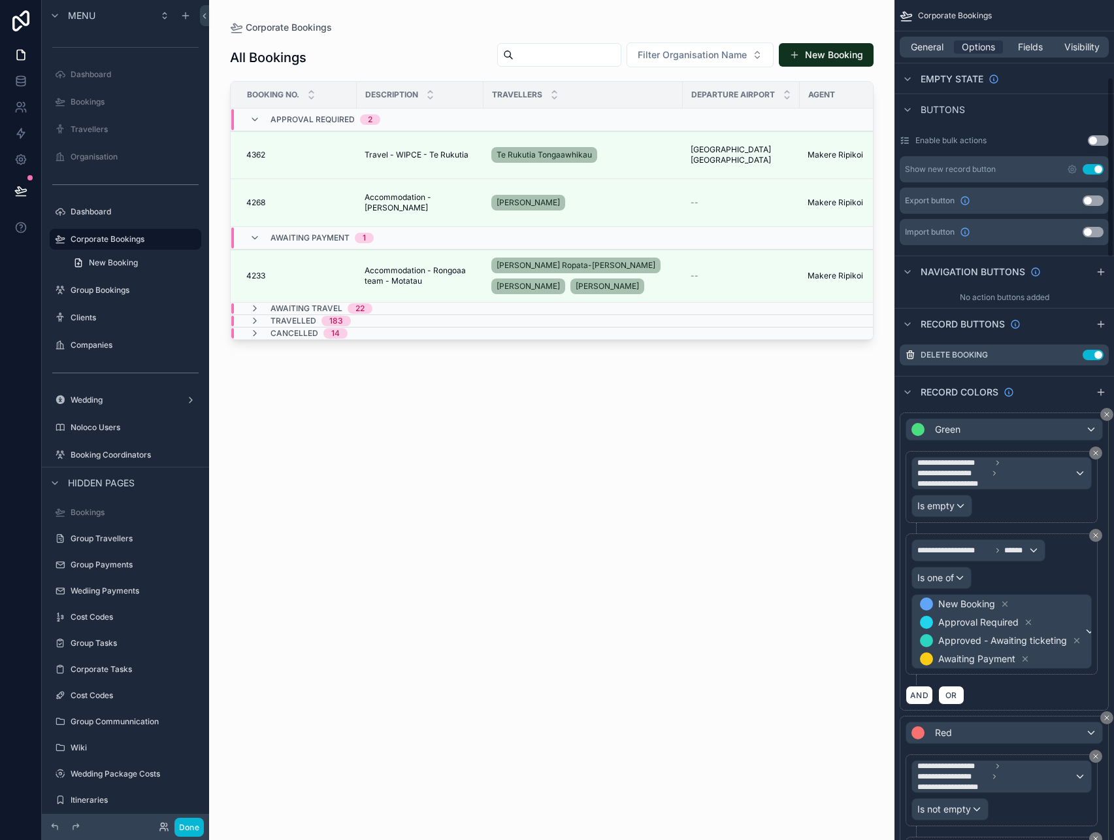
scroll to position [404, 0]
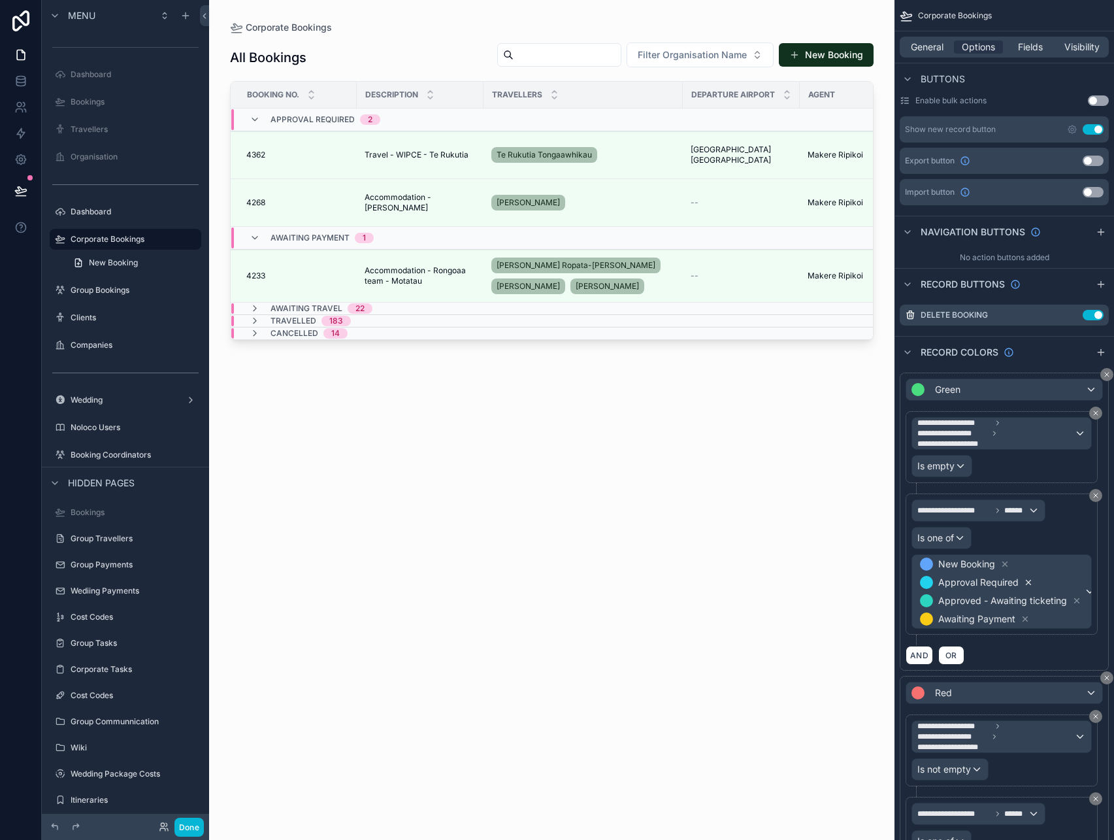
click at [1029, 581] on icon "scrollable content" at bounding box center [1029, 582] width 5 height 5
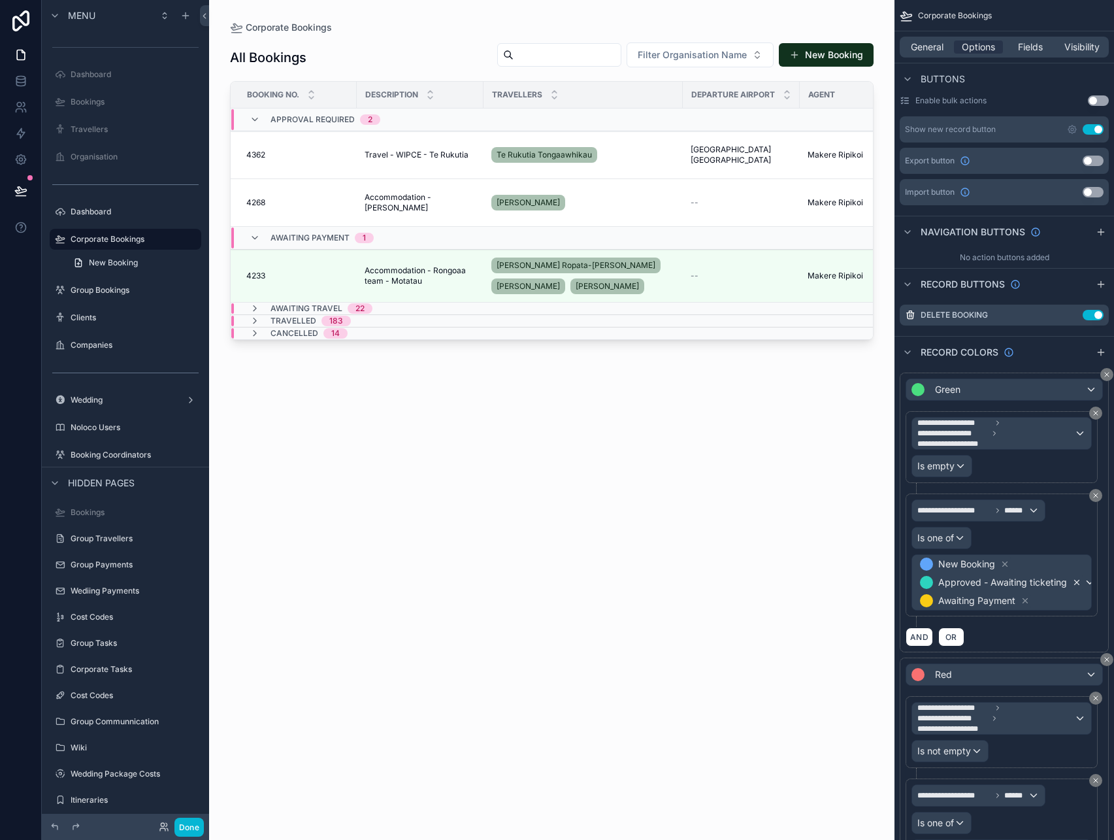
click at [1075, 581] on icon "scrollable content" at bounding box center [1077, 582] width 5 height 5
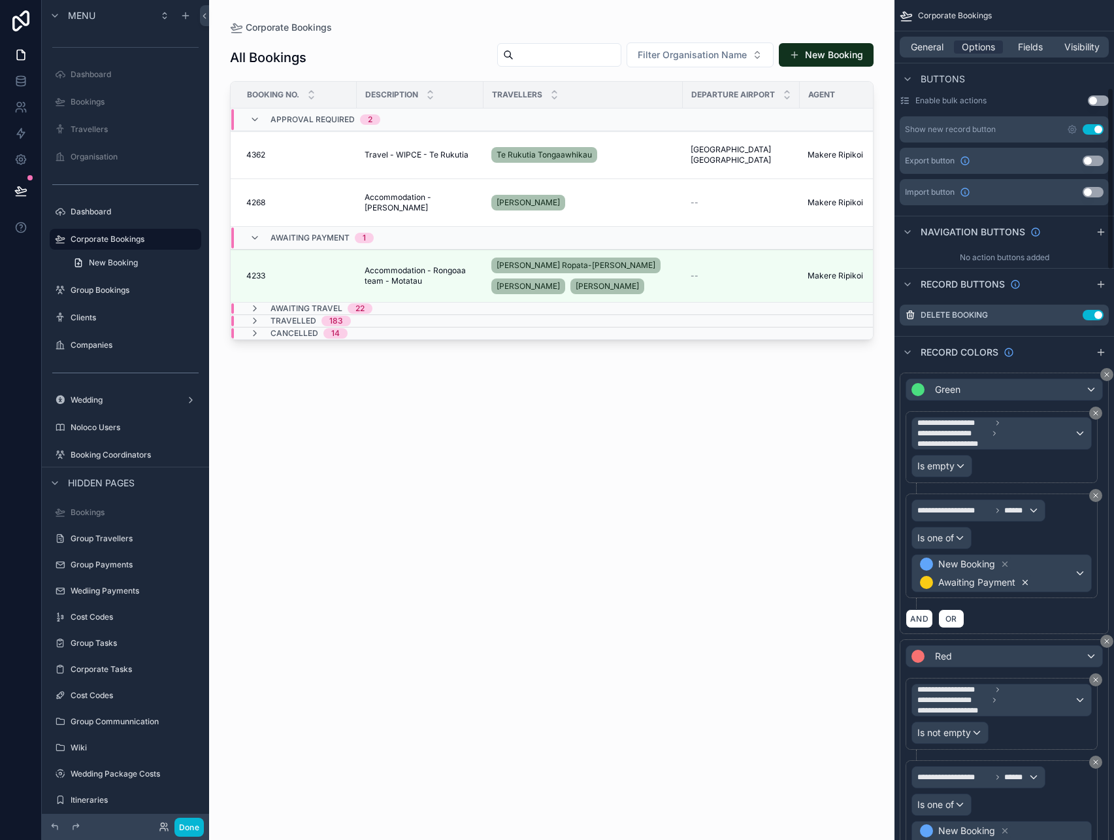
click at [1025, 584] on icon "scrollable content" at bounding box center [1025, 582] width 9 height 9
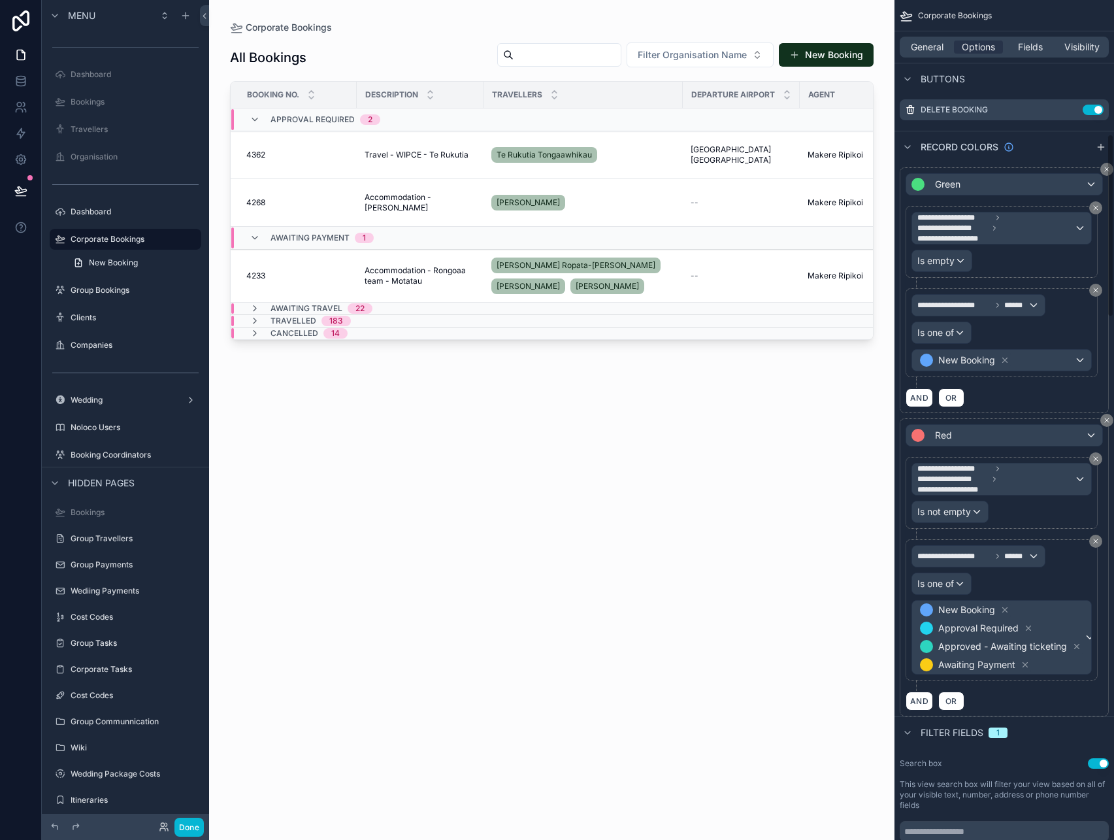
scroll to position [623, 0]
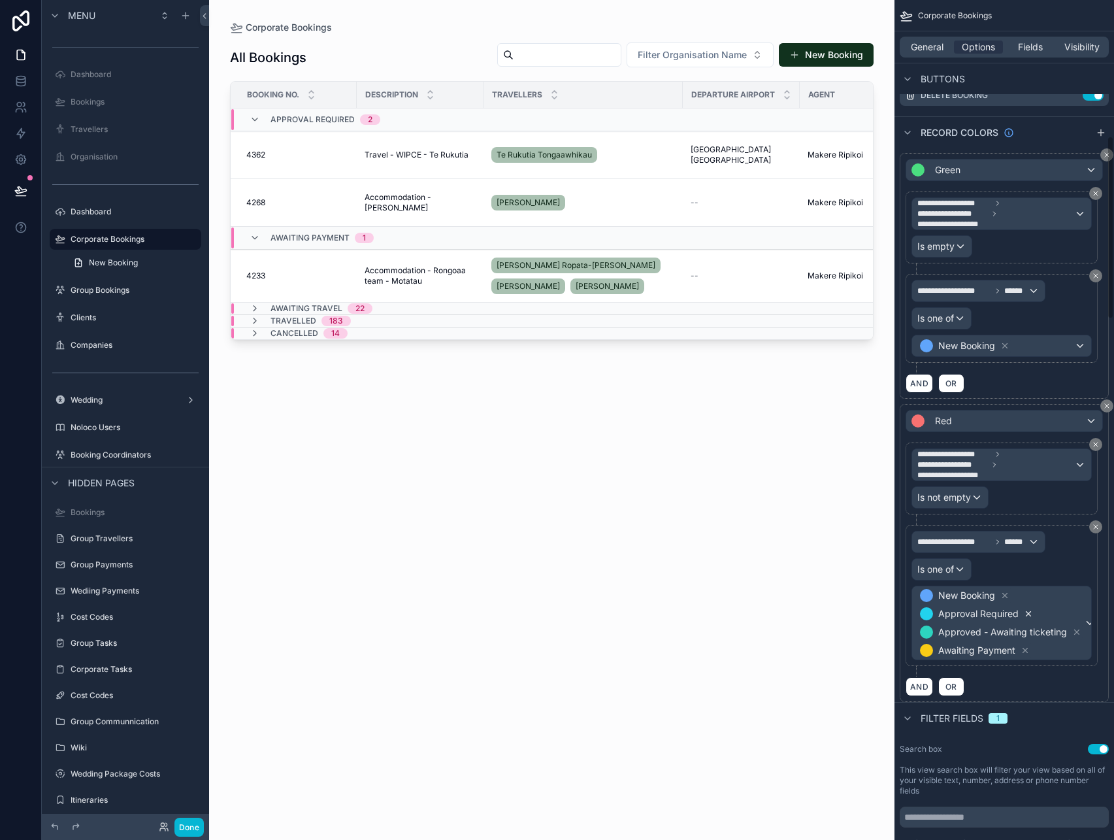
click at [1029, 616] on icon "scrollable content" at bounding box center [1028, 613] width 9 height 9
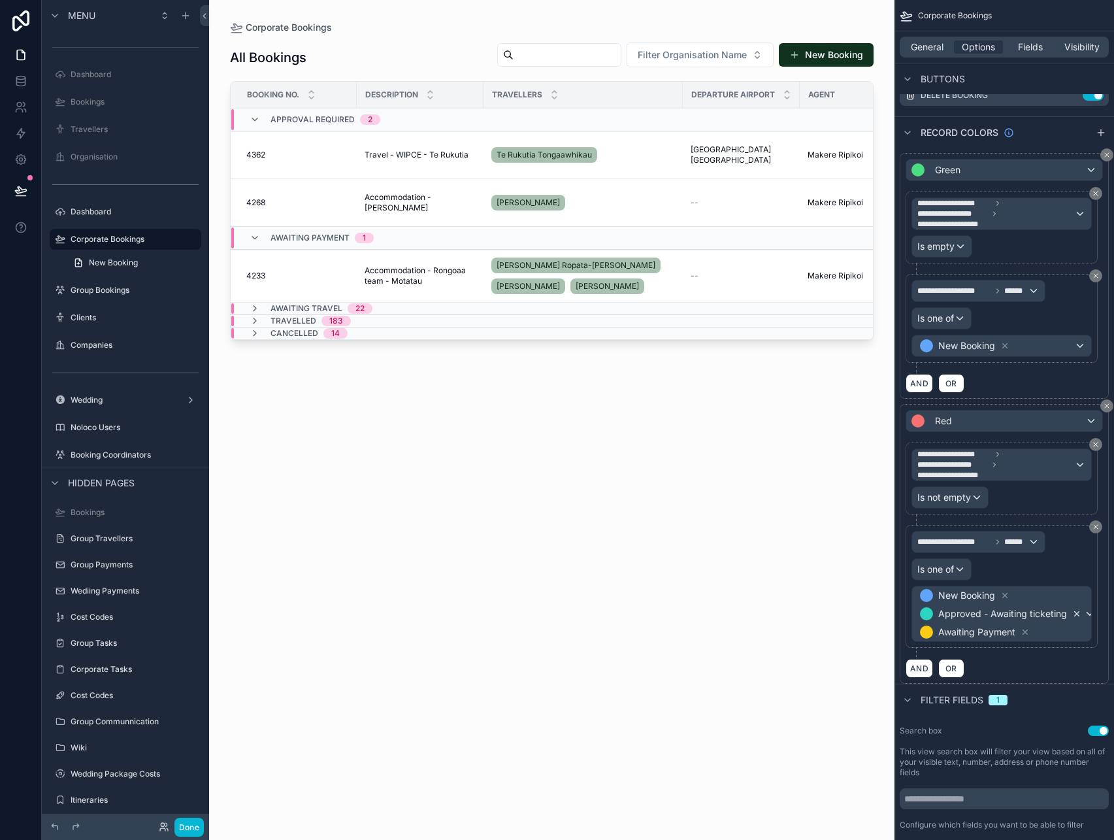
click at [1074, 613] on icon "scrollable content" at bounding box center [1076, 613] width 9 height 9
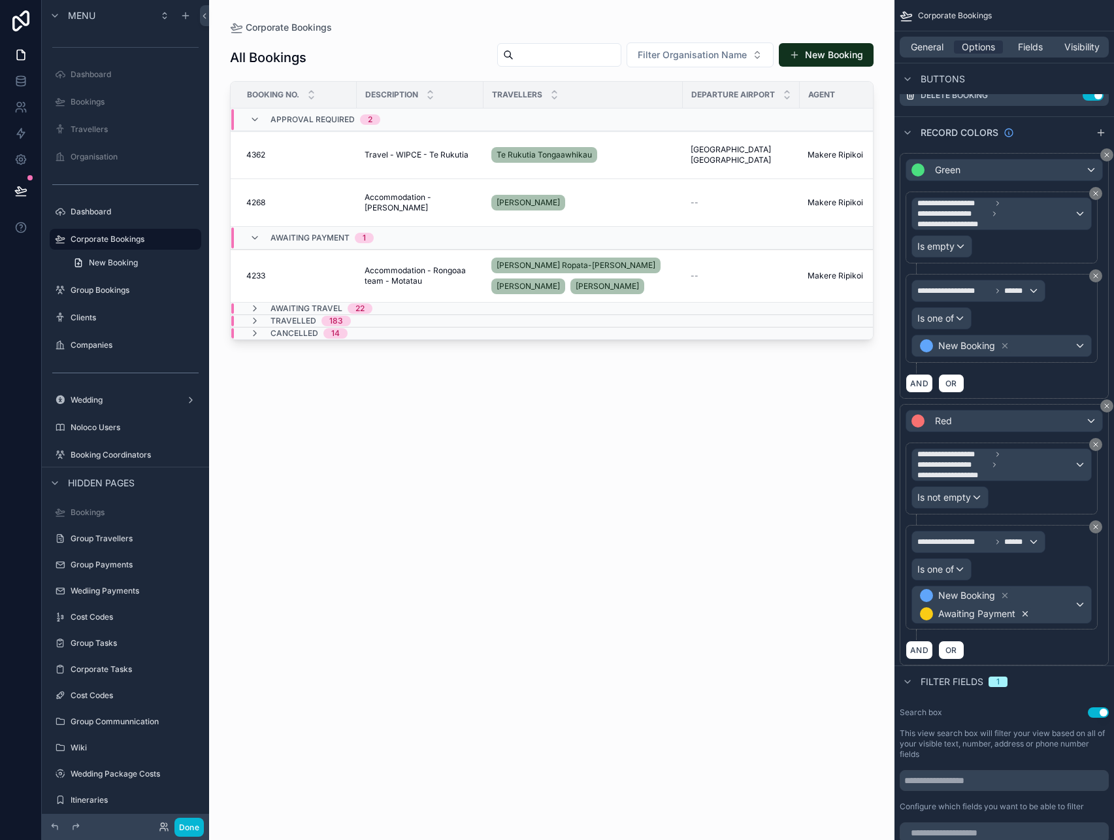
click at [1027, 613] on icon "scrollable content" at bounding box center [1025, 613] width 9 height 9
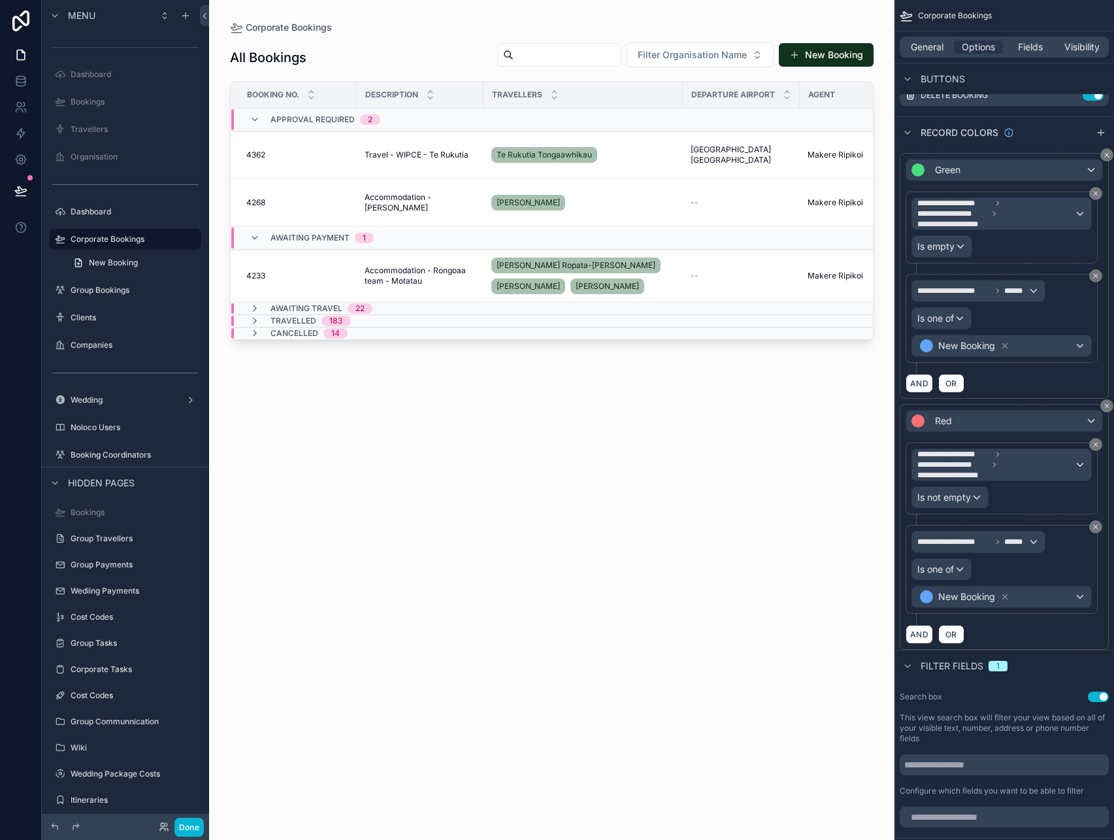
click at [794, 584] on div "All Bookings Filter Organisation Name New Booking Booking No. Description Trave…" at bounding box center [552, 429] width 644 height 790
click at [178, 831] on button "Done" at bounding box center [188, 826] width 29 height 19
